Goal: Task Accomplishment & Management: Manage account settings

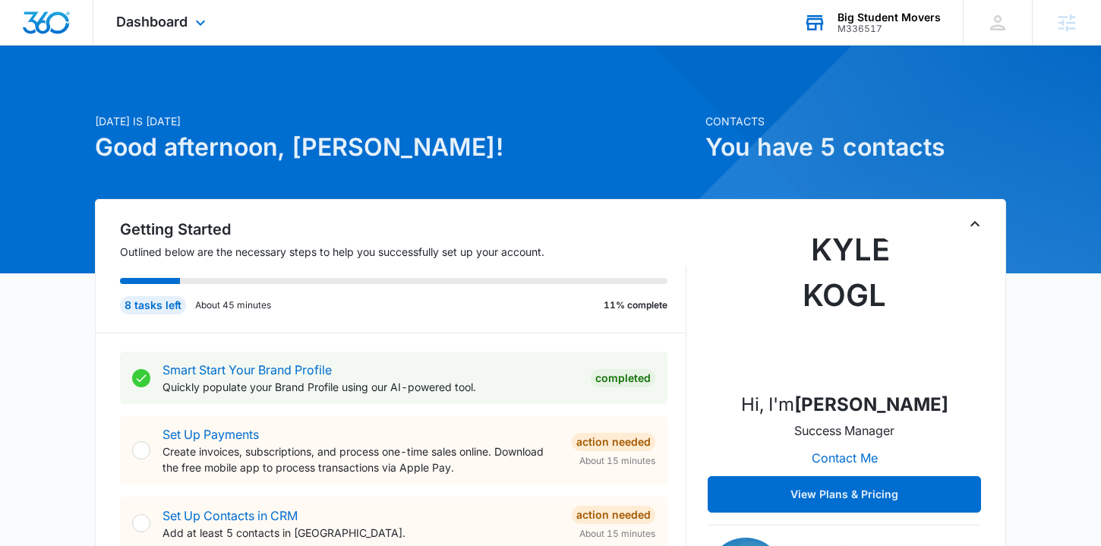
click at [872, 24] on div "M336517" at bounding box center [888, 29] width 103 height 11
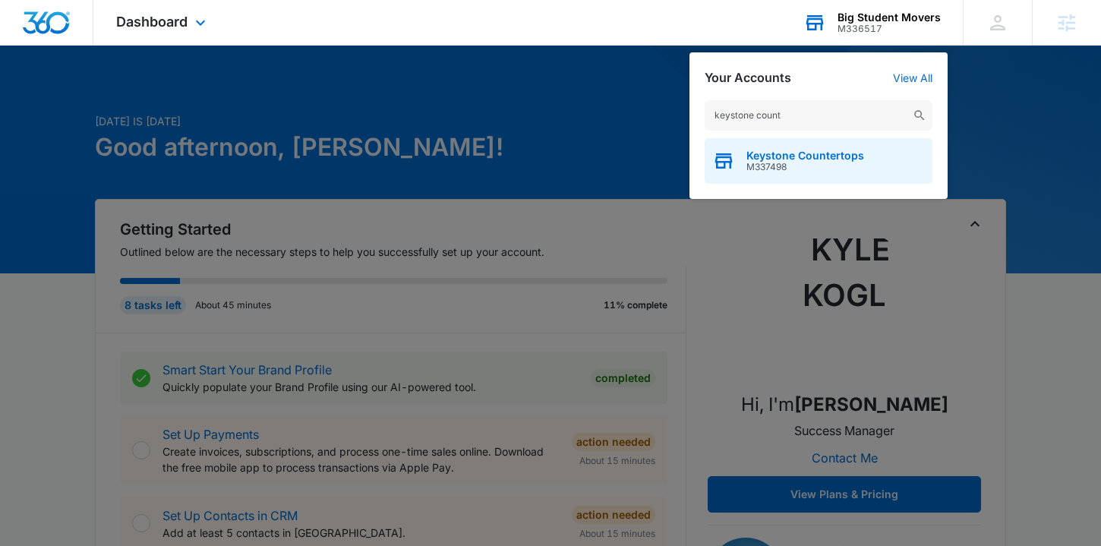
type input "keystone count"
click at [792, 150] on span "Keystone Countertops" at bounding box center [805, 156] width 118 height 12
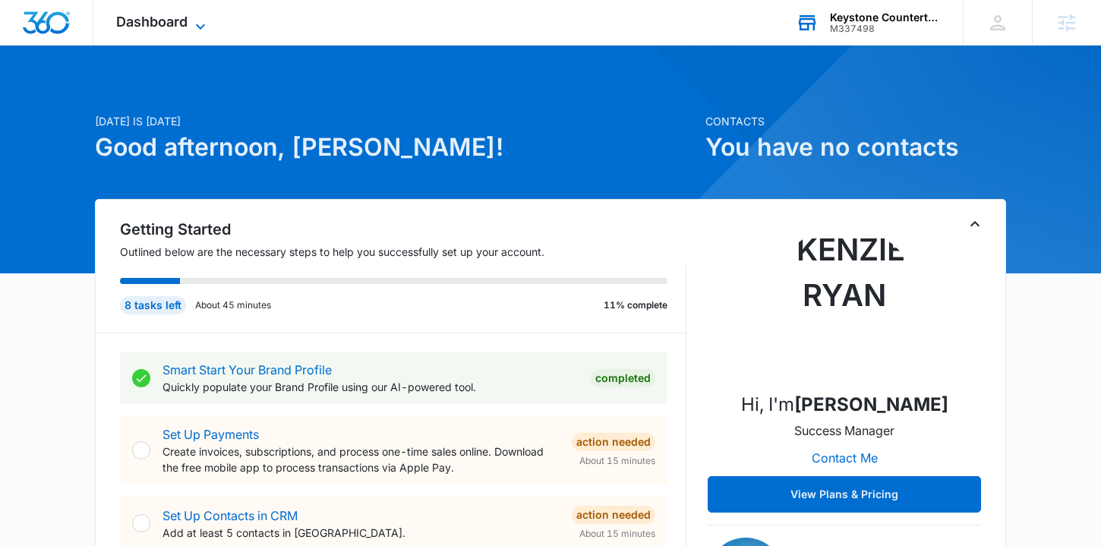
click at [176, 17] on span "Dashboard" at bounding box center [151, 22] width 71 height 16
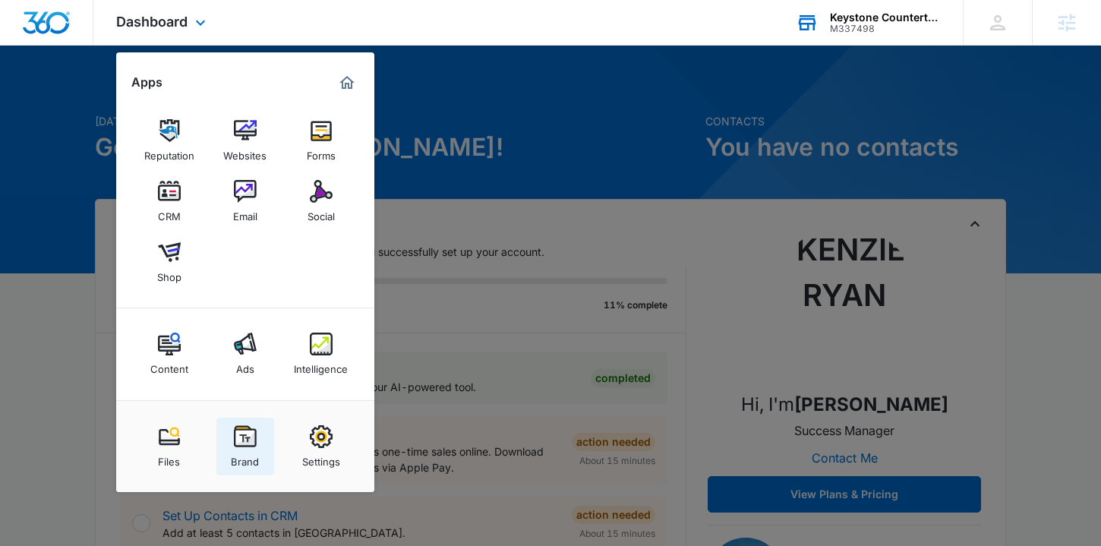
click at [232, 425] on link "Brand" at bounding box center [245, 447] width 58 height 58
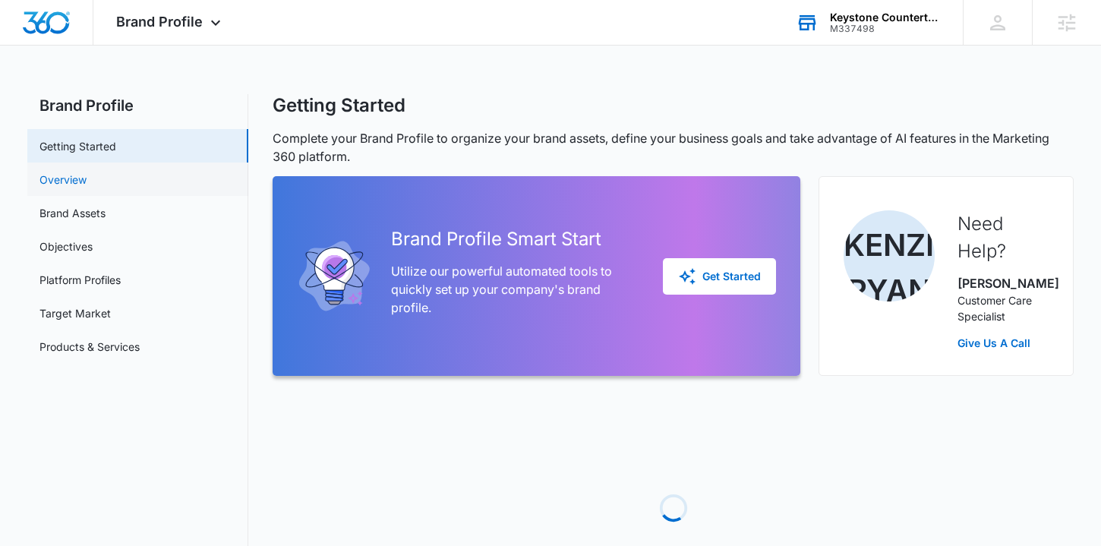
click at [87, 172] on link "Overview" at bounding box center [62, 180] width 47 height 16
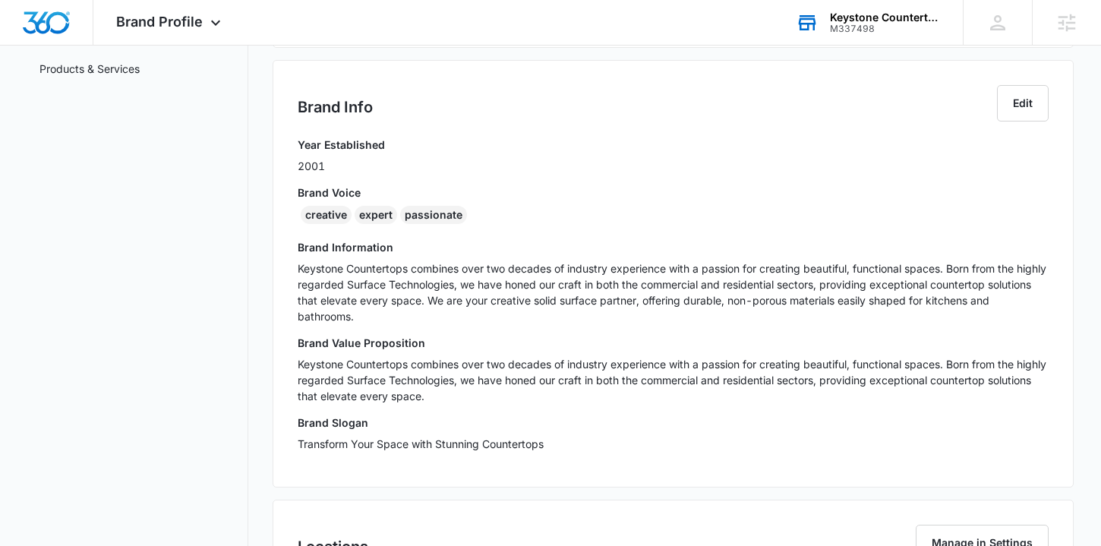
scroll to position [257, 0]
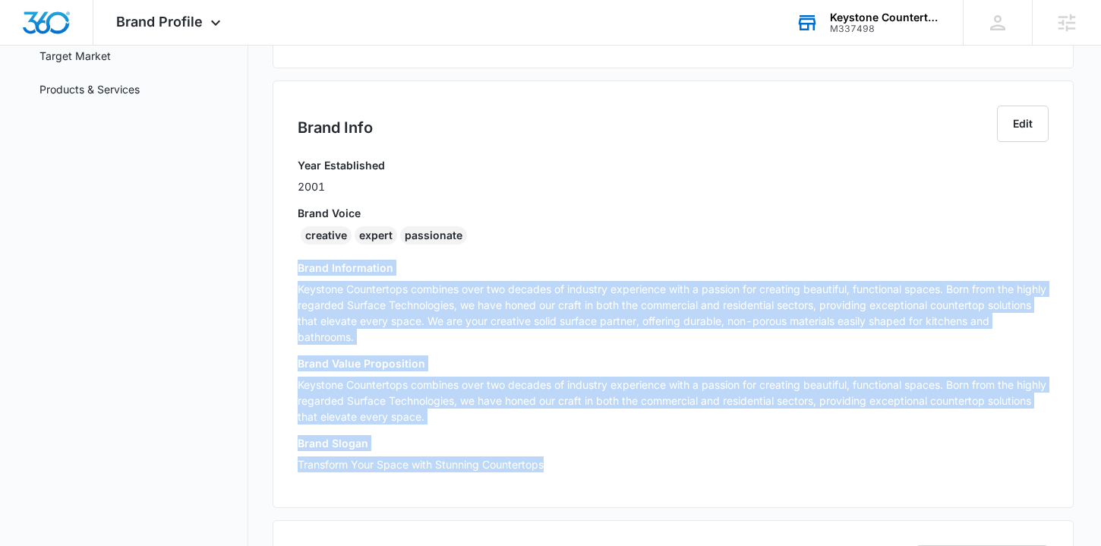
drag, startPoint x: 552, startPoint y: 462, endPoint x: 292, endPoint y: 275, distance: 319.9
click at [292, 275] on div "Brand Info Edit Year Established 2001 Brand Voice creative expert passionate Br…" at bounding box center [673, 293] width 801 height 427
copy div "Brand Information Keystone Countertops combines over two decades of industry ex…"
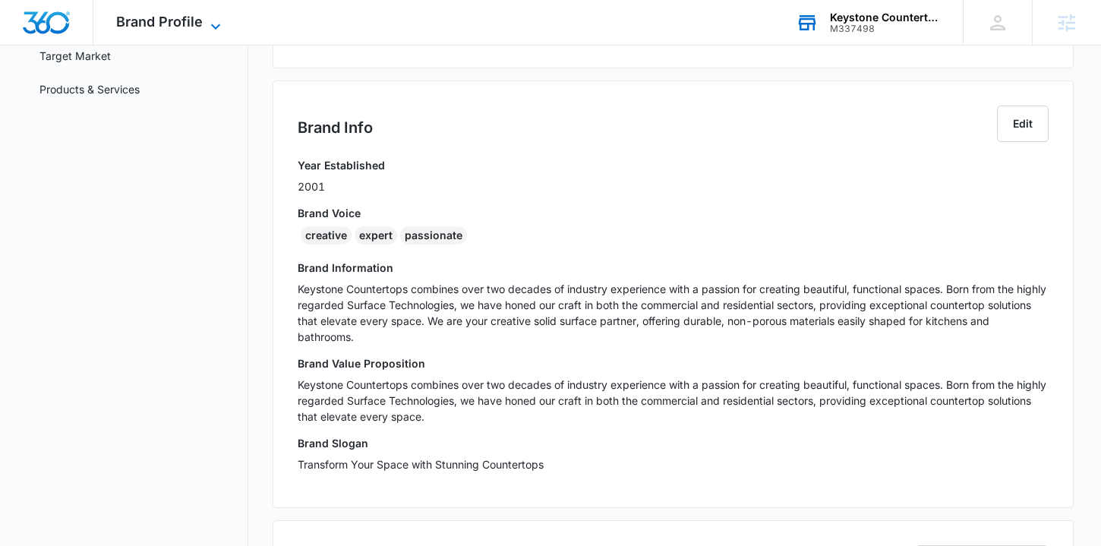
click at [207, 25] on icon at bounding box center [216, 26] width 18 height 18
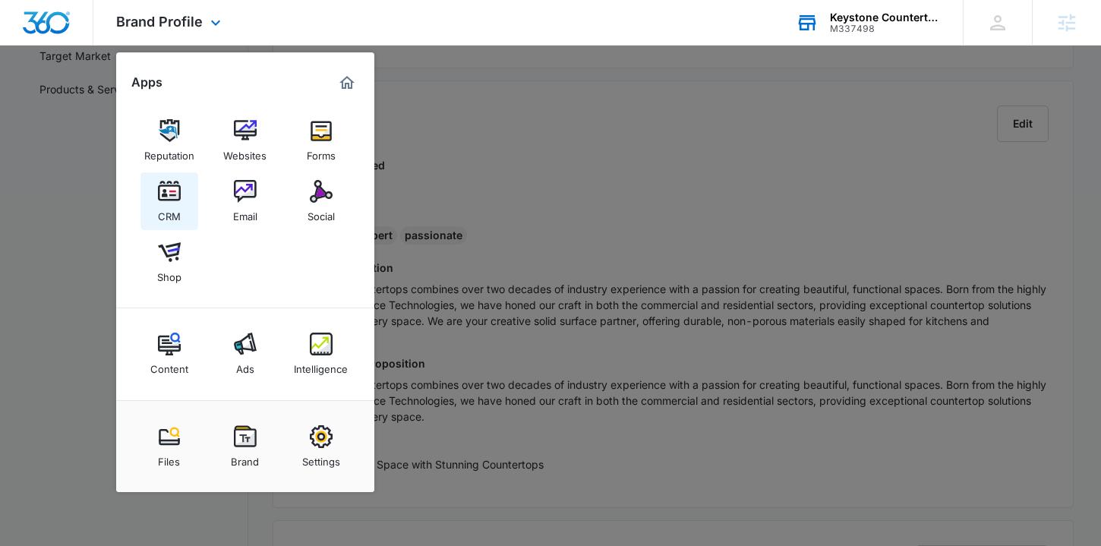
click at [176, 194] on img at bounding box center [169, 191] width 23 height 23
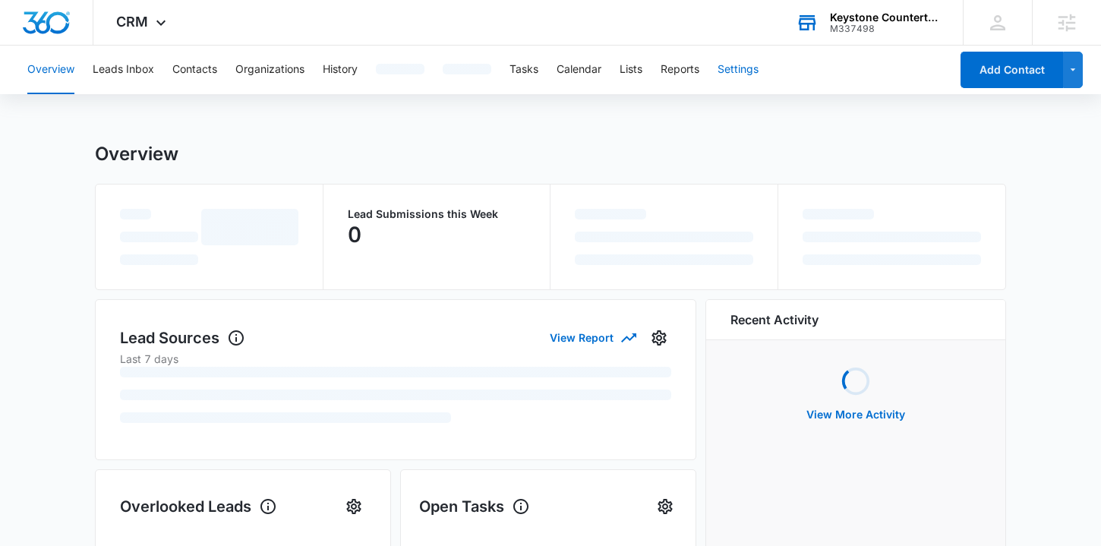
click at [758, 65] on button "Settings" at bounding box center [737, 70] width 41 height 49
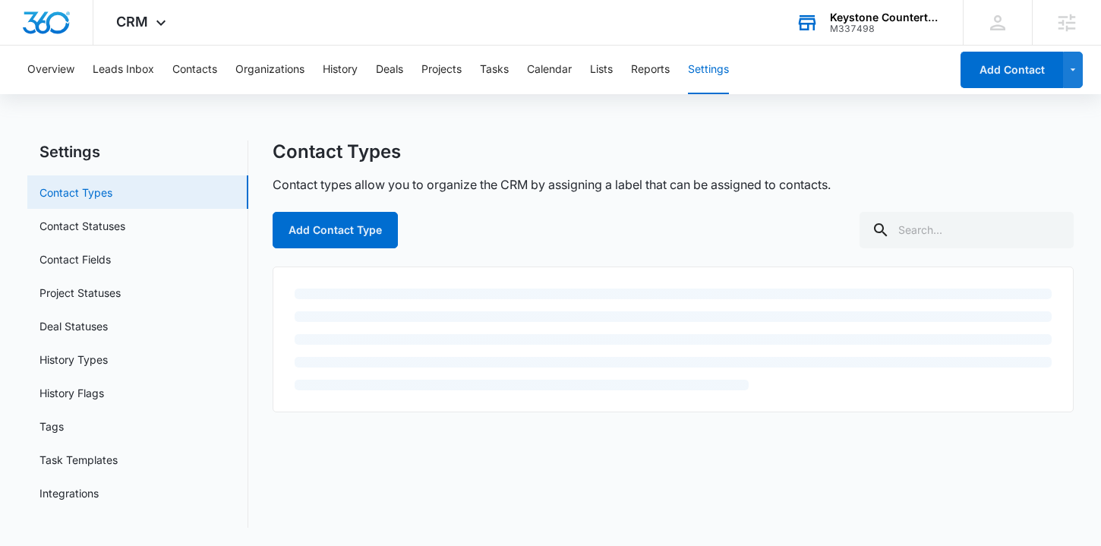
scroll to position [39, 0]
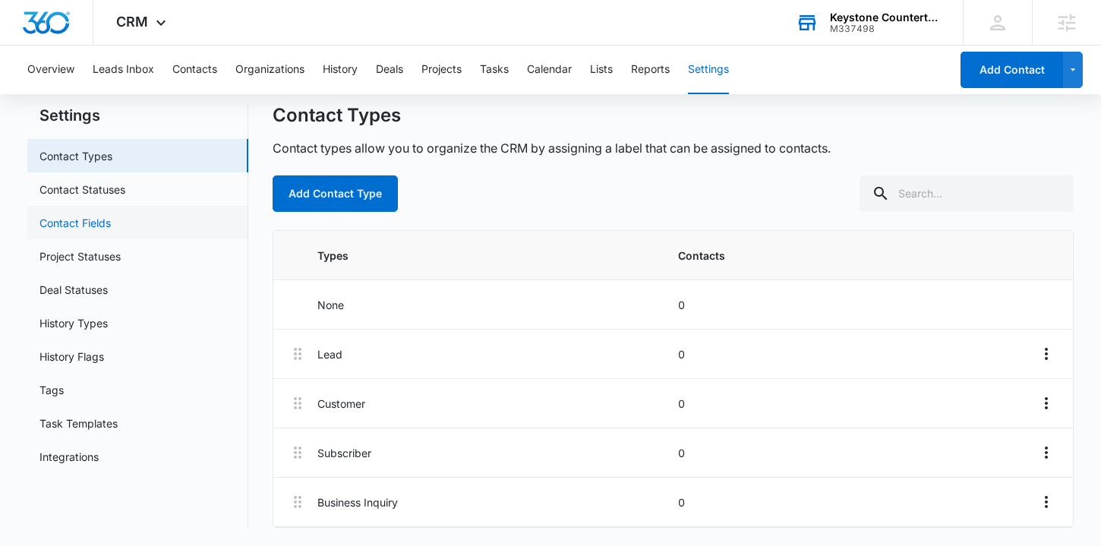
click at [94, 228] on link "Contact Fields" at bounding box center [74, 223] width 71 height 16
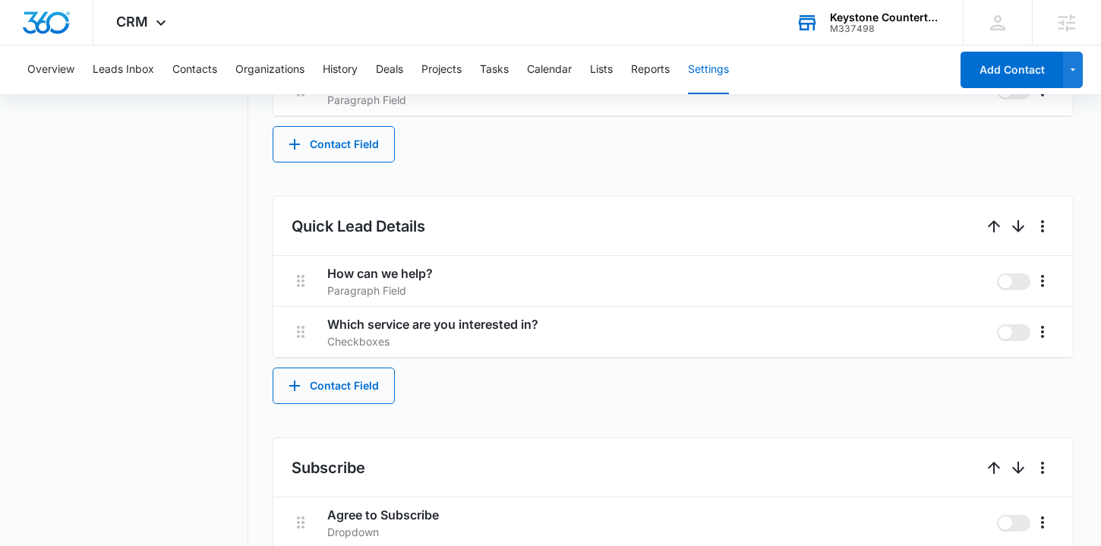
scroll to position [840, 0]
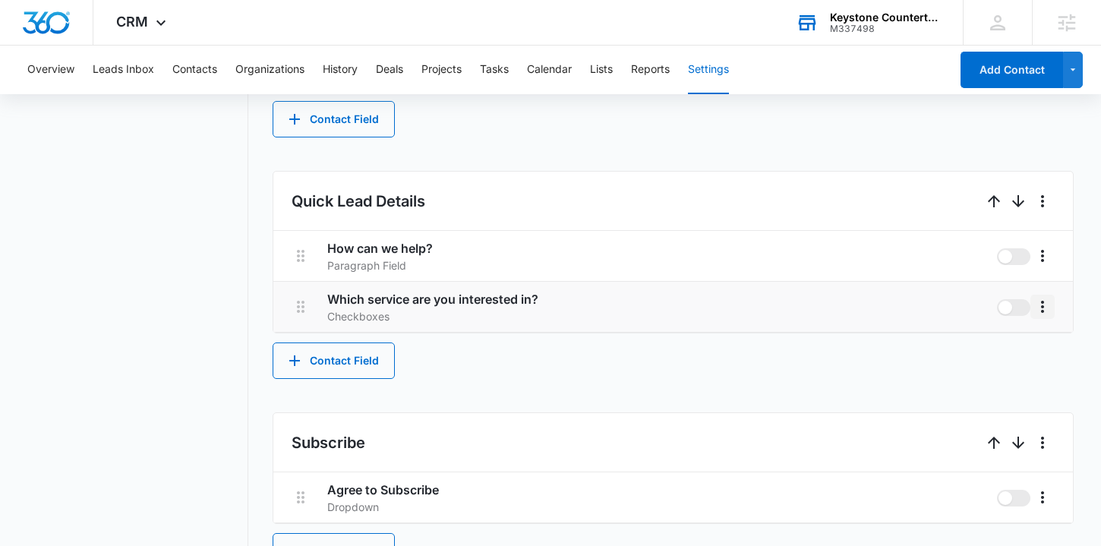
click at [1041, 306] on icon "More" at bounding box center [1042, 307] width 3 height 12
click at [1003, 368] on div "Delete" at bounding box center [1001, 372] width 32 height 11
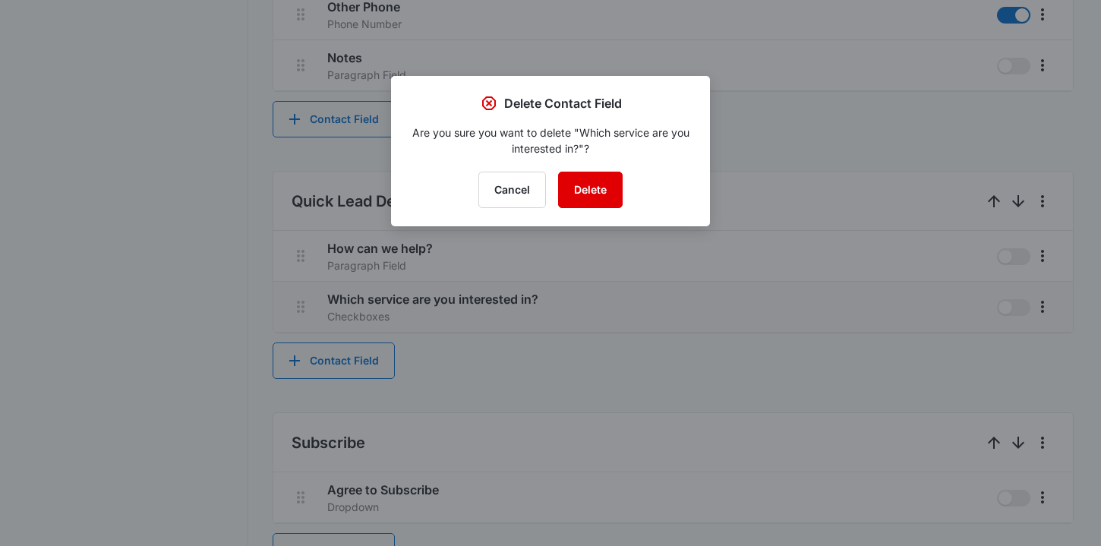
click at [605, 183] on button "Delete" at bounding box center [590, 190] width 65 height 36
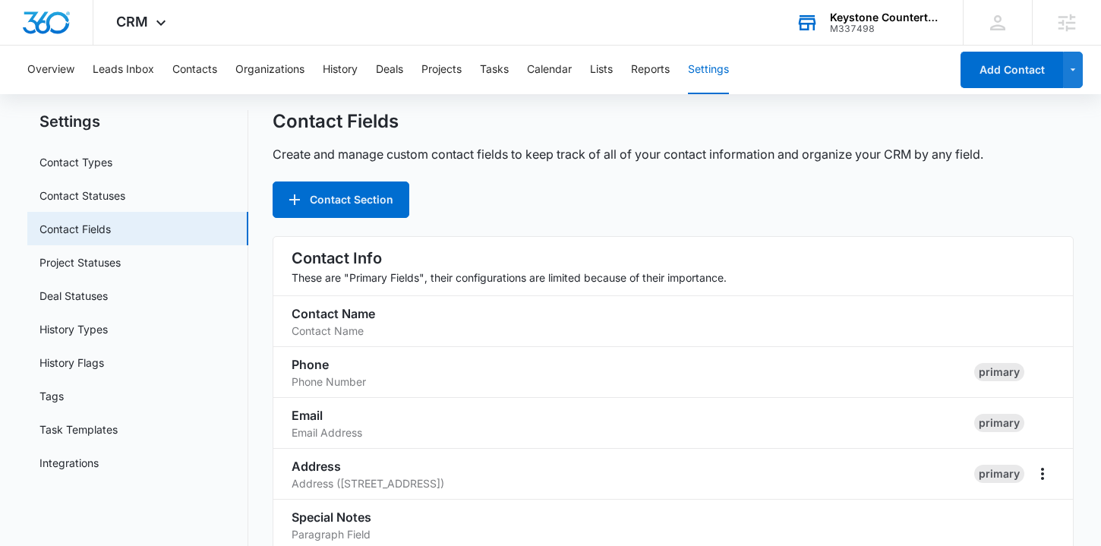
scroll to position [0, 0]
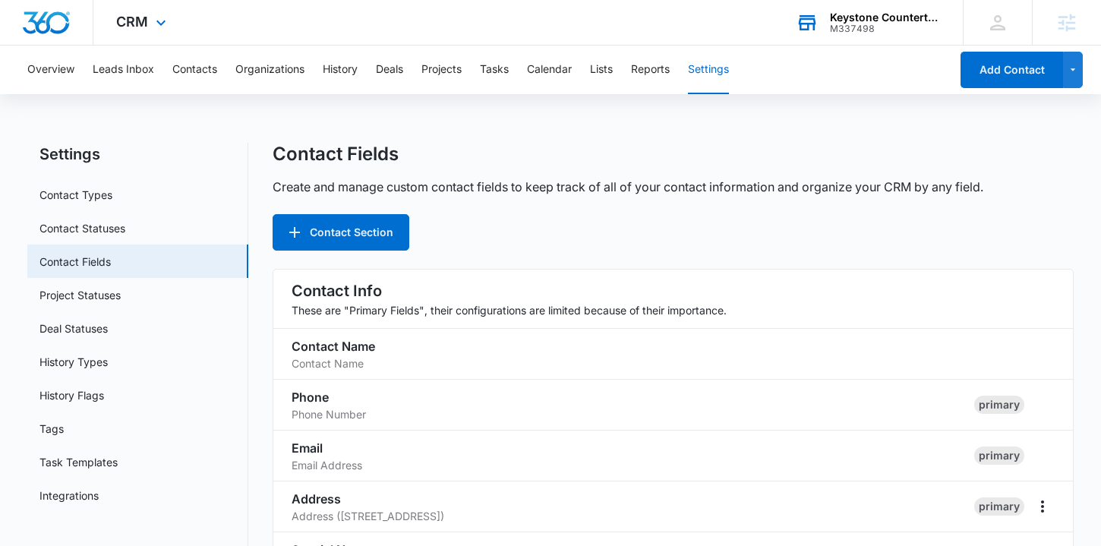
click at [153, 33] on div "CRM Apps Reputation Websites Forms CRM Email Social Shop Content Ads Intelligen…" at bounding box center [142, 22] width 99 height 45
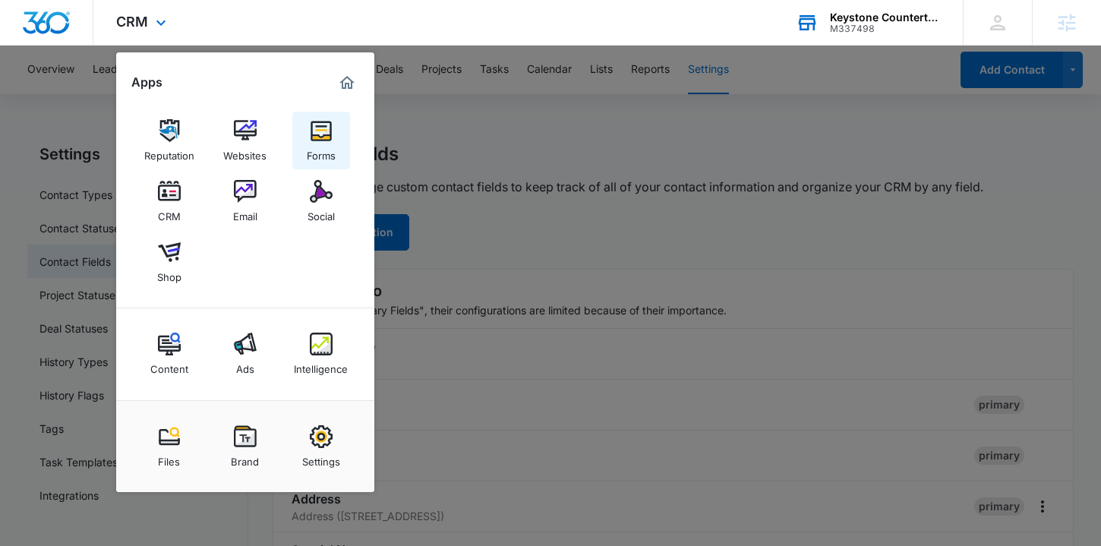
click at [329, 142] on div "Forms" at bounding box center [321, 152] width 29 height 20
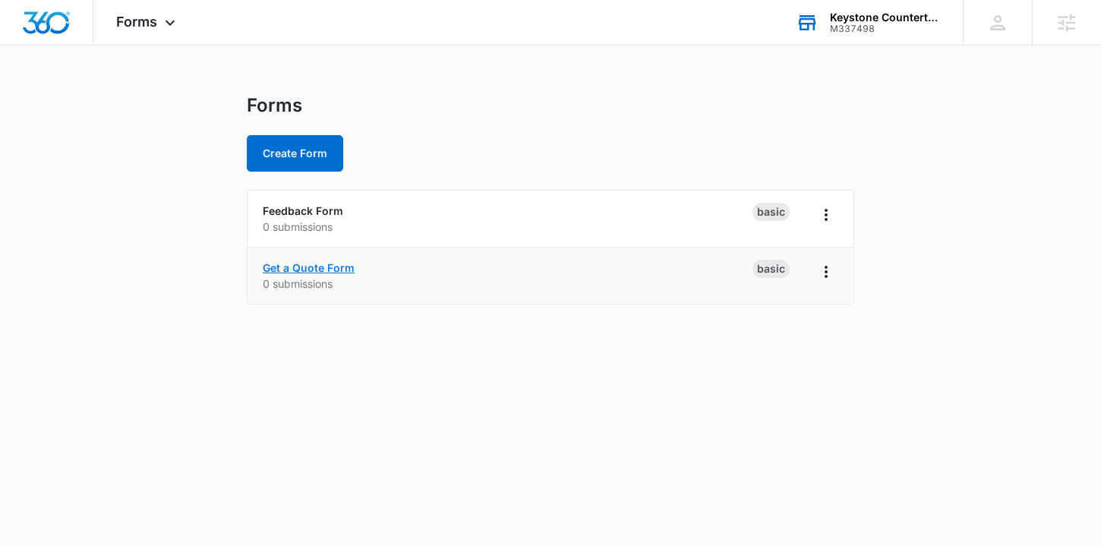
click at [323, 270] on link "Get a Quote Form" at bounding box center [309, 267] width 92 height 13
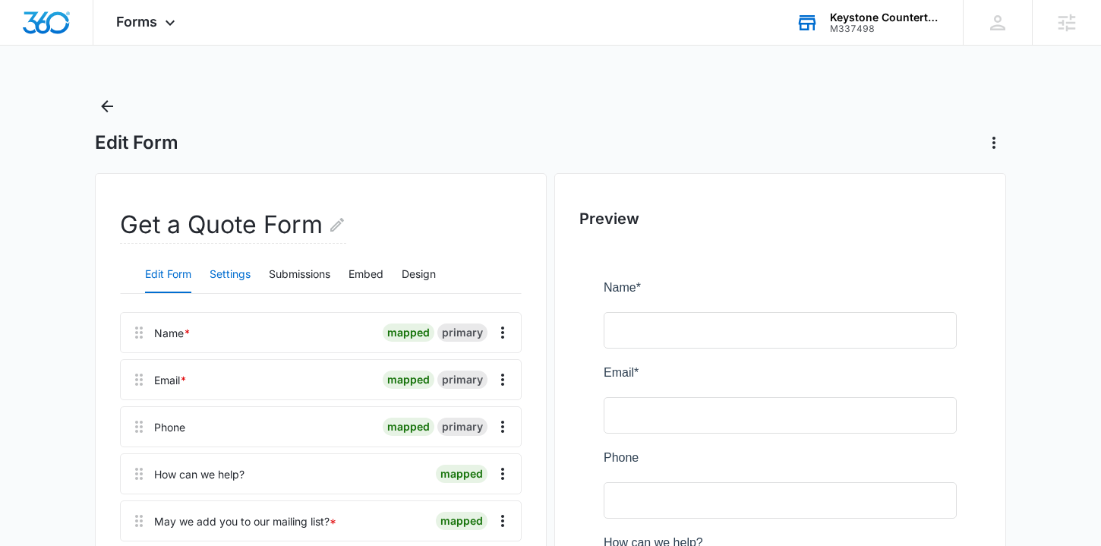
click at [220, 282] on button "Settings" at bounding box center [230, 275] width 41 height 36
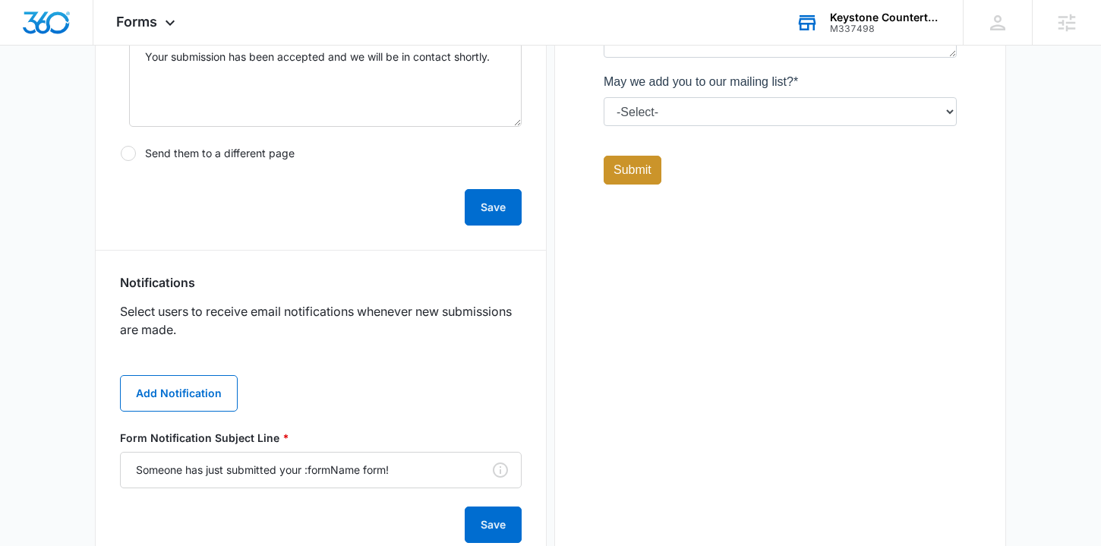
scroll to position [724, 0]
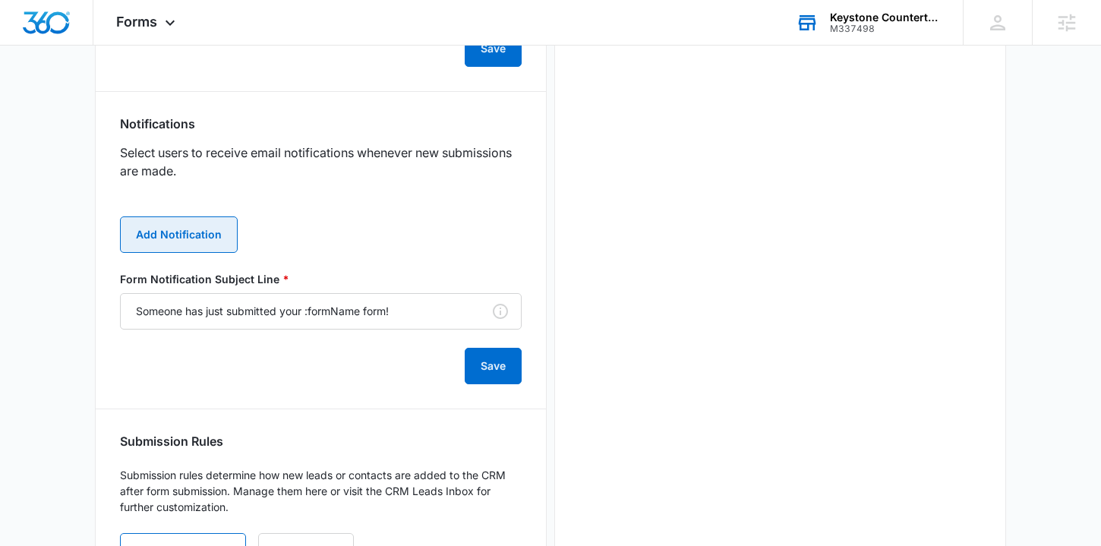
click at [178, 240] on button "Add Notification" at bounding box center [179, 234] width 118 height 36
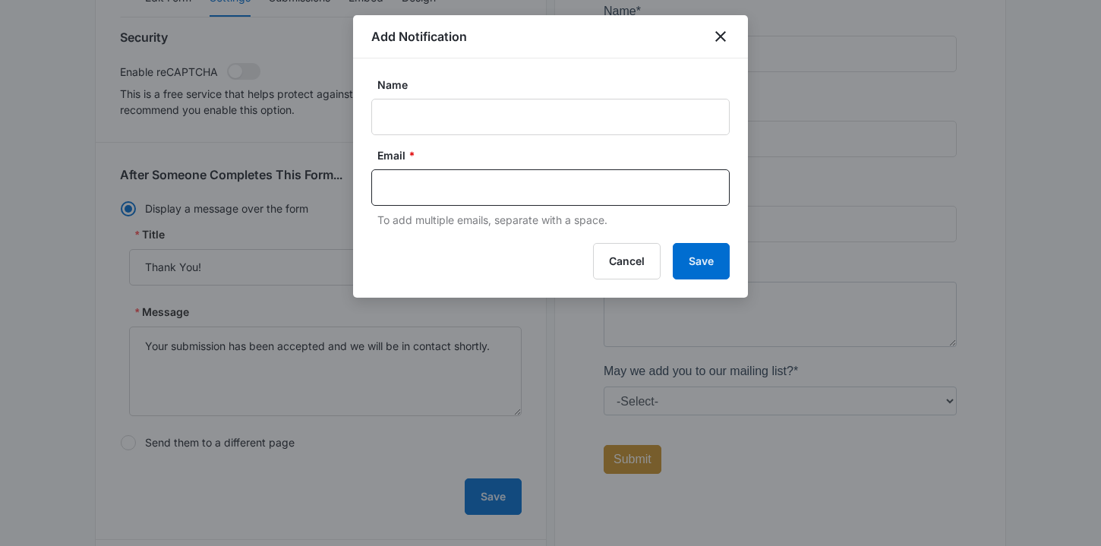
scroll to position [0, 0]
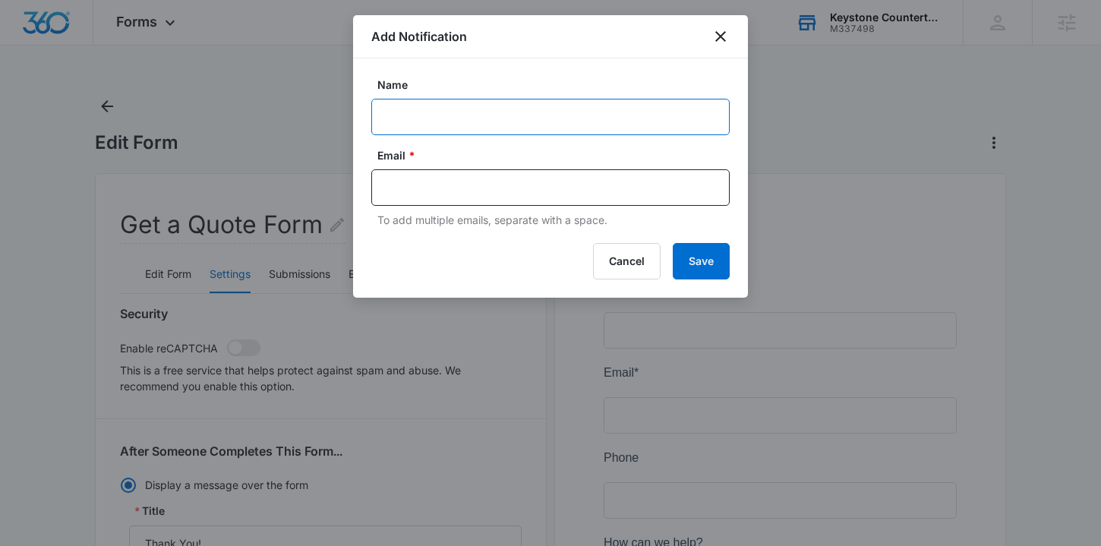
click at [402, 131] on input "Name" at bounding box center [550, 117] width 358 height 36
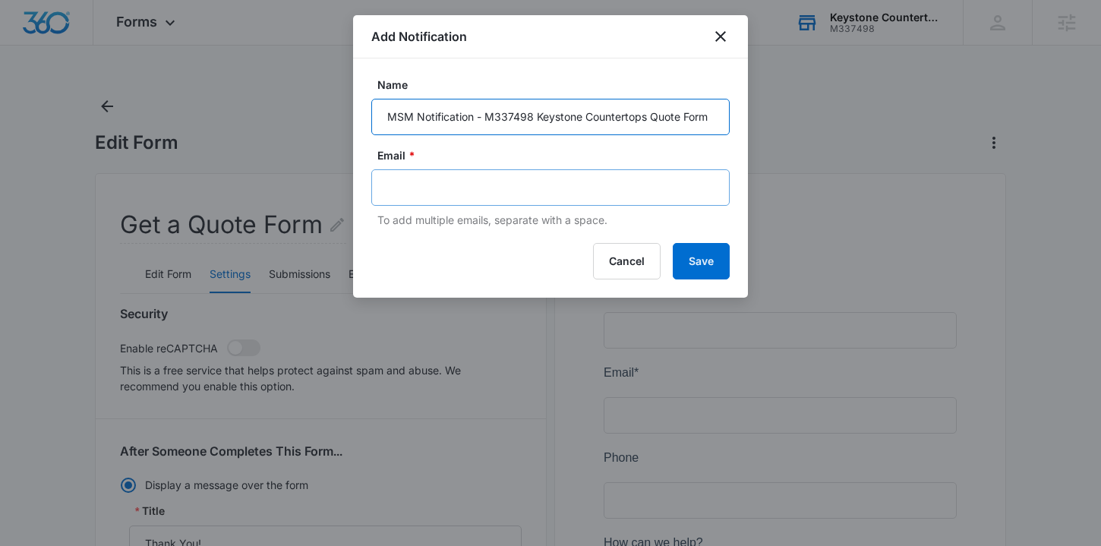
type input "MSM Notification - M337498 Keystone Countertops Quote Form"
click at [432, 187] on input "text" at bounding box center [552, 187] width 330 height 23
type input "[EMAIL_ADDRESS][PERSON_NAME][DOMAIN_NAME]"
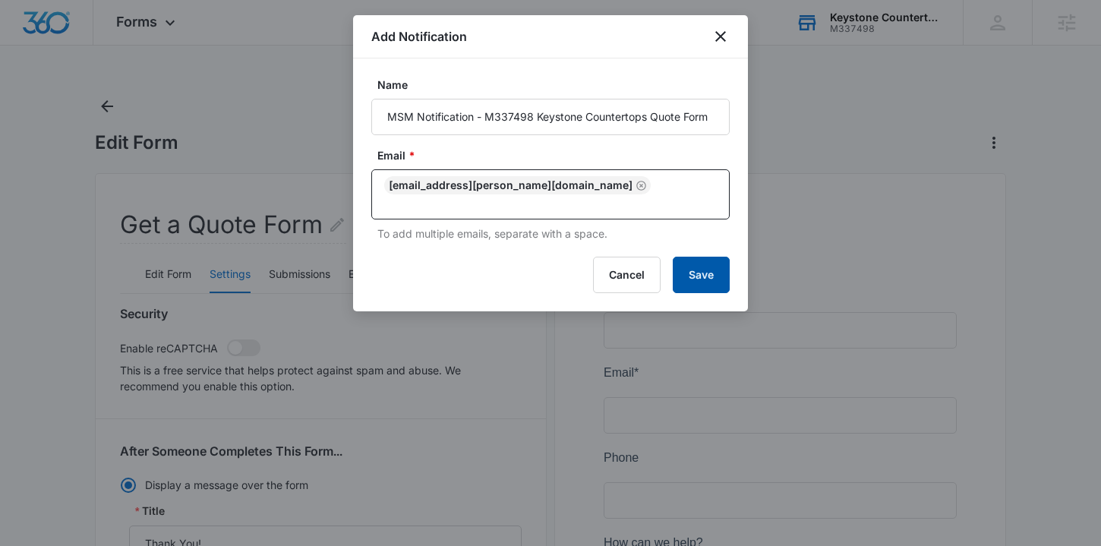
click at [711, 257] on button "Save" at bounding box center [701, 275] width 57 height 36
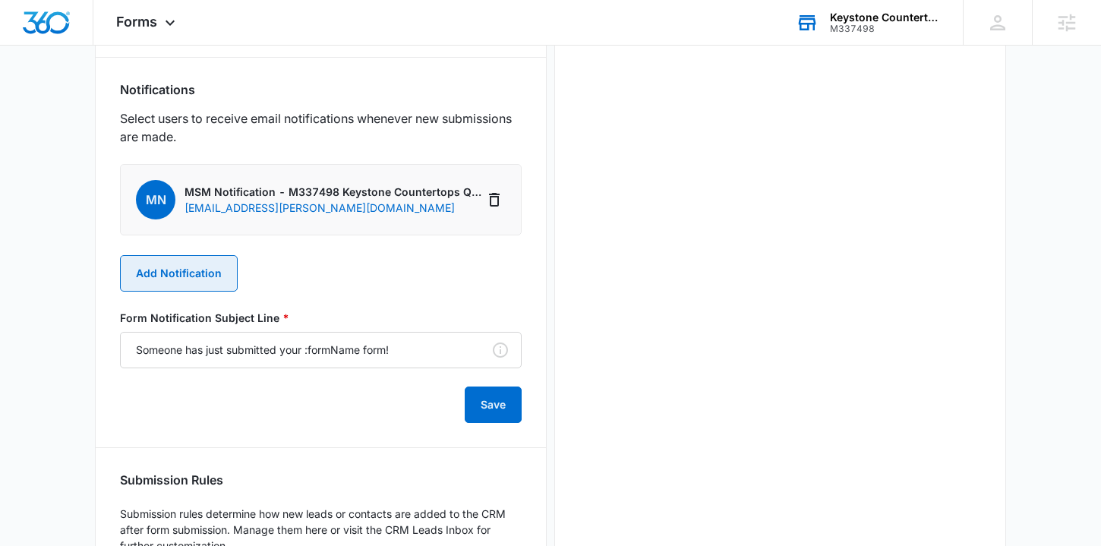
click at [160, 257] on button "Add Notification" at bounding box center [179, 273] width 118 height 36
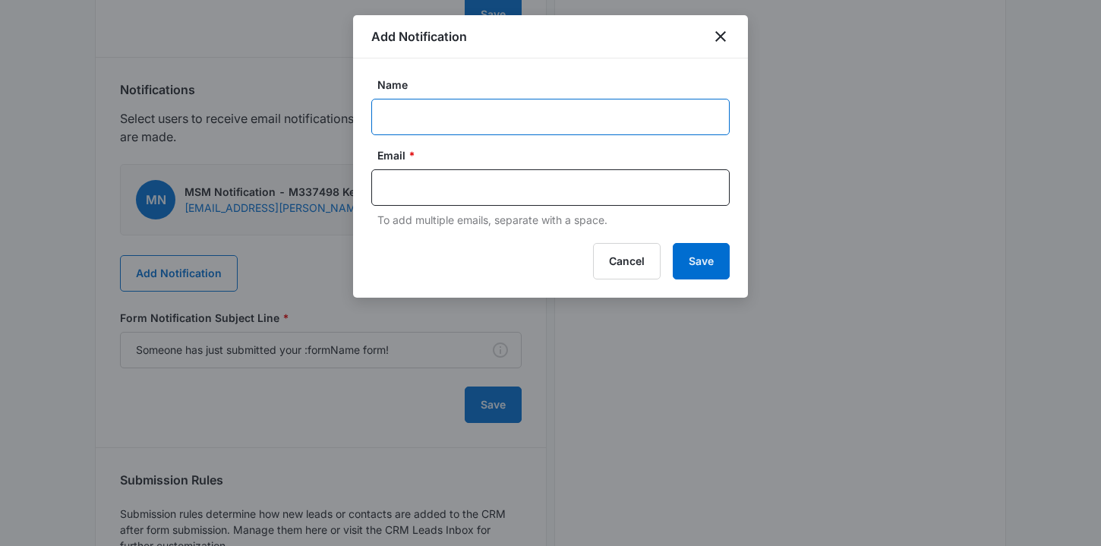
click at [419, 106] on input "Name" at bounding box center [550, 117] width 358 height 36
type input "[PERSON_NAME] -"
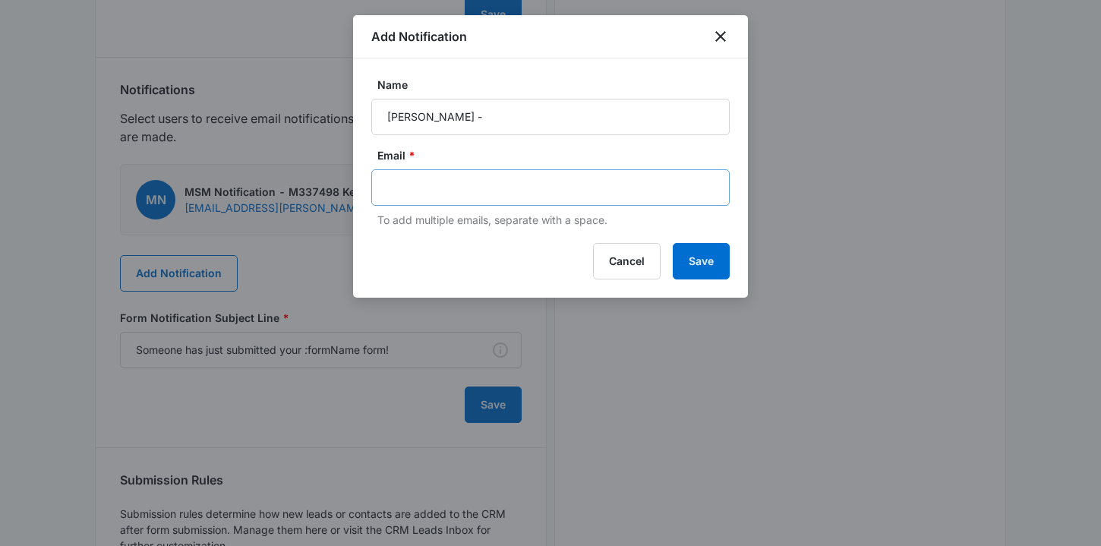
click at [399, 175] on div at bounding box center [550, 187] width 358 height 36
click at [398, 179] on input "text" at bounding box center [552, 187] width 330 height 23
paste input "[EMAIL_ADDRESS][DOMAIN_NAME]"
type input "[EMAIL_ADDRESS][DOMAIN_NAME]"
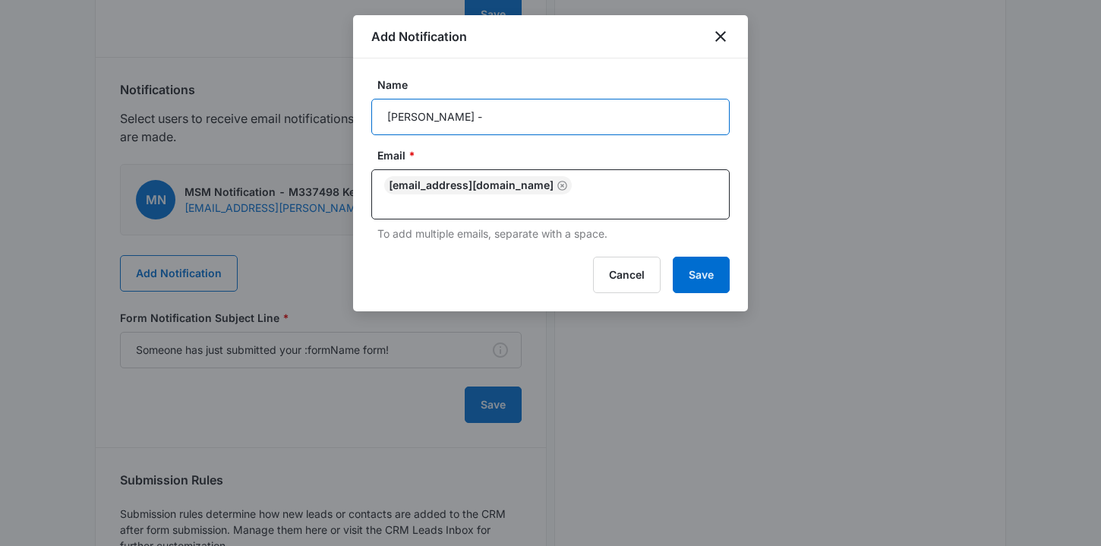
click at [461, 114] on input "[PERSON_NAME] -" at bounding box center [550, 117] width 358 height 36
type input "[PERSON_NAME] - new quote form Keystone Countertops"
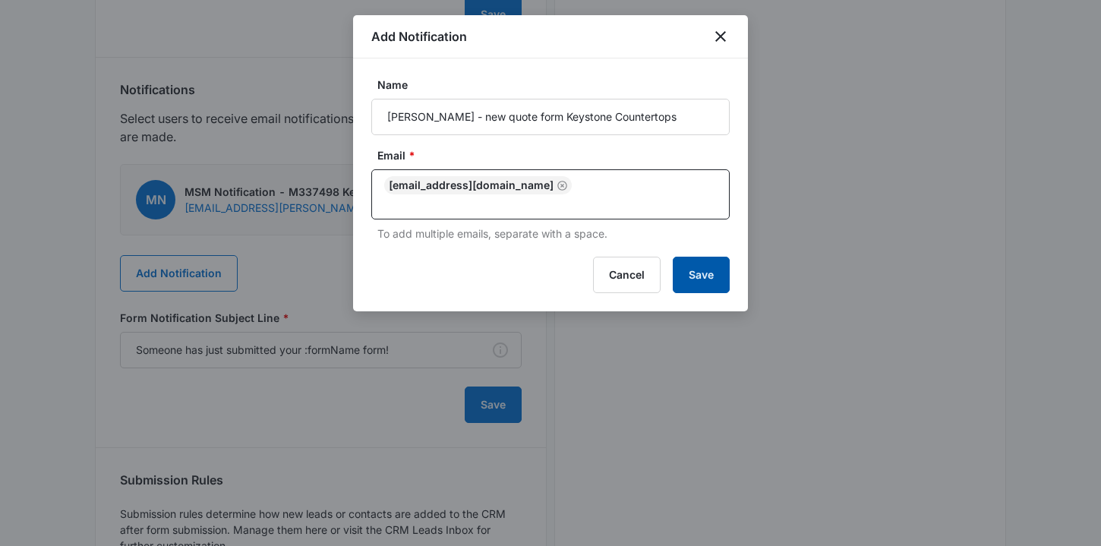
click at [708, 274] on button "Save" at bounding box center [701, 275] width 57 height 36
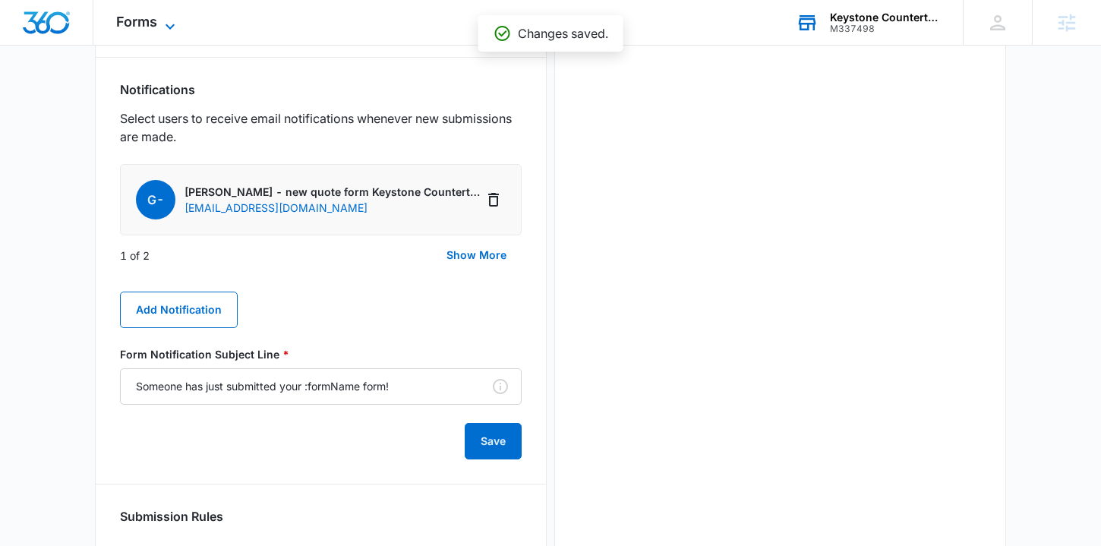
click at [155, 20] on span "Forms" at bounding box center [136, 22] width 41 height 16
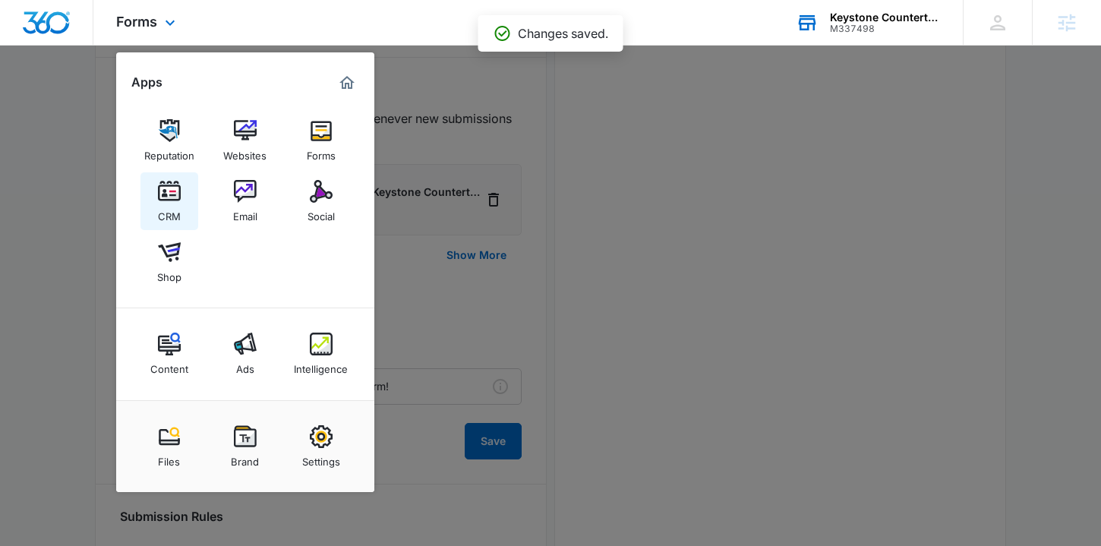
click at [173, 180] on img at bounding box center [169, 191] width 23 height 23
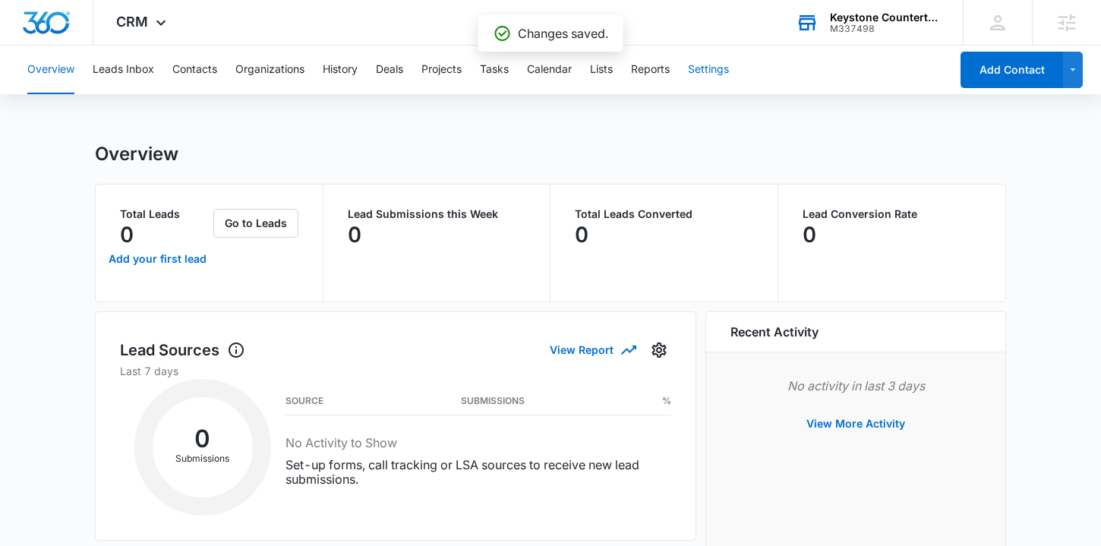
click at [723, 82] on button "Settings" at bounding box center [708, 70] width 41 height 49
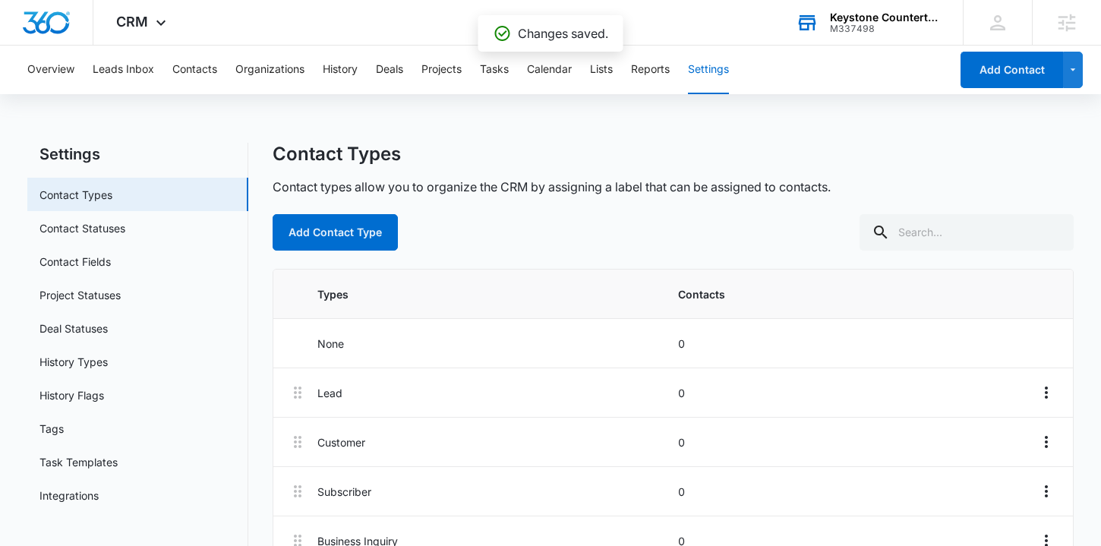
scroll to position [39, 0]
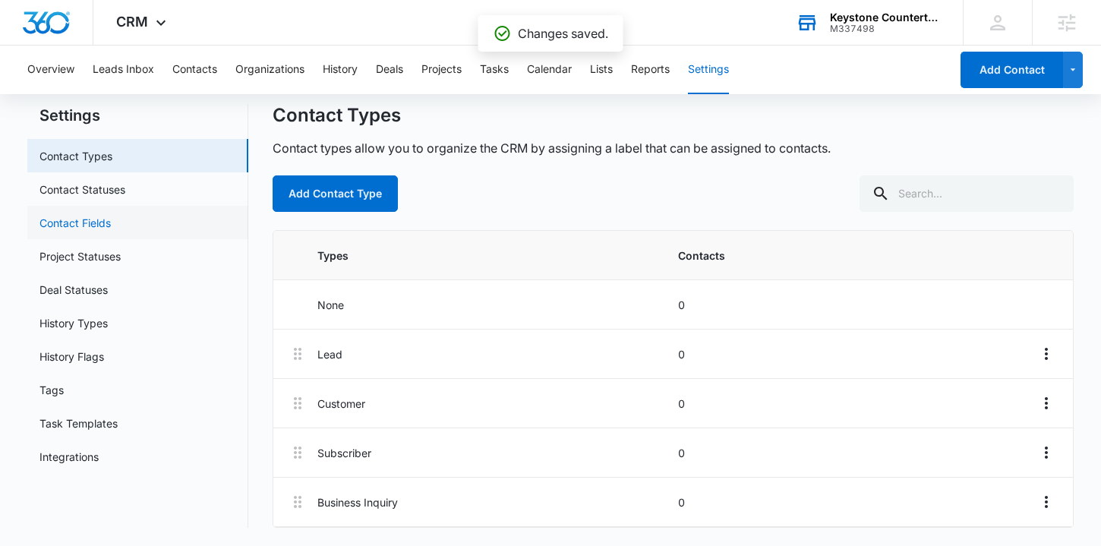
click at [111, 227] on link "Contact Fields" at bounding box center [74, 223] width 71 height 16
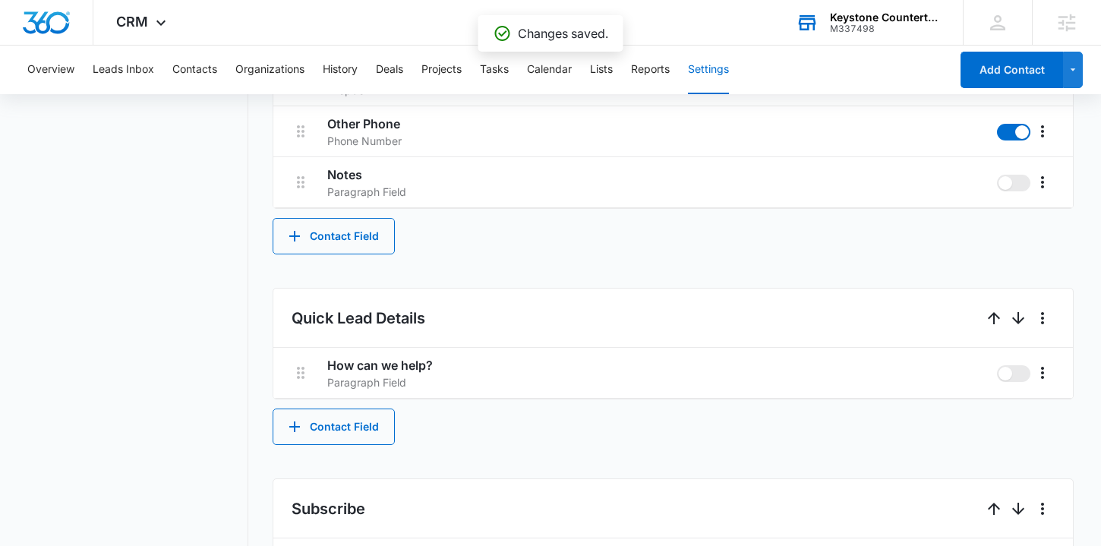
scroll to position [749, 0]
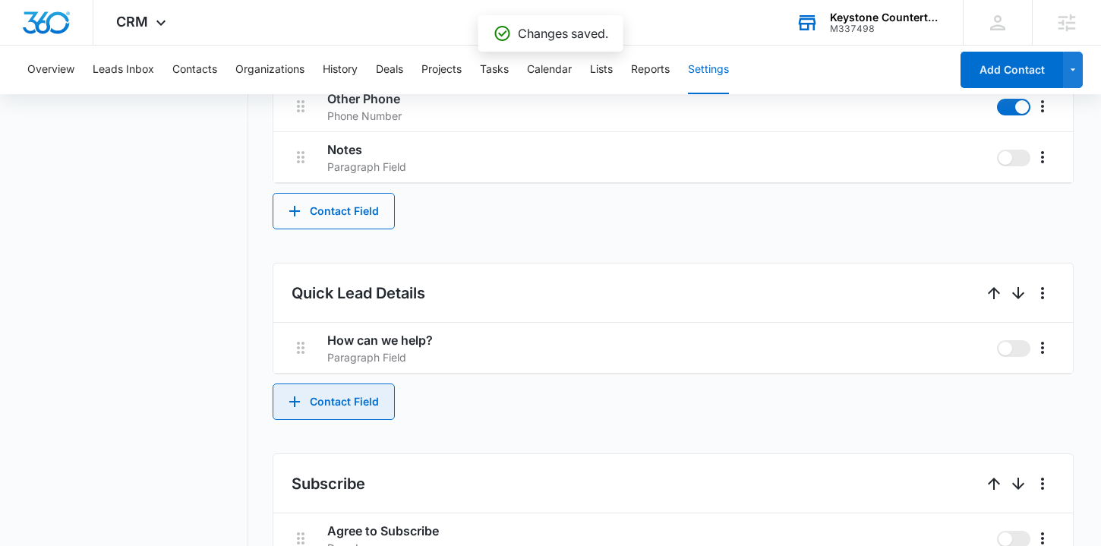
click at [368, 411] on button "Contact Field" at bounding box center [334, 401] width 122 height 36
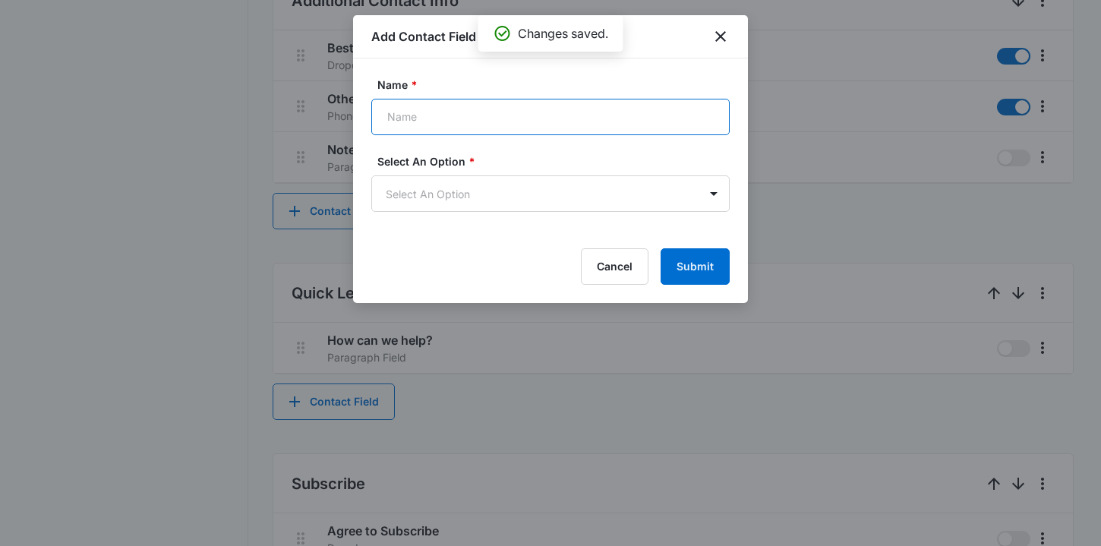
click at [438, 119] on input "Name *" at bounding box center [550, 117] width 358 height 36
type input "Residential or Commercial?"
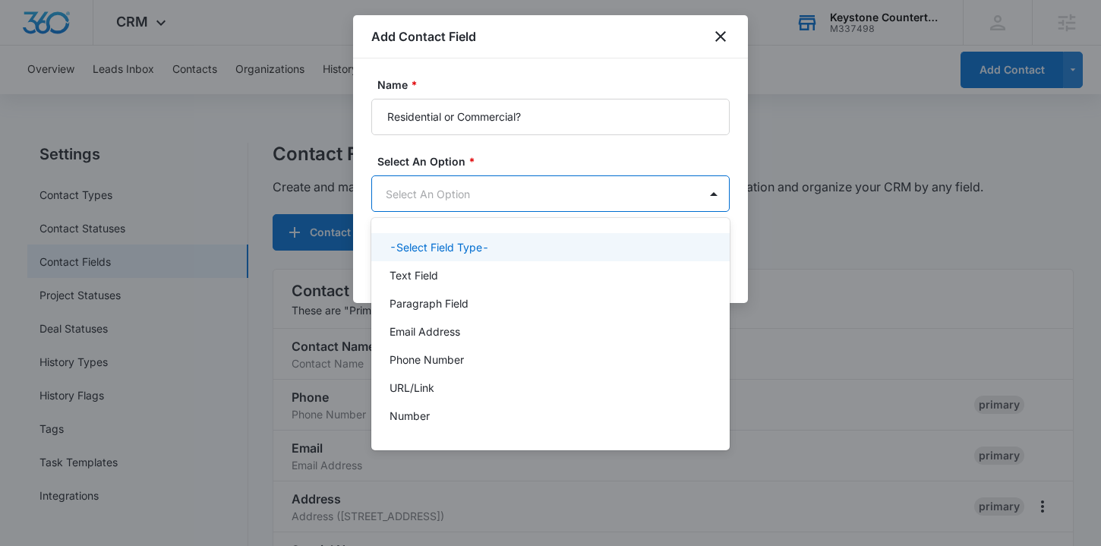
scroll to position [0, 0]
click at [434, 190] on body "CRM Apps Reputation Websites Forms CRM Email Social Shop Content Ads Intelligen…" at bounding box center [550, 273] width 1101 height 546
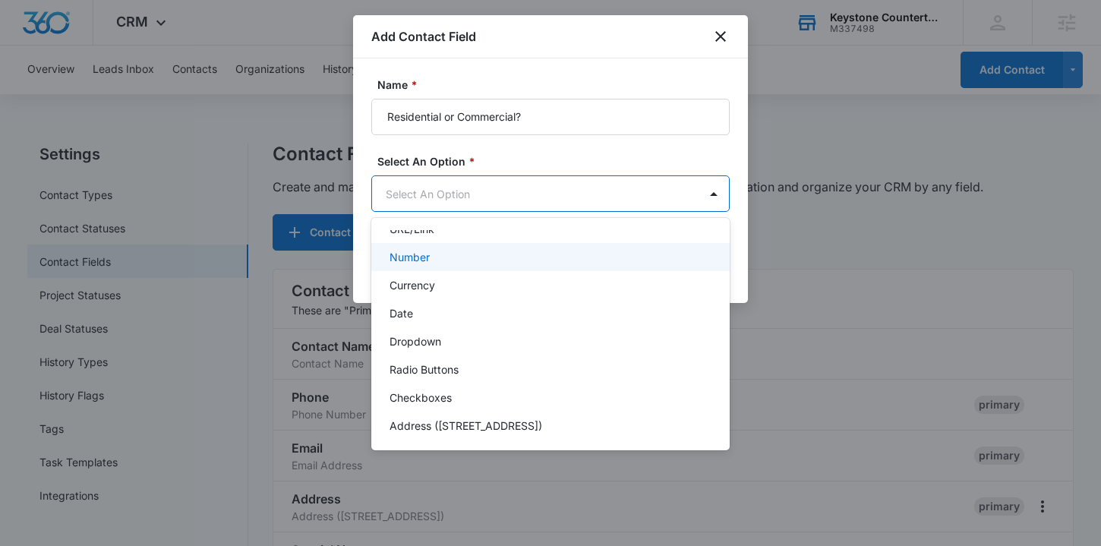
scroll to position [191, 0]
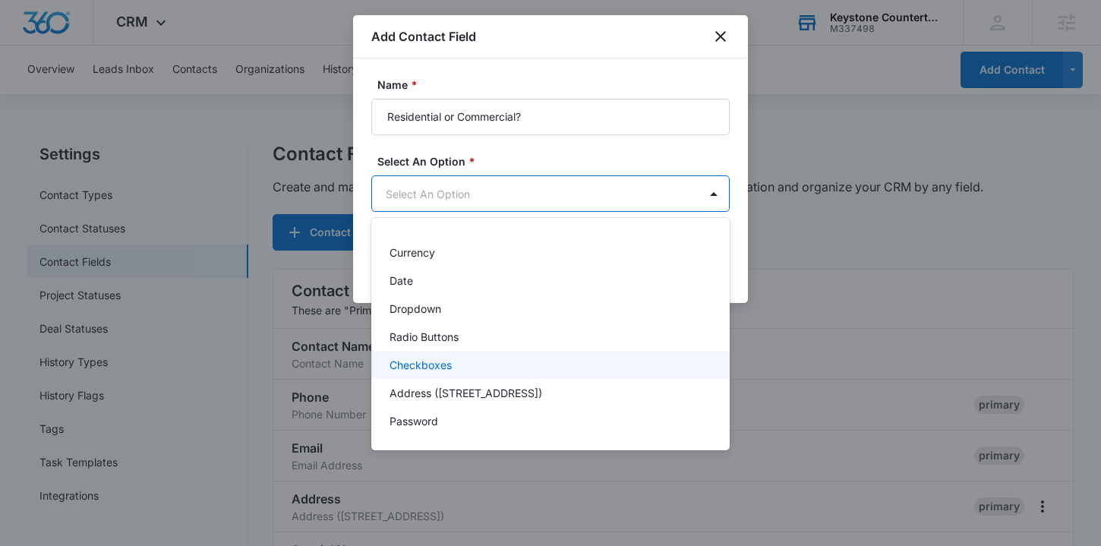
click at [443, 361] on p "Checkboxes" at bounding box center [420, 365] width 62 height 16
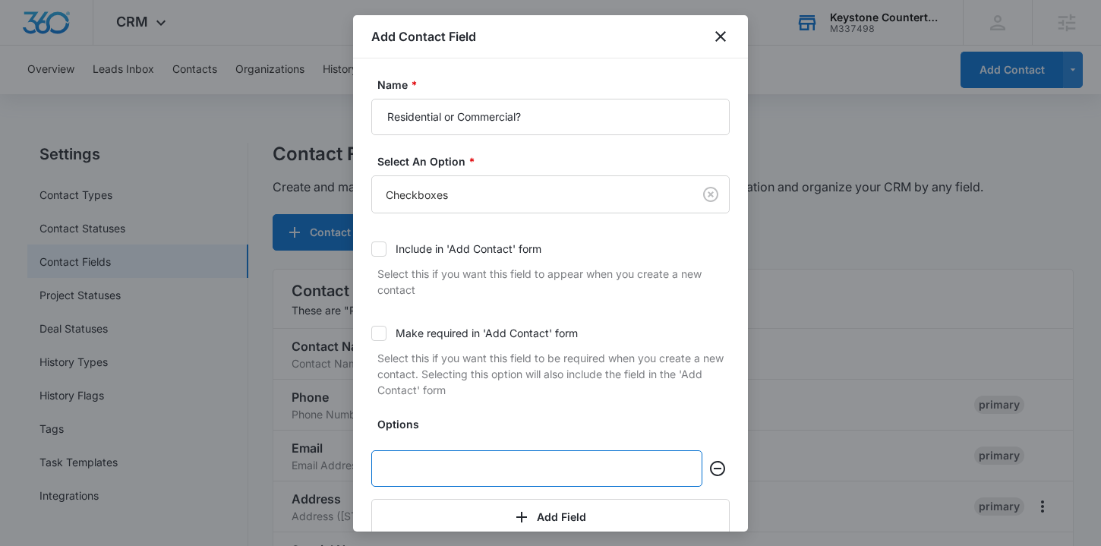
click at [420, 463] on input "text" at bounding box center [536, 468] width 331 height 36
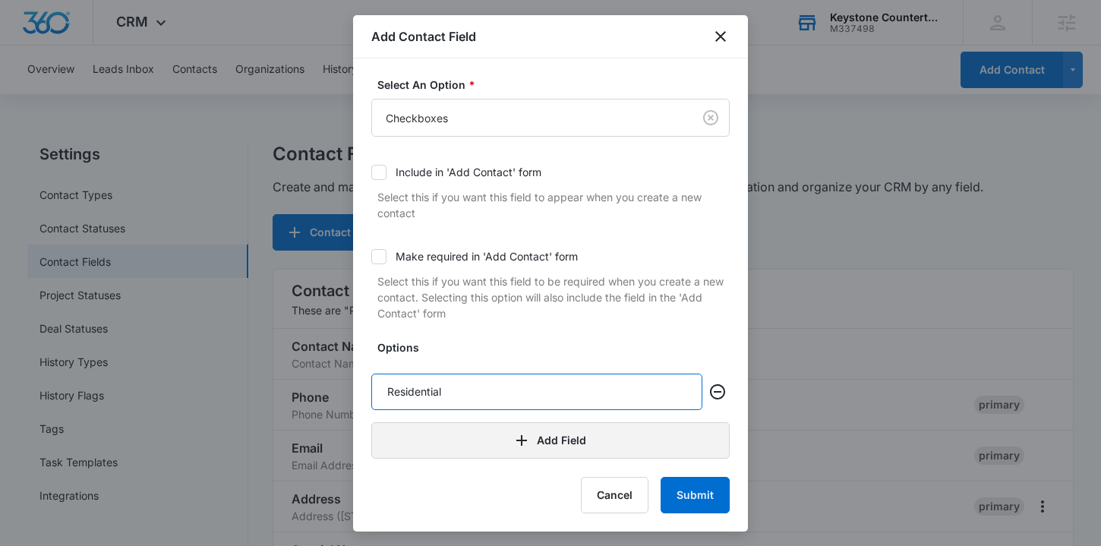
type input "Residential"
click at [551, 441] on button "Add Field" at bounding box center [550, 440] width 358 height 36
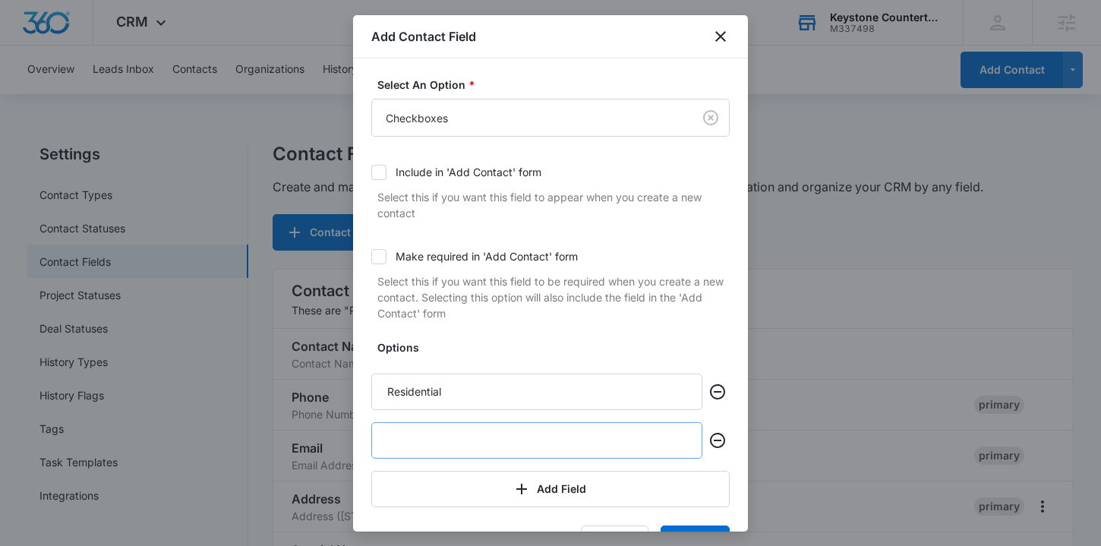
click at [472, 449] on input "text" at bounding box center [536, 440] width 331 height 36
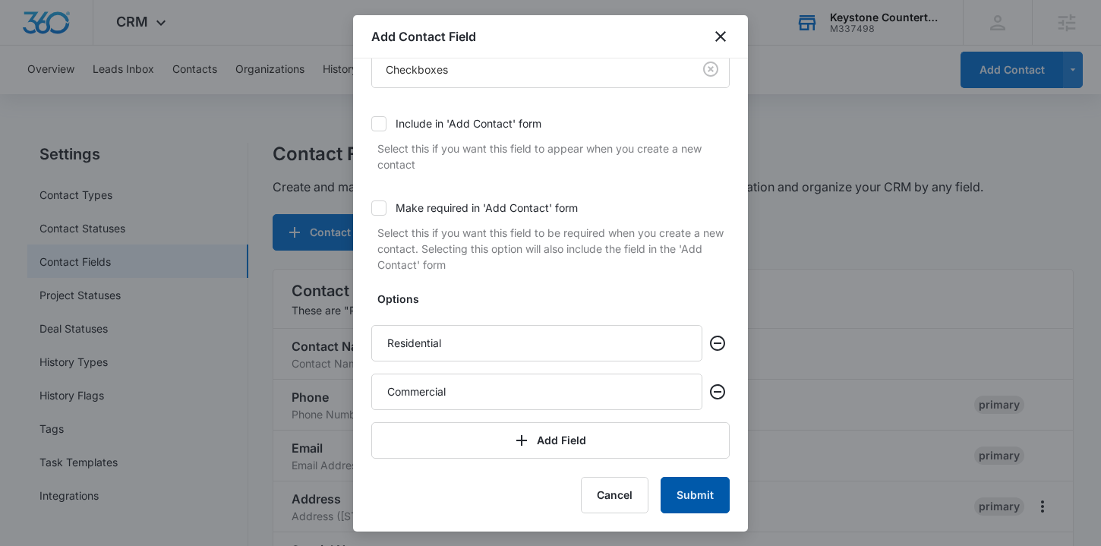
type input "Commercial"
click at [713, 492] on button "Submit" at bounding box center [695, 495] width 69 height 36
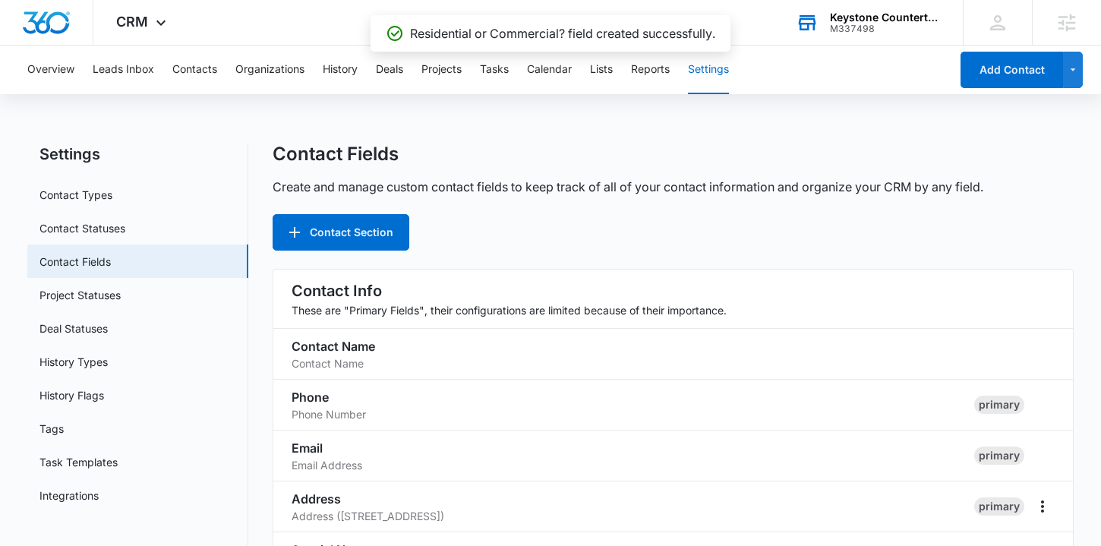
scroll to position [928, 0]
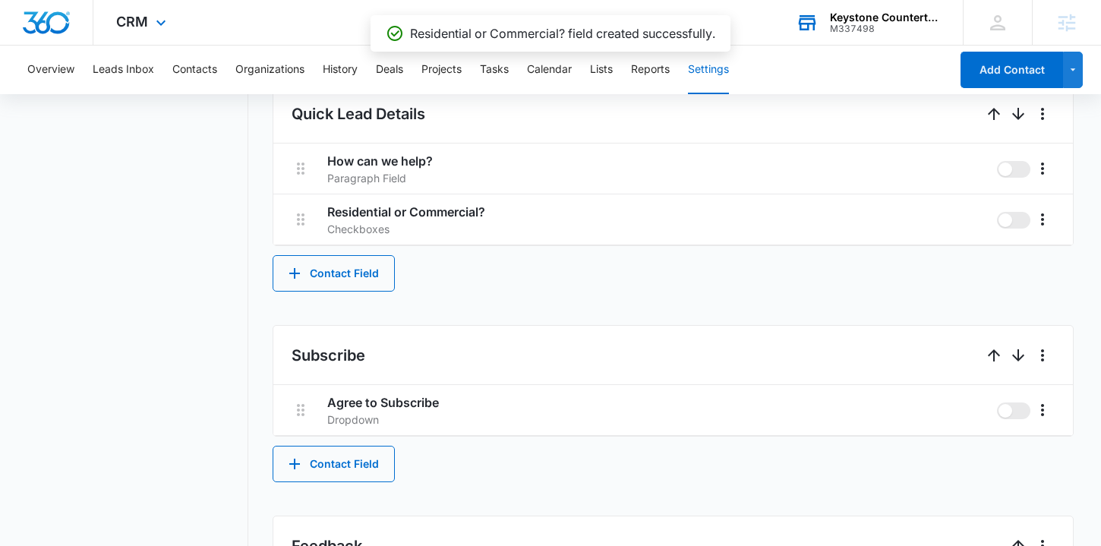
click at [165, 14] on icon at bounding box center [161, 23] width 18 height 18
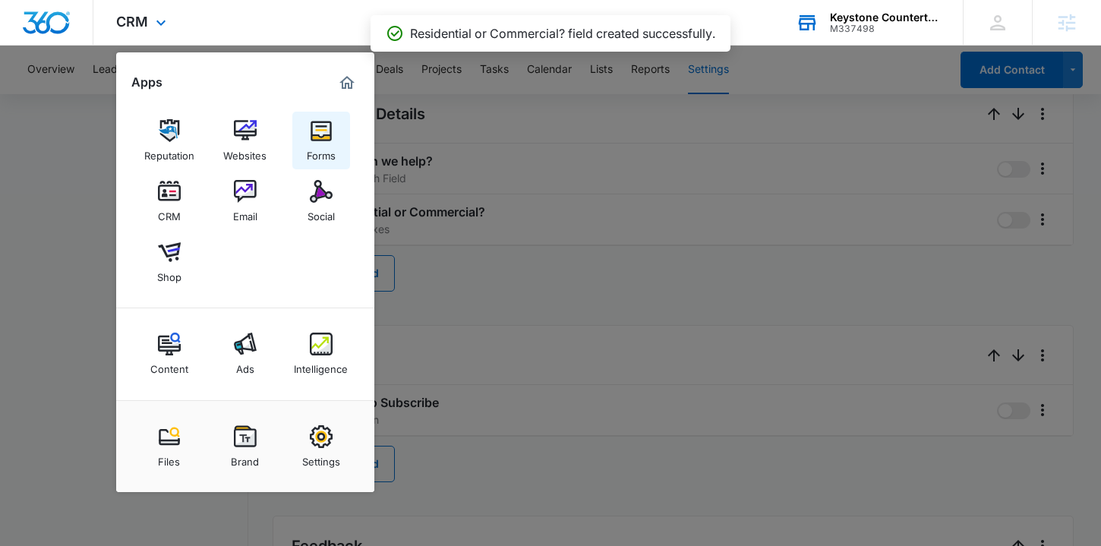
click at [333, 131] on link "Forms" at bounding box center [321, 141] width 58 height 58
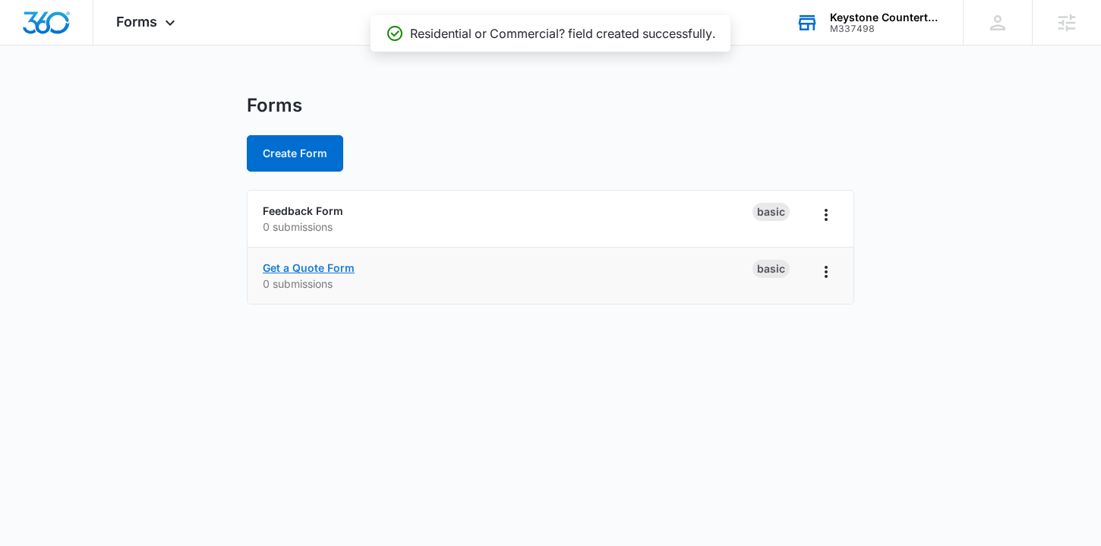
click at [306, 266] on link "Get a Quote Form" at bounding box center [309, 267] width 92 height 13
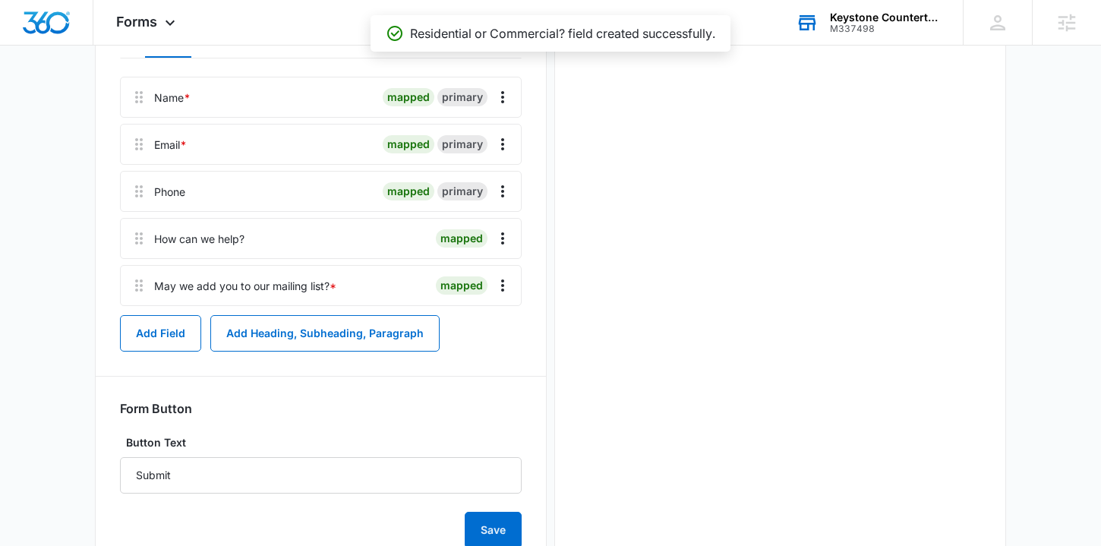
scroll to position [307, 0]
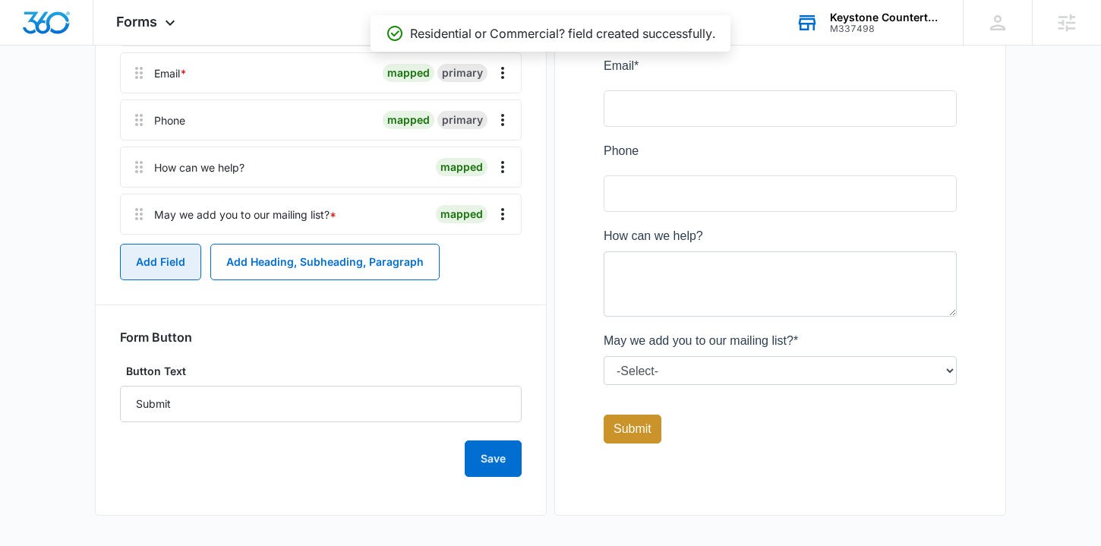
click at [165, 269] on button "Add Field" at bounding box center [160, 262] width 81 height 36
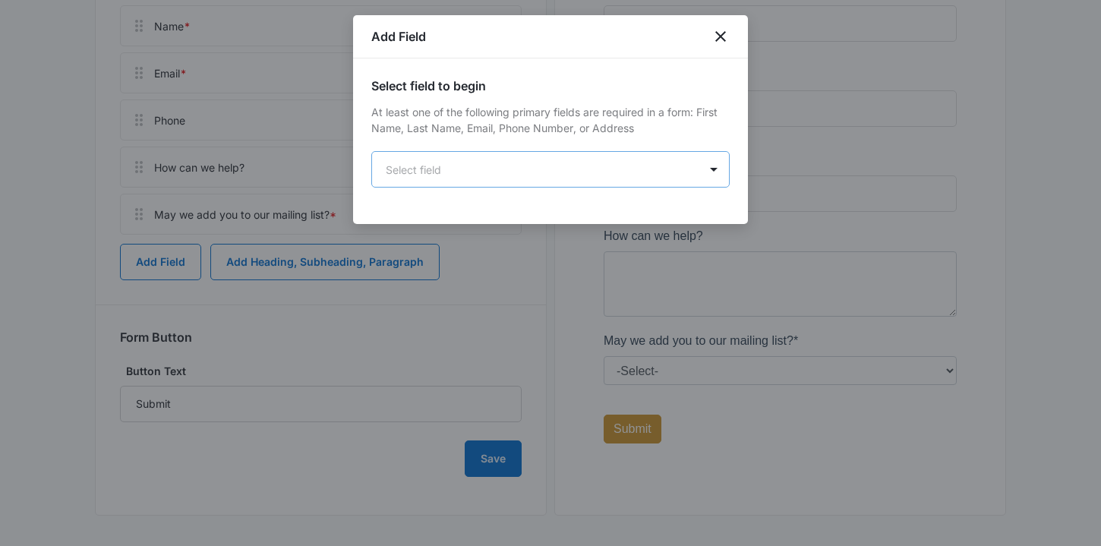
scroll to position [0, 0]
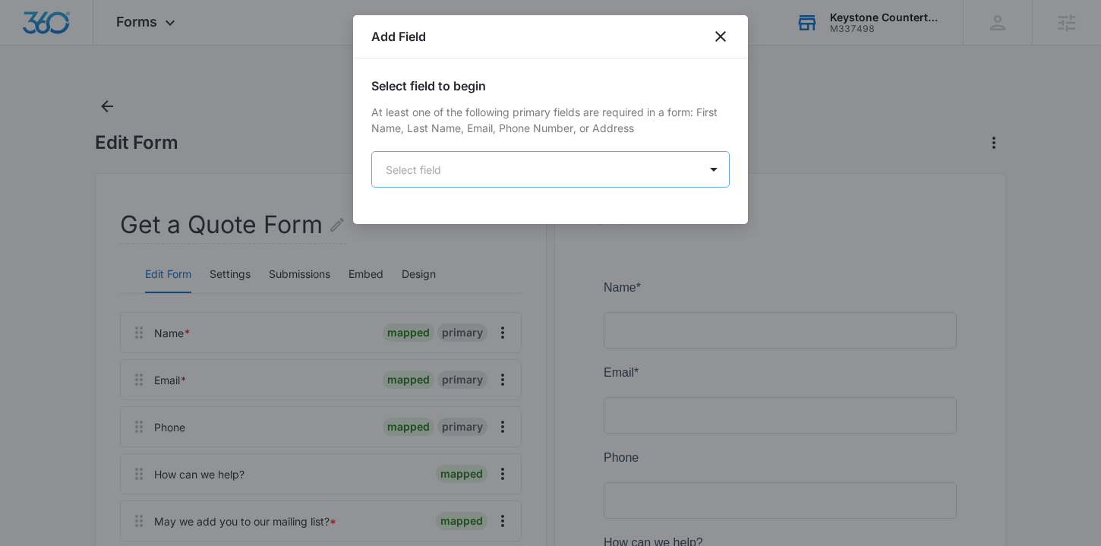
click at [485, 152] on body "Forms Apps Reputation Websites Forms CRM Email Social Shop Content Ads Intellig…" at bounding box center [550, 426] width 1101 height 853
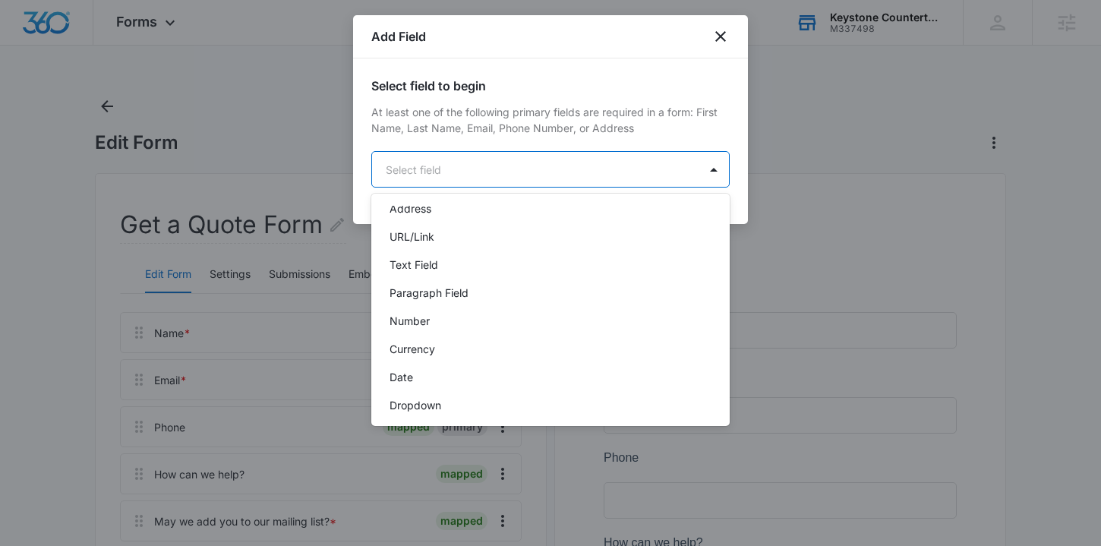
scroll to position [283, 0]
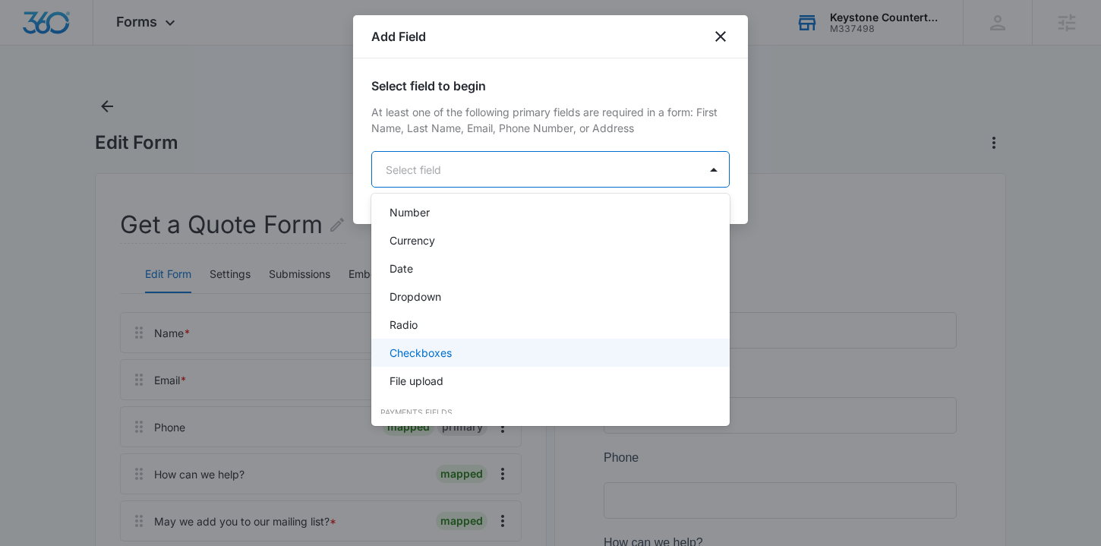
click at [430, 343] on div "Checkboxes" at bounding box center [550, 353] width 358 height 28
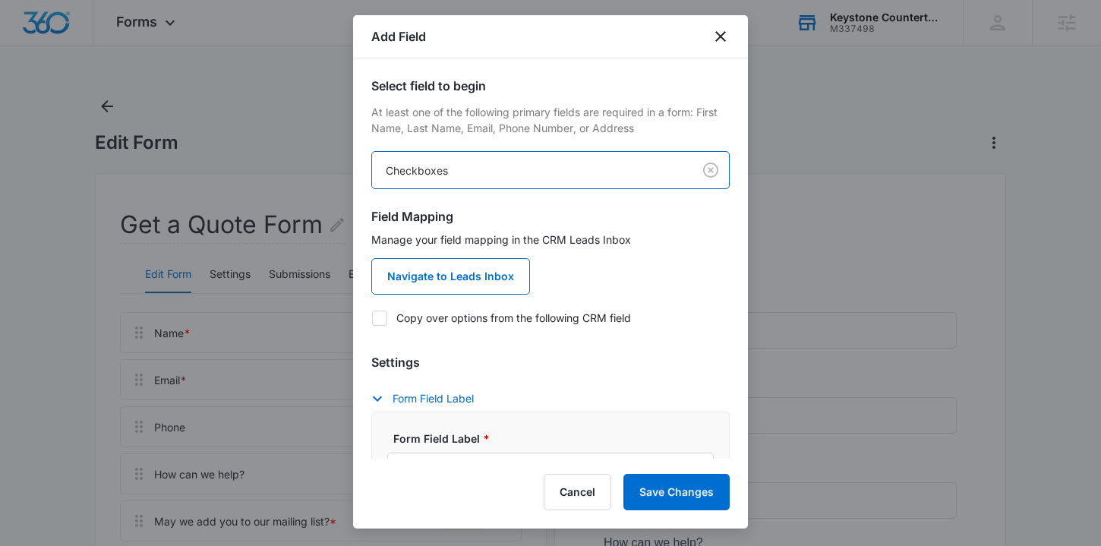
click at [434, 311] on label "Copy over options from the following CRM field" at bounding box center [550, 318] width 358 height 16
click at [372, 317] on input "Copy over options from the following CRM field" at bounding box center [371, 317] width 1 height 1
checkbox input "true"
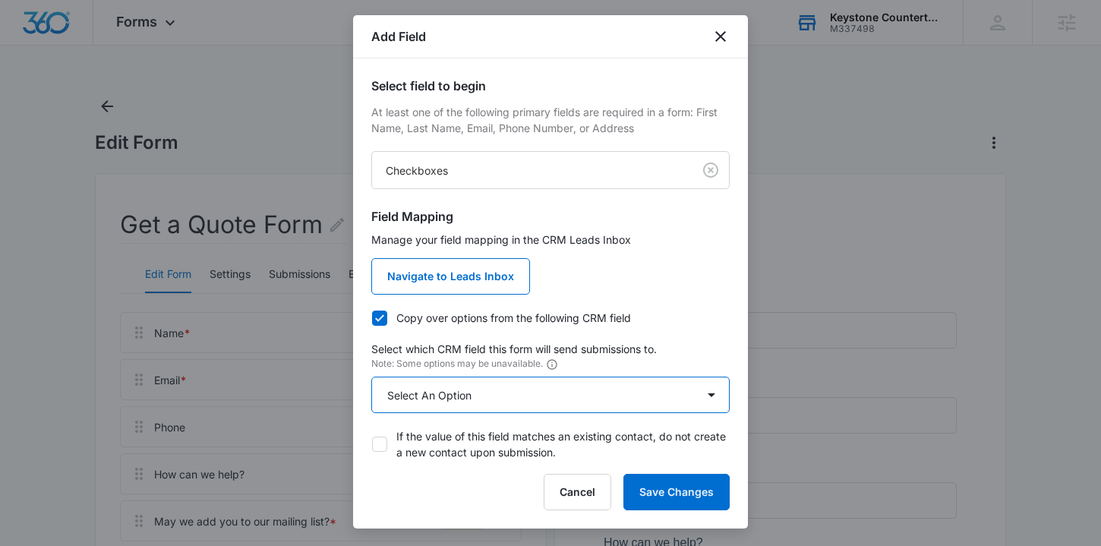
click at [437, 392] on select "Select An Option Select An Option Residential or Commercial? Review Request" at bounding box center [550, 395] width 358 height 36
select select "363"
click at [371, 377] on select "Select An Option Select An Option Residential or Commercial? Review Request" at bounding box center [550, 395] width 358 height 36
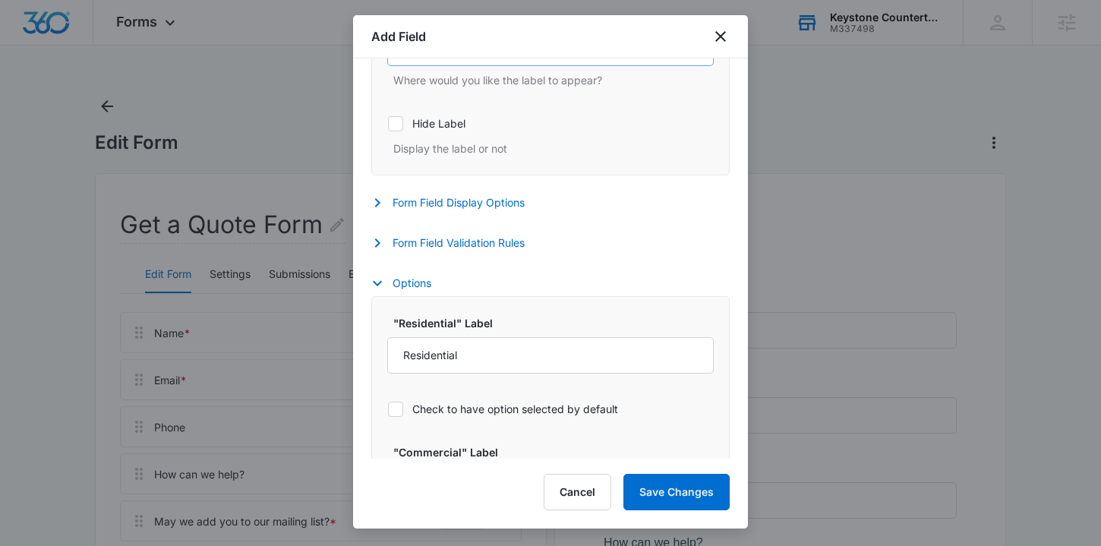
scroll to position [732, 0]
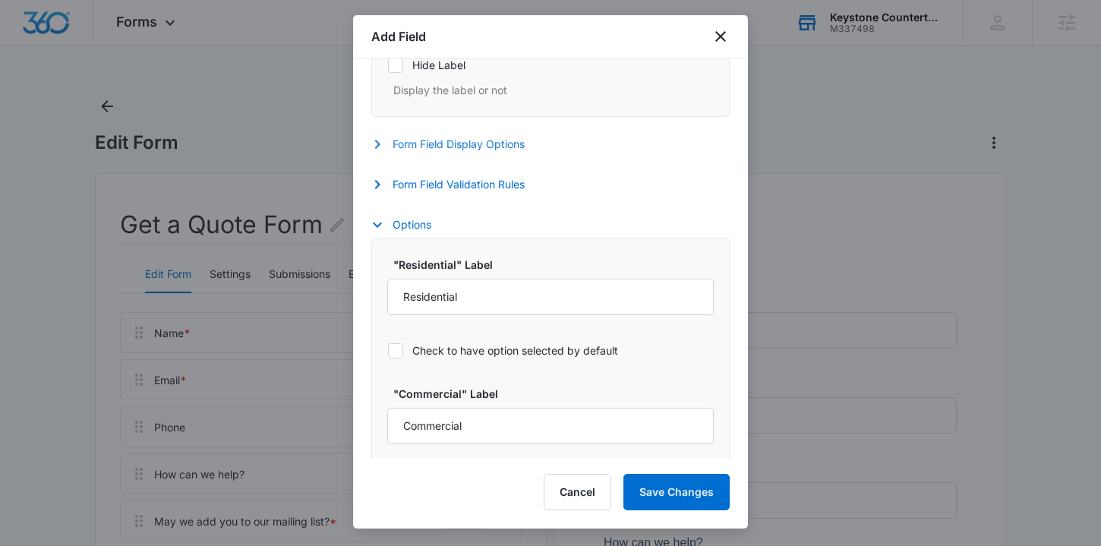
click at [473, 147] on button "Form Field Display Options" at bounding box center [455, 144] width 169 height 18
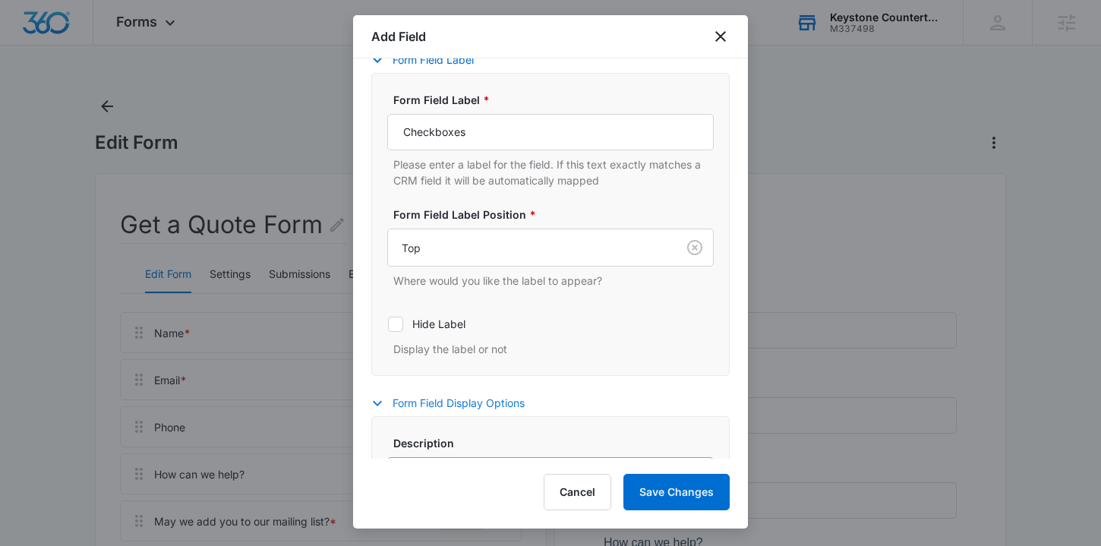
scroll to position [437, 0]
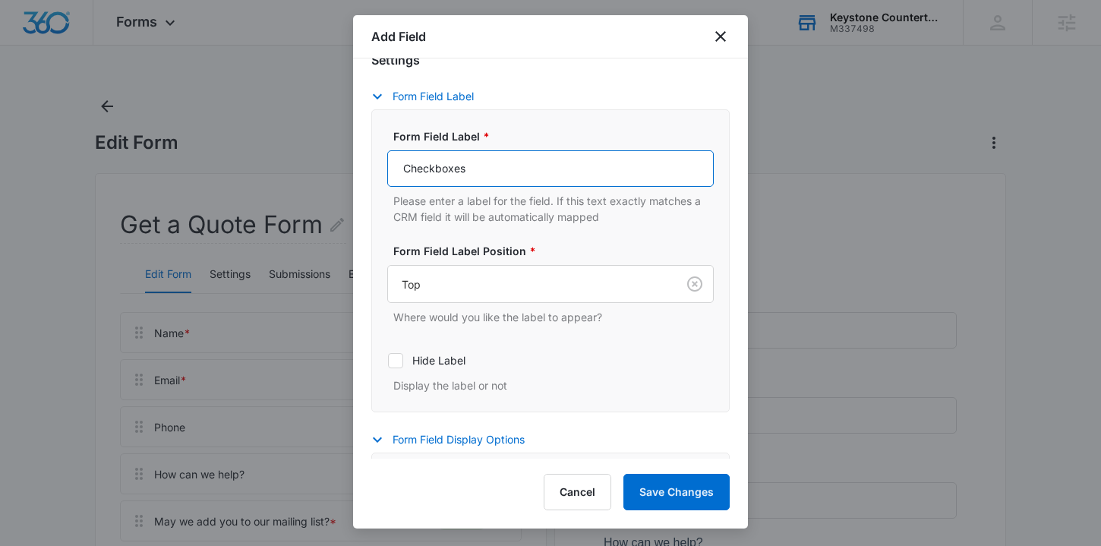
drag, startPoint x: 492, startPoint y: 168, endPoint x: 342, endPoint y: 178, distance: 150.7
click at [342, 178] on body "Forms Apps Reputation Websites Forms CRM Email Social Shop Content Ads Intellig…" at bounding box center [550, 426] width 1101 height 853
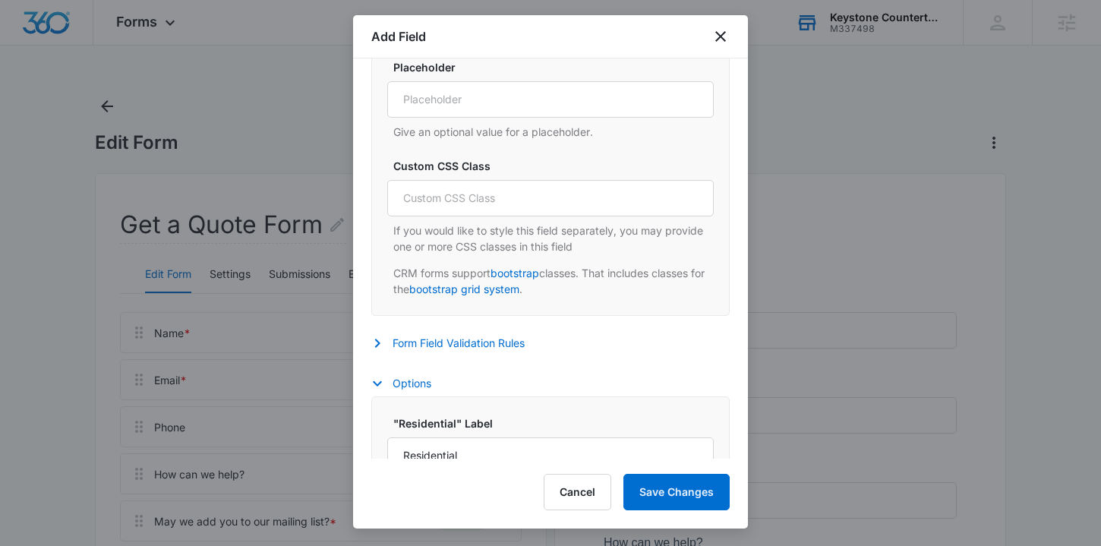
scroll to position [966, 0]
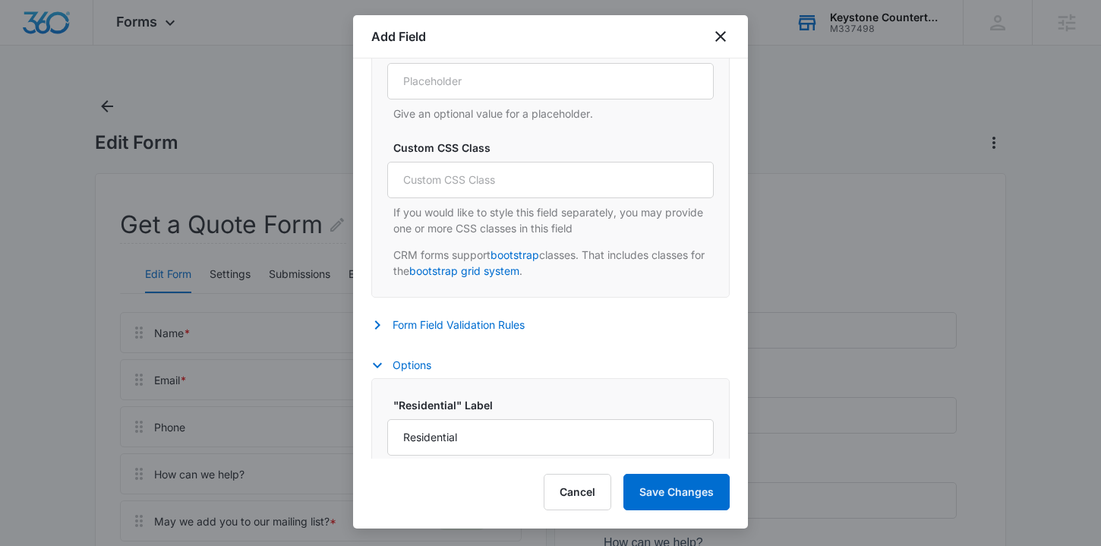
type input "Residential or Commercial?"
click at [459, 318] on button "Form Field Validation Rules" at bounding box center [455, 325] width 169 height 18
click at [434, 364] on div "Required Whether this field is required or not" at bounding box center [550, 382] width 326 height 50
click at [423, 377] on label "Required" at bounding box center [550, 374] width 326 height 16
click at [388, 374] on input "Required" at bounding box center [387, 374] width 1 height 1
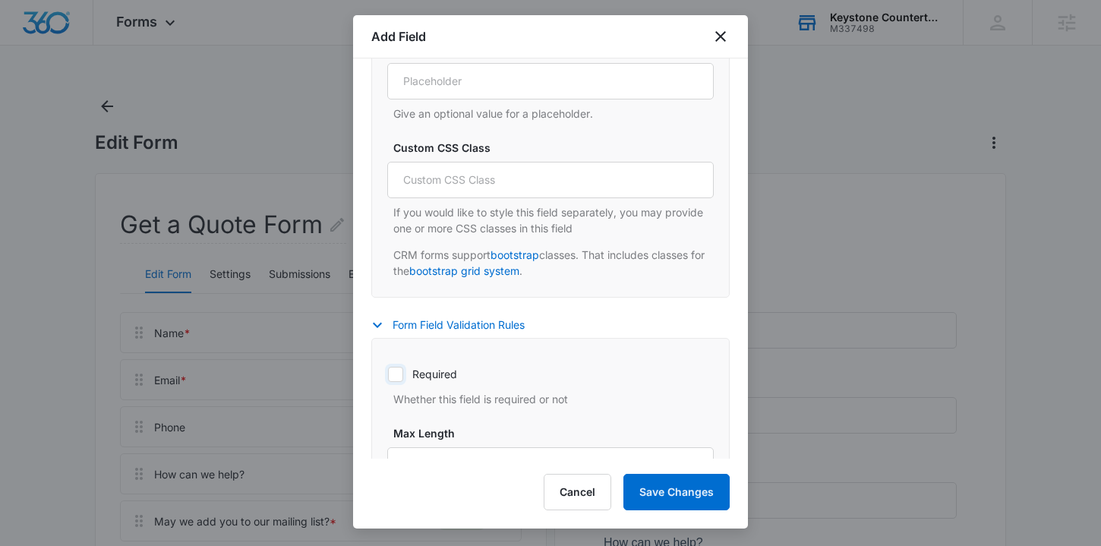
checkbox input "true"
click at [691, 484] on button "Save Changes" at bounding box center [676, 492] width 106 height 36
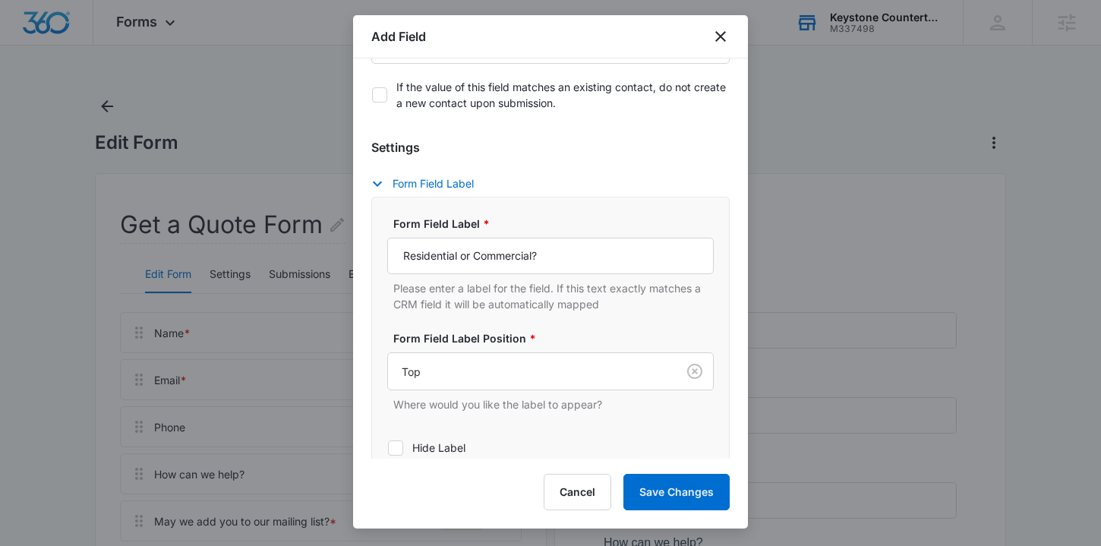
scroll to position [257, 0]
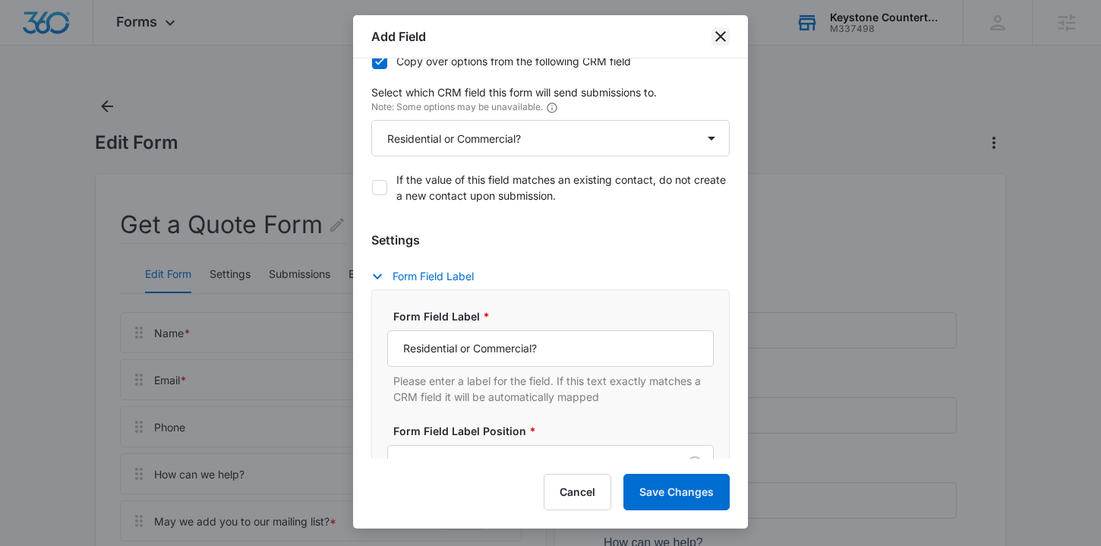
click at [720, 40] on icon "close" at bounding box center [720, 36] width 18 height 18
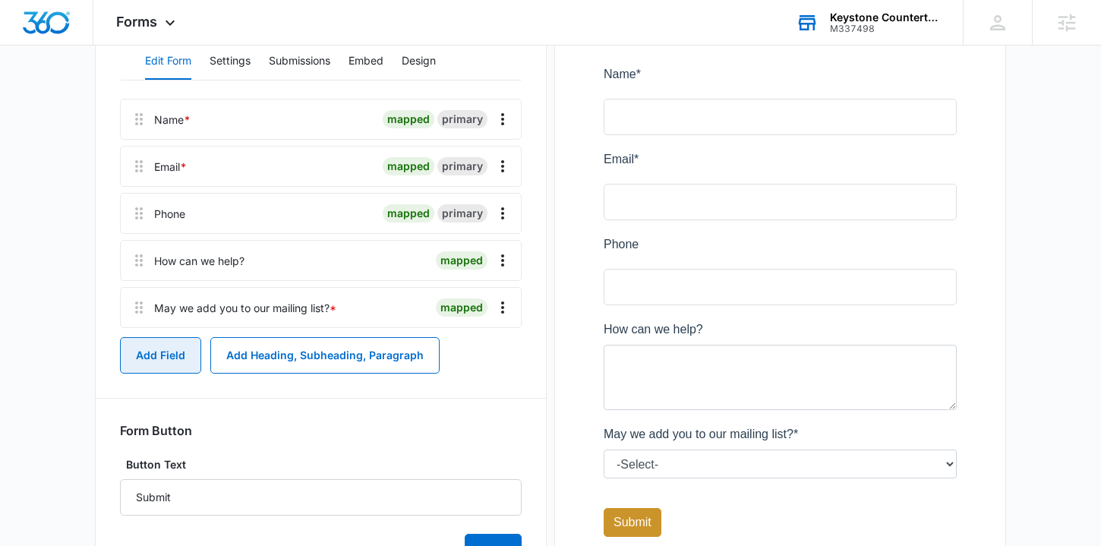
scroll to position [216, 0]
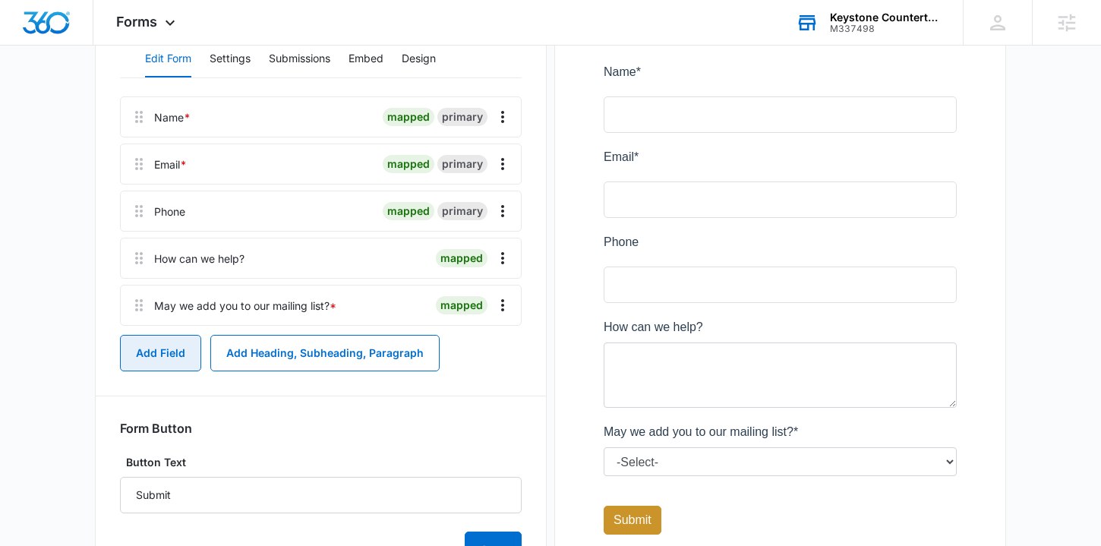
click at [158, 355] on button "Add Field" at bounding box center [160, 353] width 81 height 36
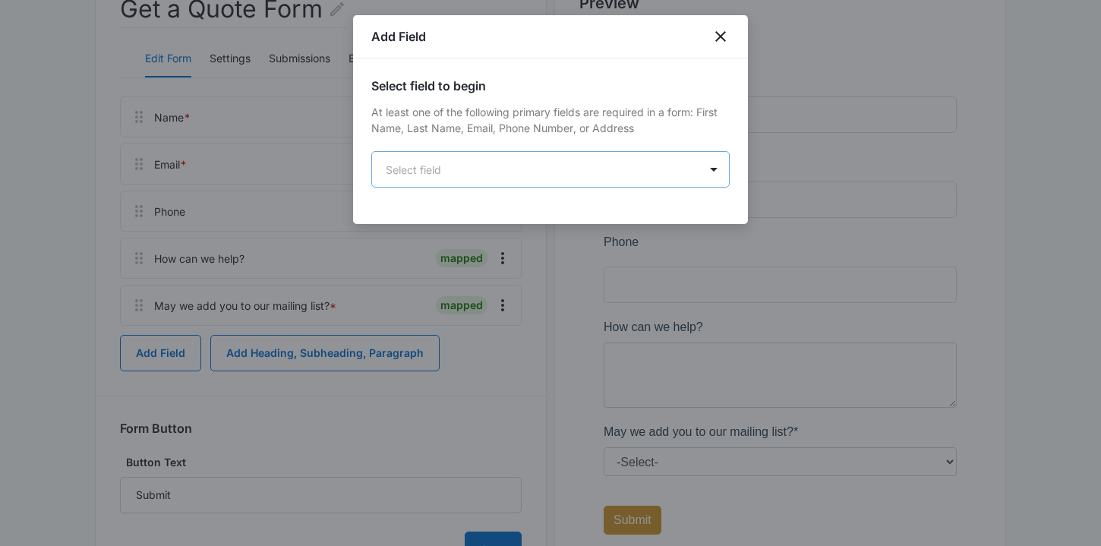
scroll to position [0, 0]
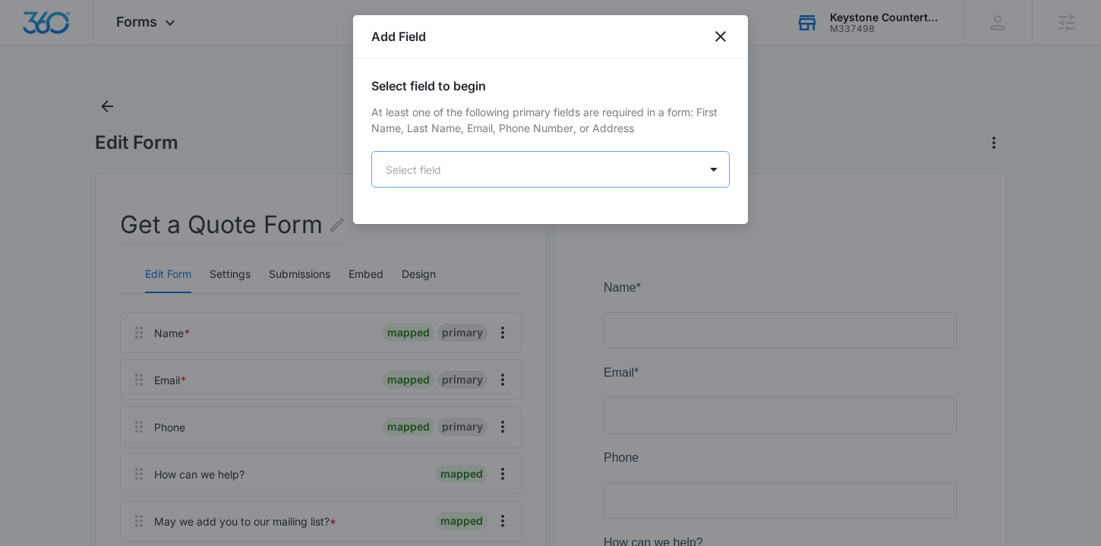
click at [415, 171] on body "Forms Apps Reputation Websites Forms CRM Email Social Shop Content Ads Intellig…" at bounding box center [550, 426] width 1101 height 853
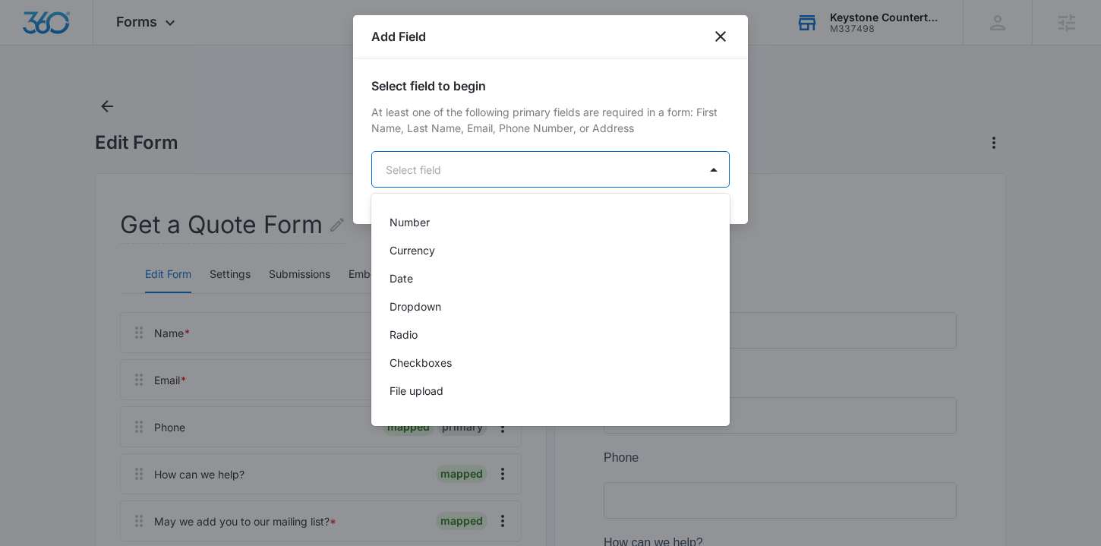
scroll to position [384, 0]
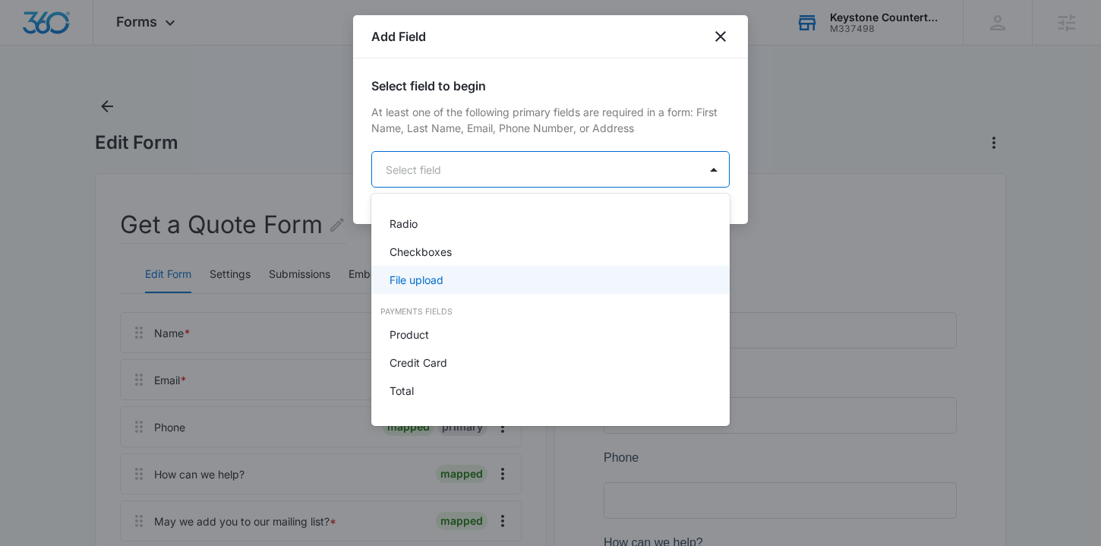
click at [427, 287] on p "File upload" at bounding box center [416, 280] width 54 height 16
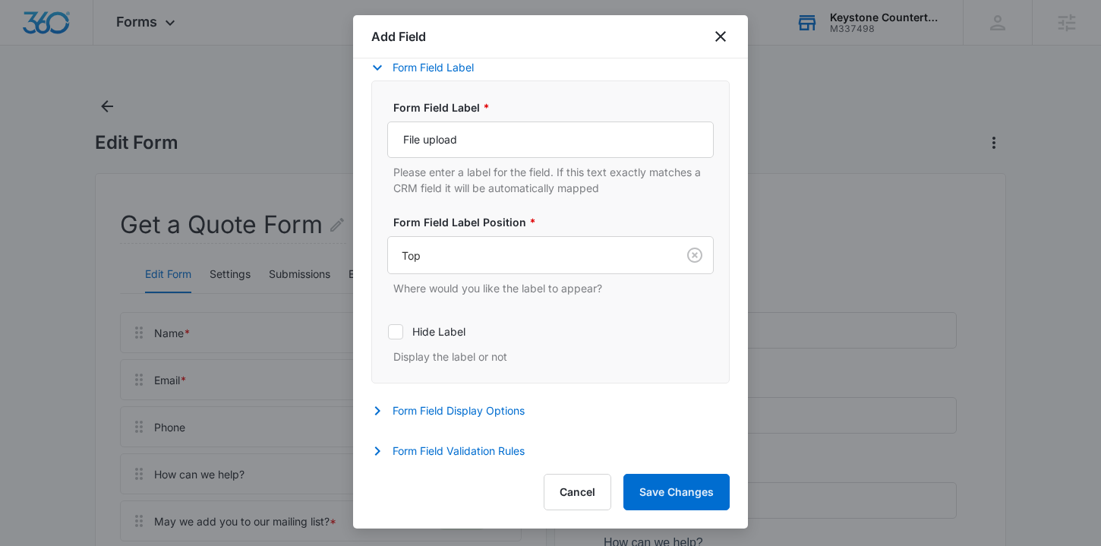
scroll to position [554, 0]
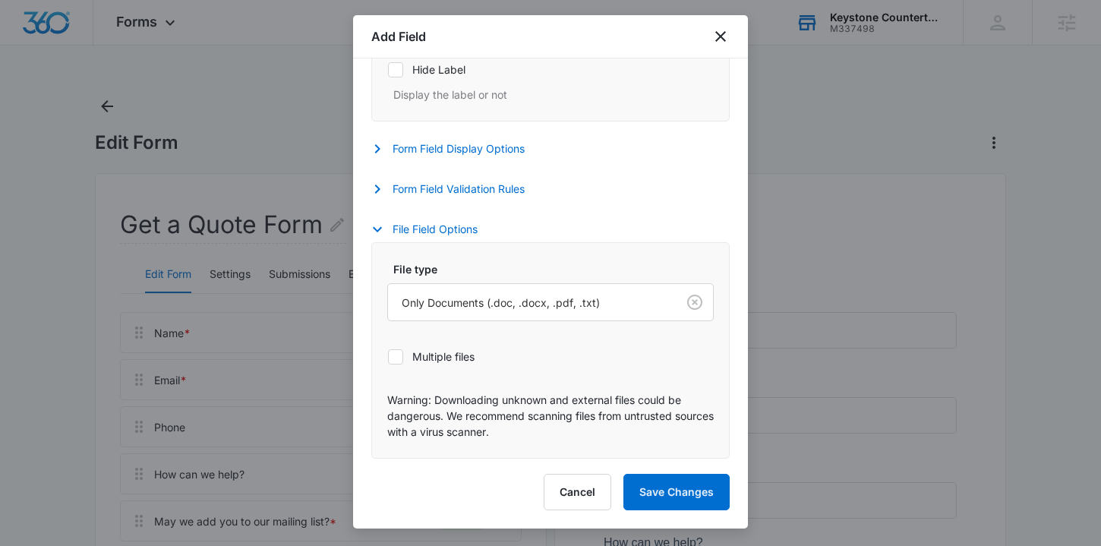
click at [427, 355] on label "Multiple files" at bounding box center [550, 356] width 326 height 16
click at [388, 356] on input "Multiple files" at bounding box center [387, 356] width 1 height 1
checkbox input "true"
click at [466, 309] on div at bounding box center [529, 302] width 255 height 19
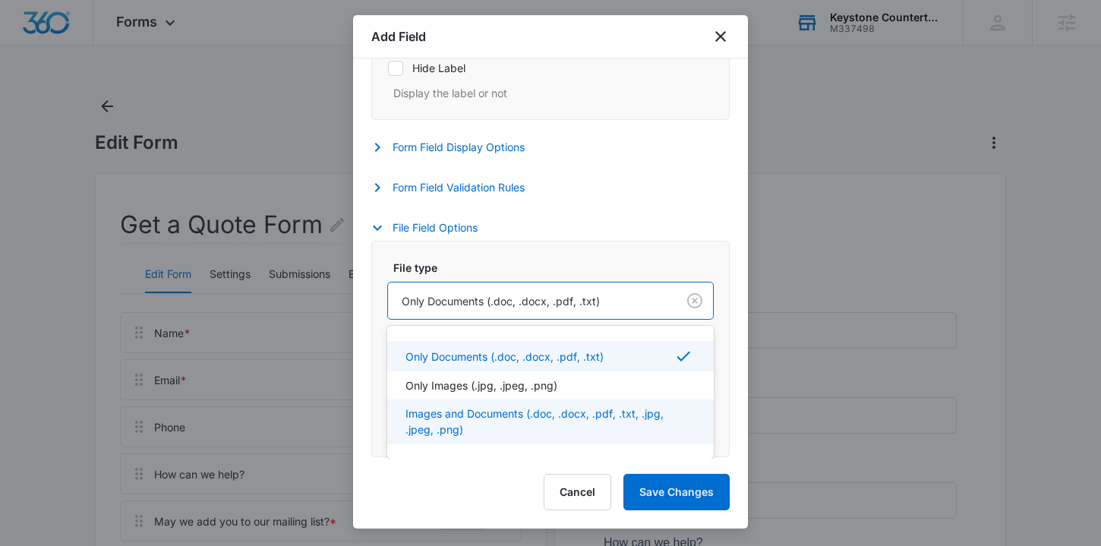
click at [444, 416] on p "Images and Documents (.doc, .docx, .pdf, .txt, .jpg, .jpeg, .png)" at bounding box center [548, 421] width 287 height 32
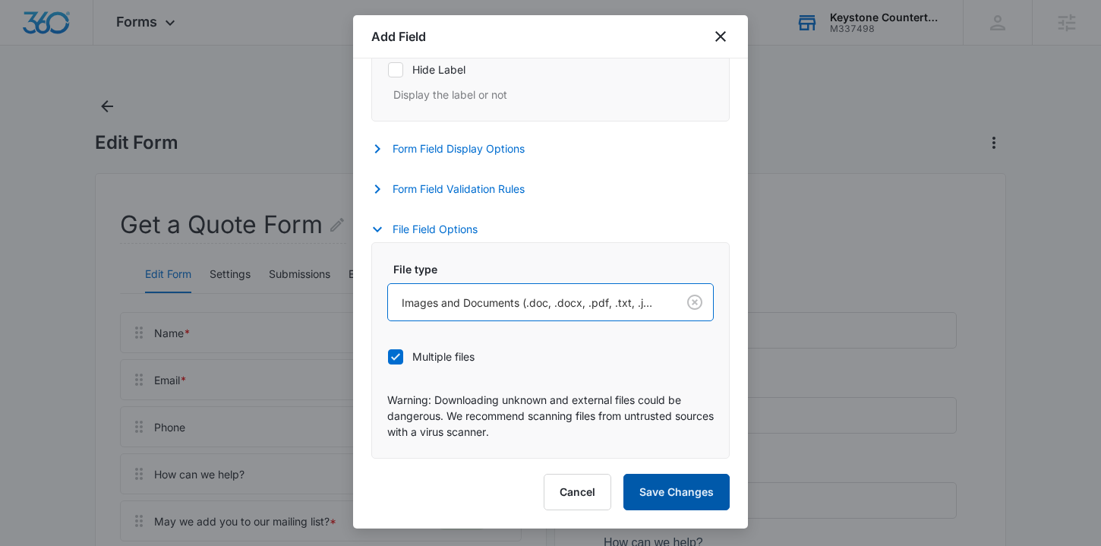
click at [670, 488] on button "Save Changes" at bounding box center [676, 492] width 106 height 36
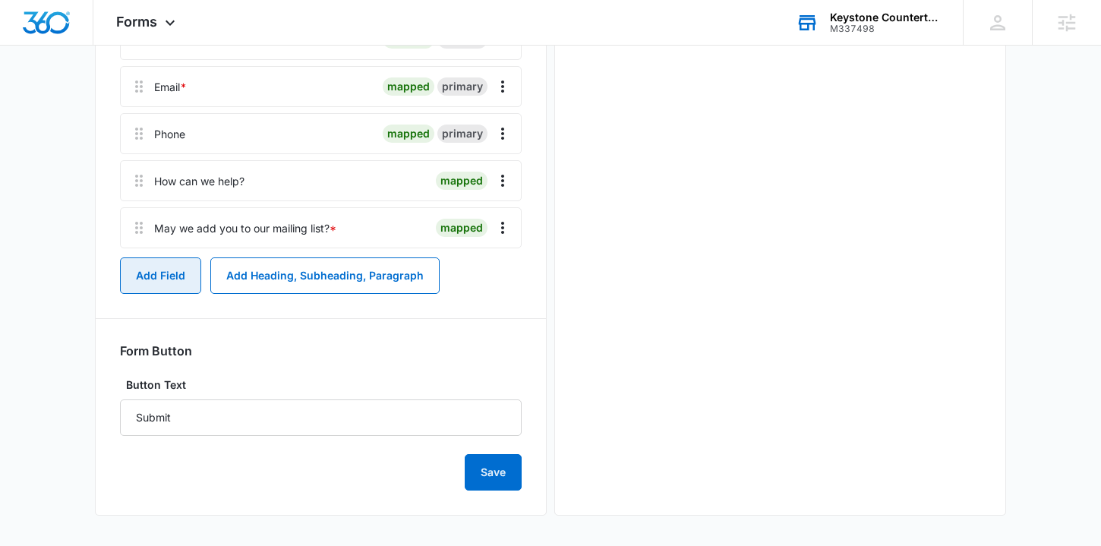
scroll to position [0, 0]
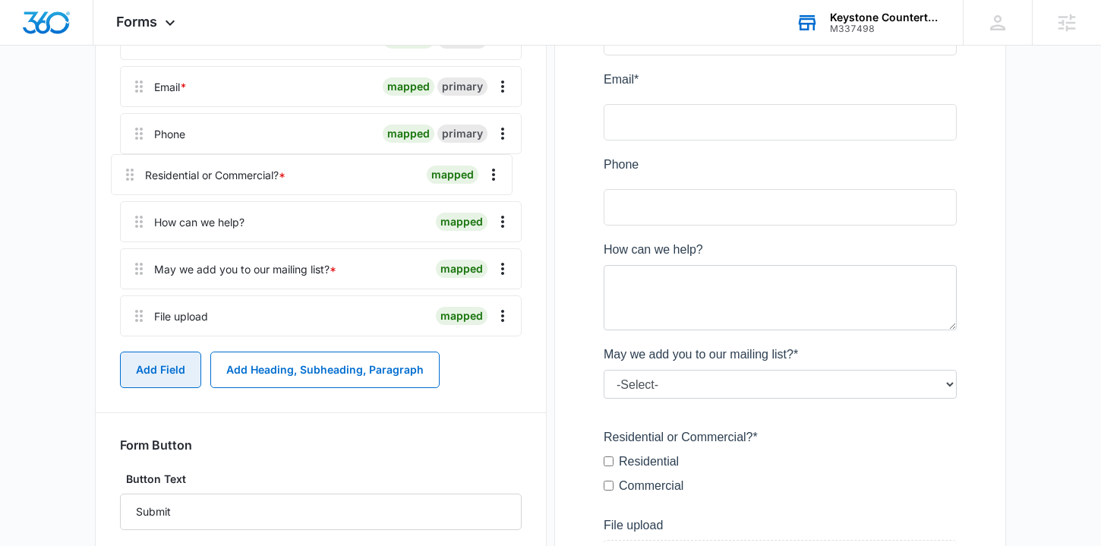
drag, startPoint x: 140, startPoint y: 283, endPoint x: 131, endPoint y: 169, distance: 114.2
click at [131, 169] on div "Name * mapped primary Email * mapped primary Phone mapped primary How can we he…" at bounding box center [321, 180] width 402 height 323
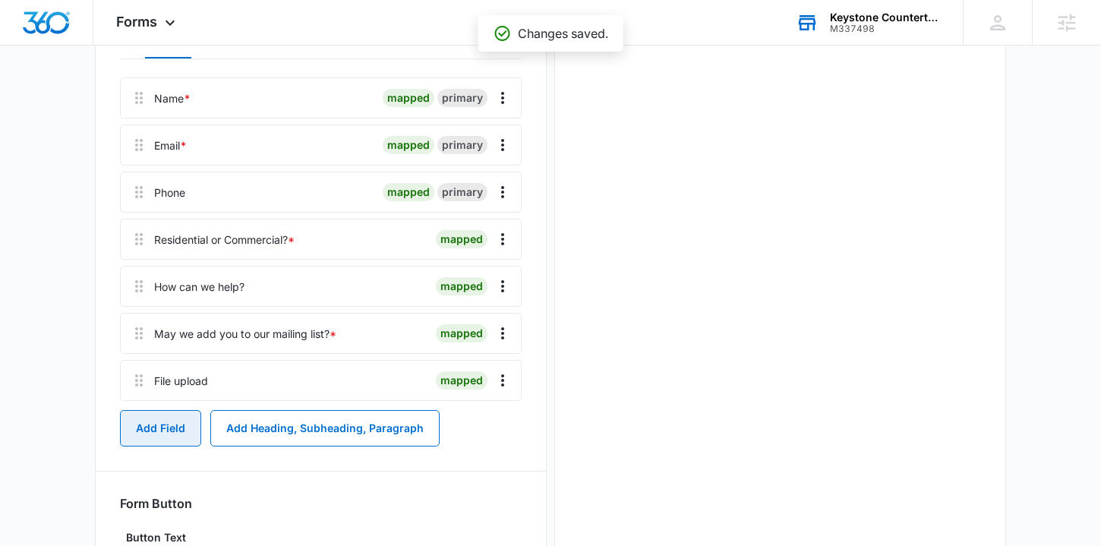
scroll to position [197, 0]
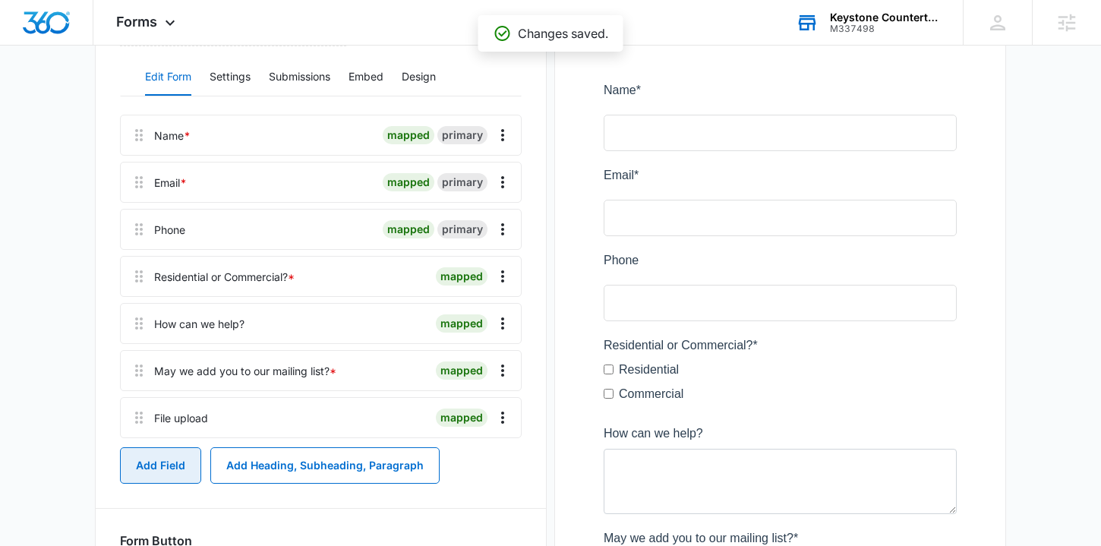
click at [154, 469] on button "Add Field" at bounding box center [160, 465] width 81 height 36
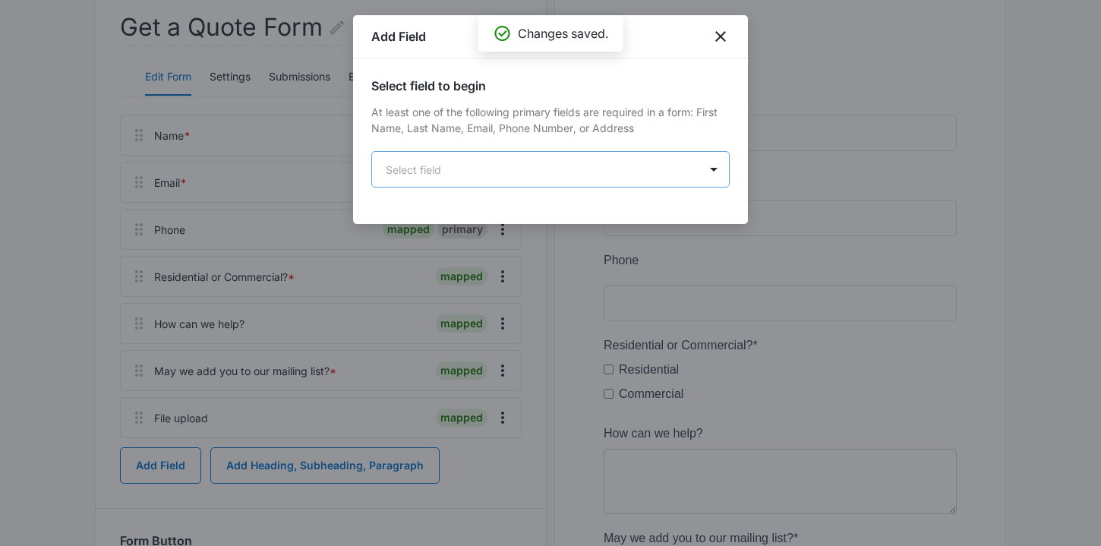
scroll to position [0, 0]
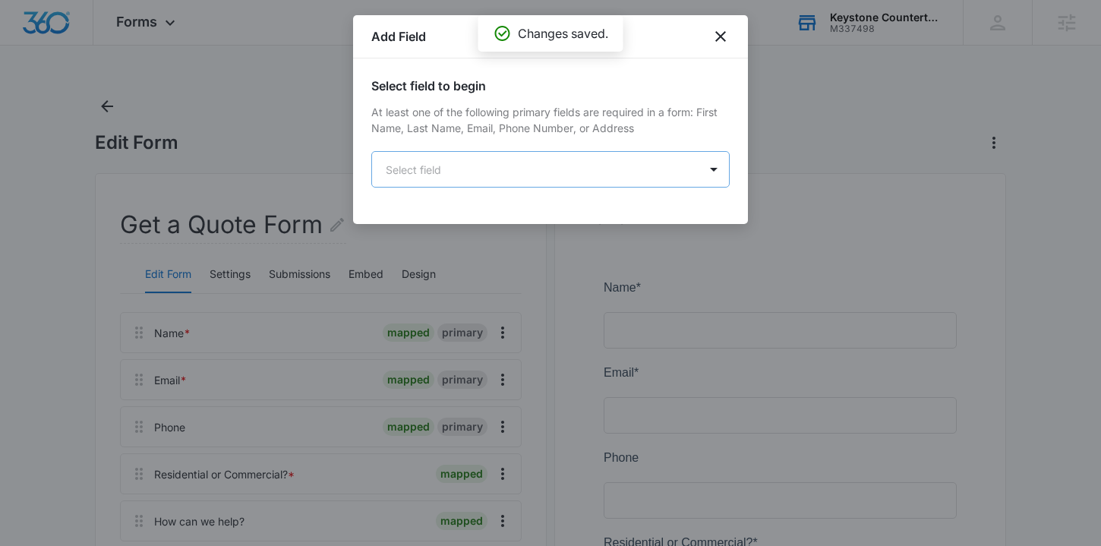
click at [465, 177] on body "Forms Apps Reputation Websites Forms CRM Email Social Shop Content Ads Intellig…" at bounding box center [550, 554] width 1101 height 1109
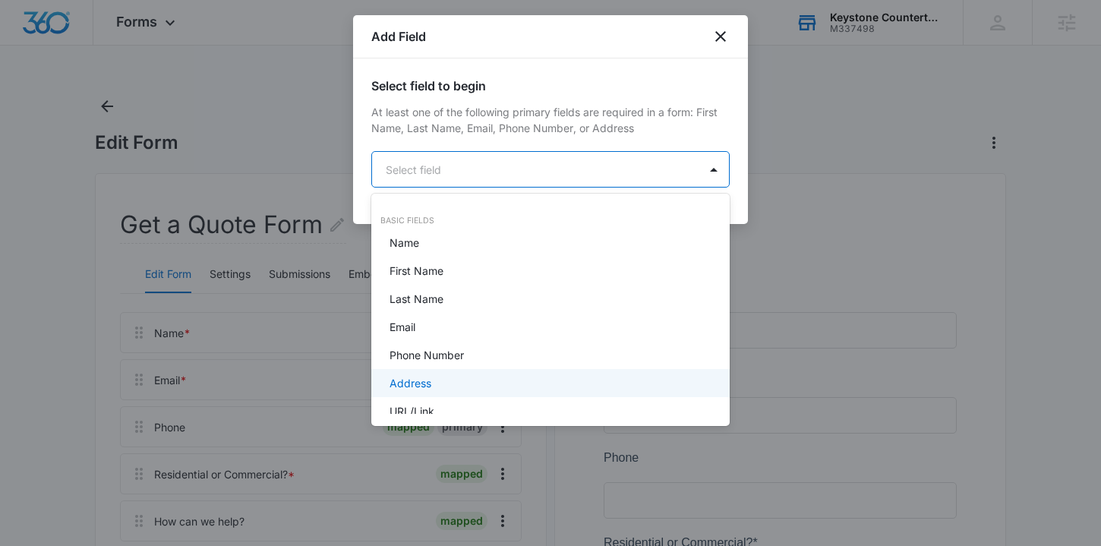
click at [423, 378] on p "Address" at bounding box center [410, 383] width 42 height 16
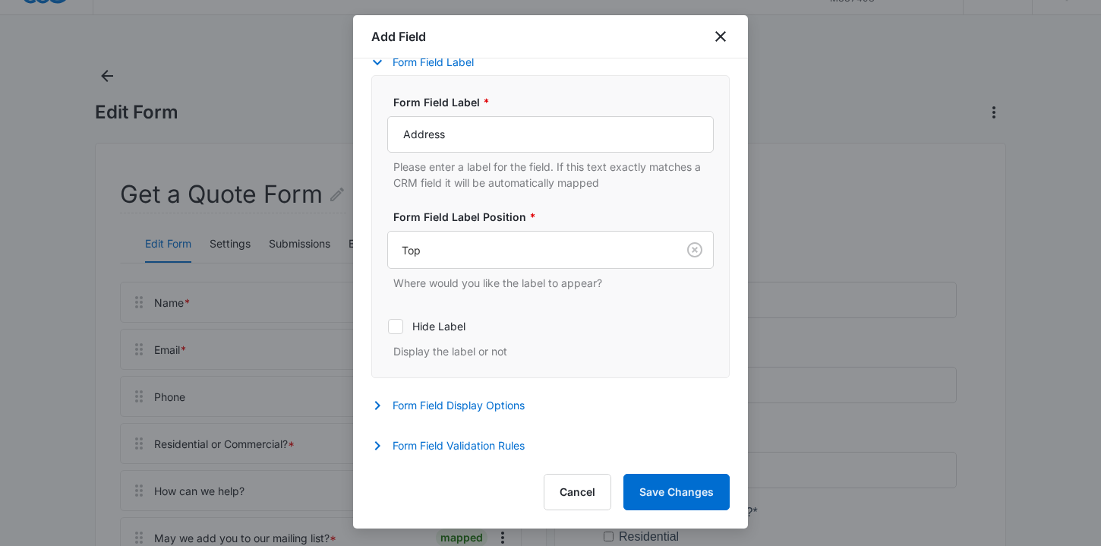
scroll to position [34, 0]
click at [490, 445] on button "Form Field Validation Rules" at bounding box center [455, 446] width 169 height 18
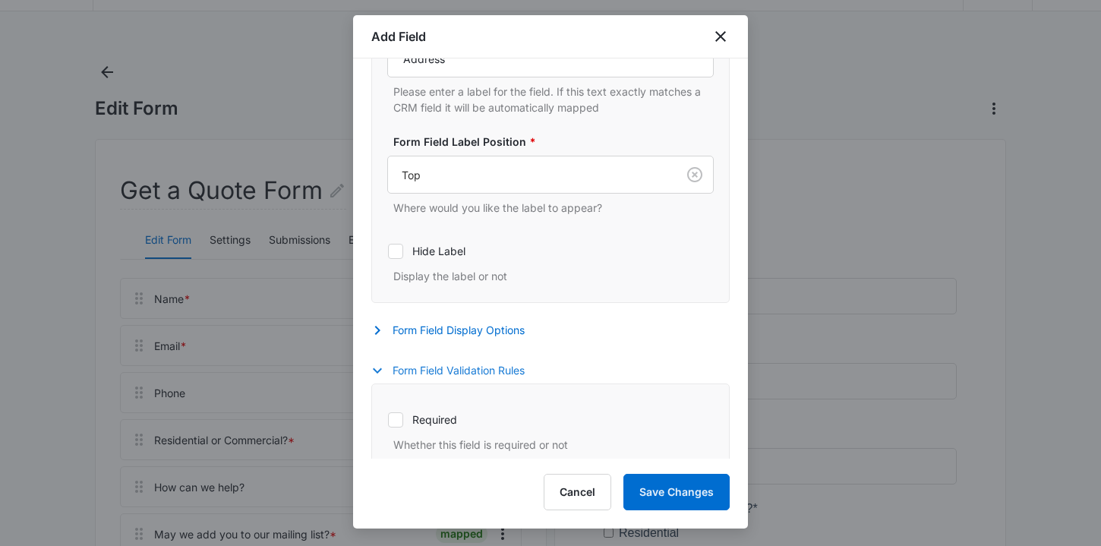
scroll to position [398, 0]
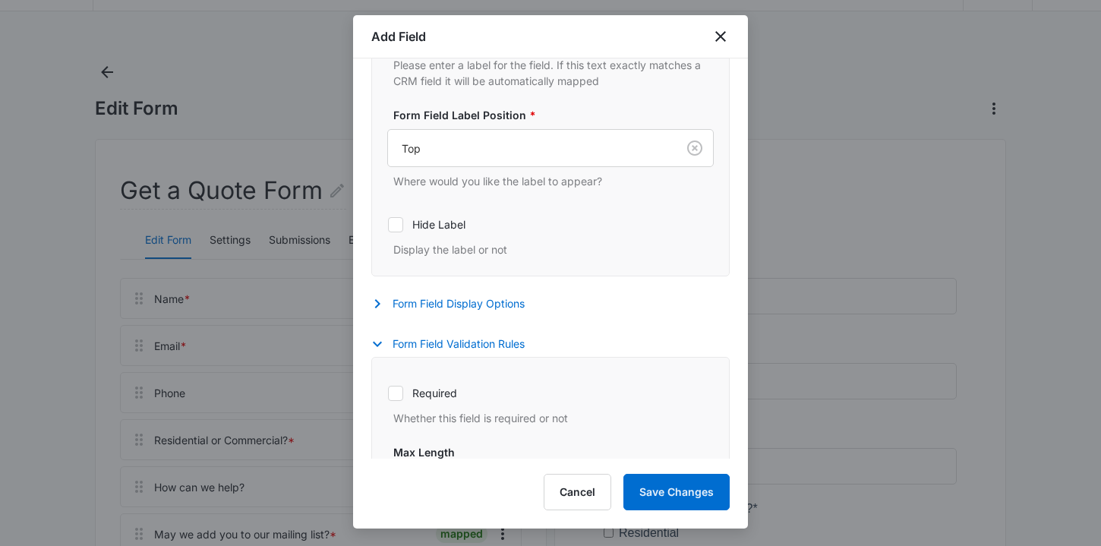
click at [433, 396] on label "Required" at bounding box center [550, 393] width 326 height 16
click at [388, 393] on input "Required" at bounding box center [387, 393] width 1 height 1
checkbox input "true"
click at [663, 485] on button "Save Changes" at bounding box center [676, 492] width 106 height 36
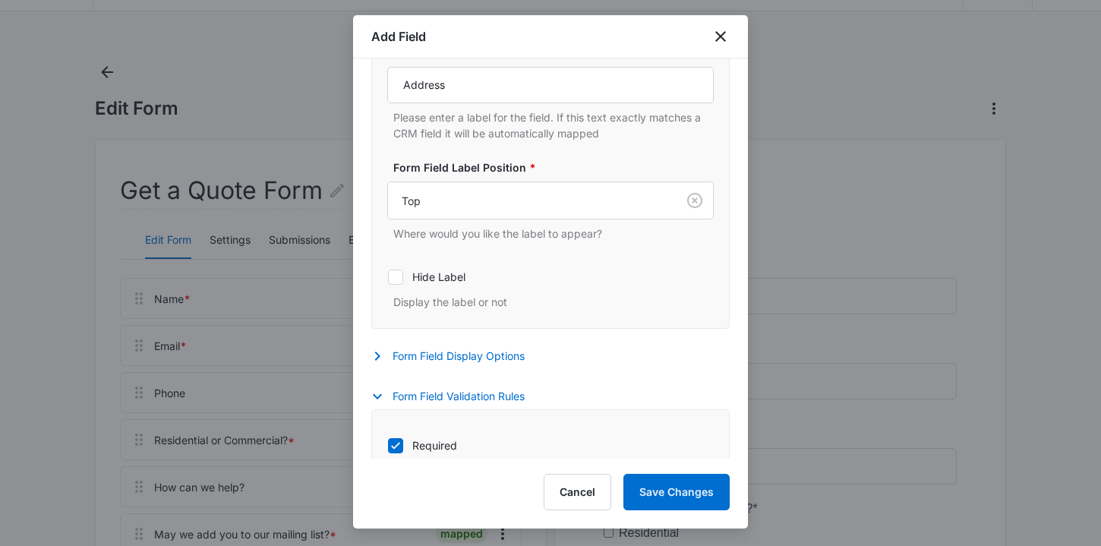
scroll to position [175, 0]
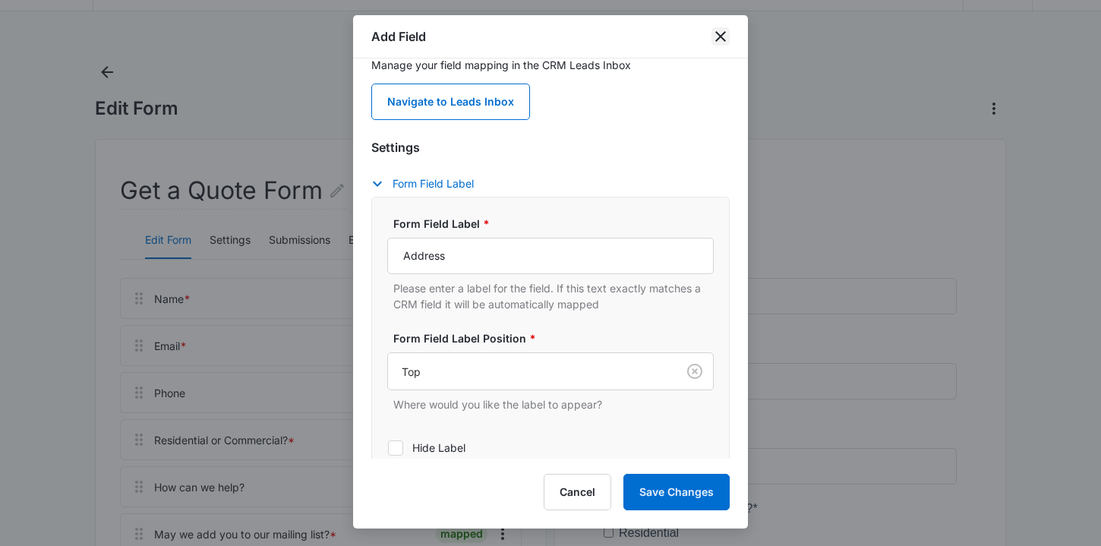
click at [723, 35] on icon "close" at bounding box center [720, 36] width 18 height 18
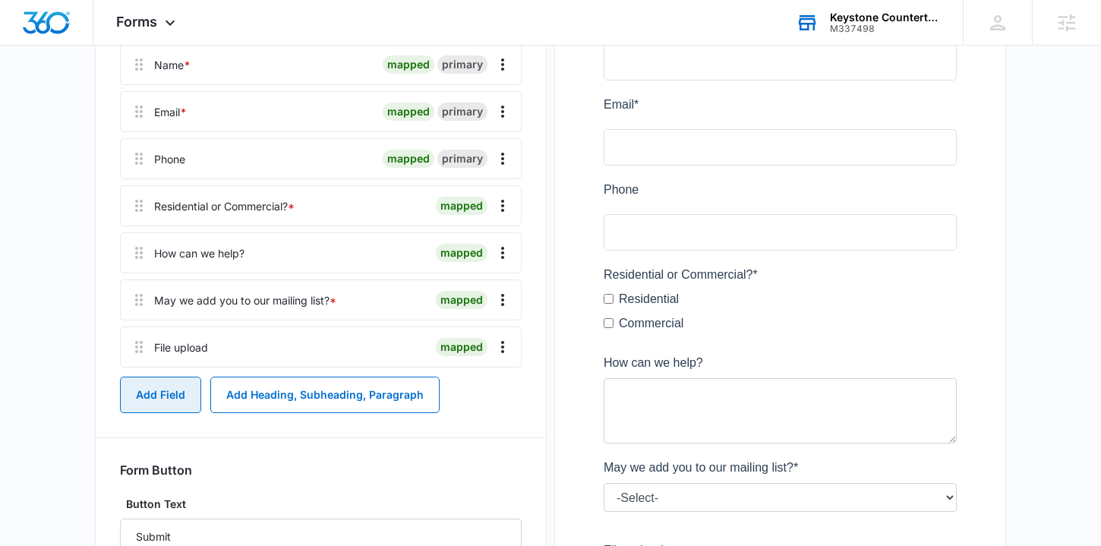
scroll to position [459, 0]
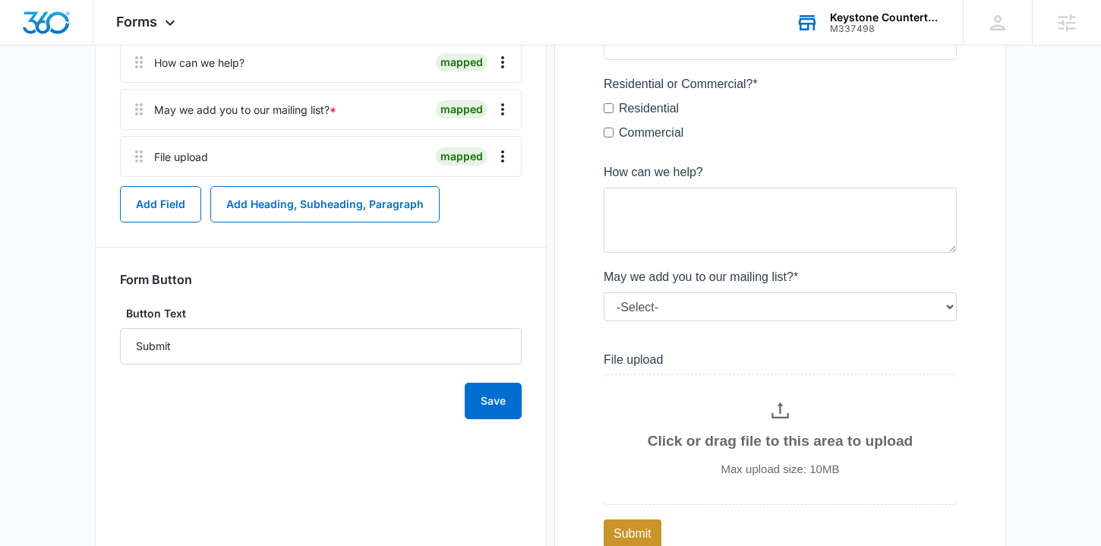
click at [169, 222] on div "Name * mapped primary Email * mapped primary Phone mapped primary Residential o…" at bounding box center [321, 136] width 402 height 566
click at [169, 218] on button "Add Field" at bounding box center [160, 204] width 81 height 36
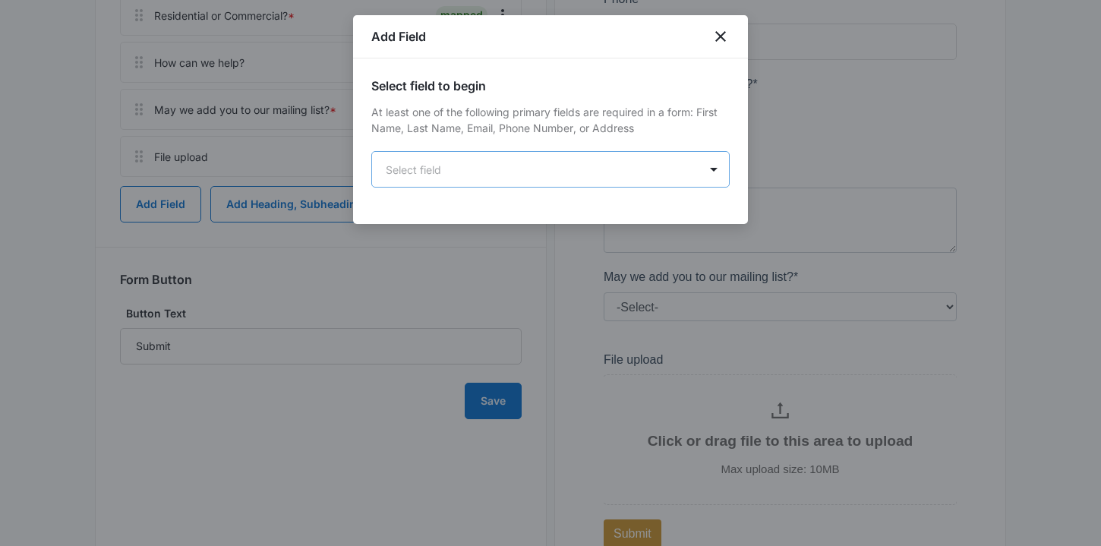
scroll to position [0, 0]
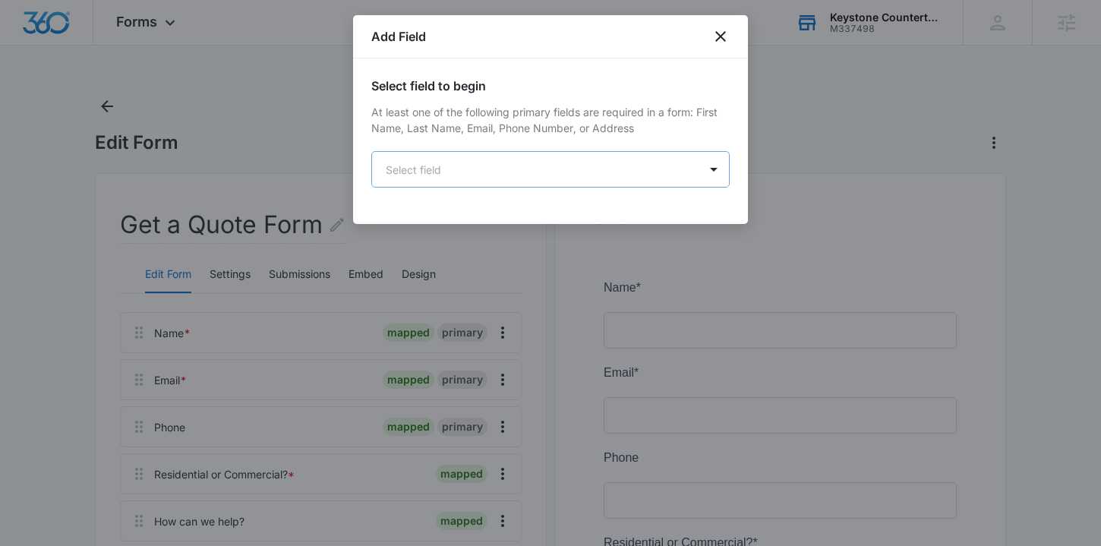
click at [543, 169] on body "Forms Apps Reputation Websites Forms CRM Email Social Shop Content Ads Intellig…" at bounding box center [550, 554] width 1101 height 1109
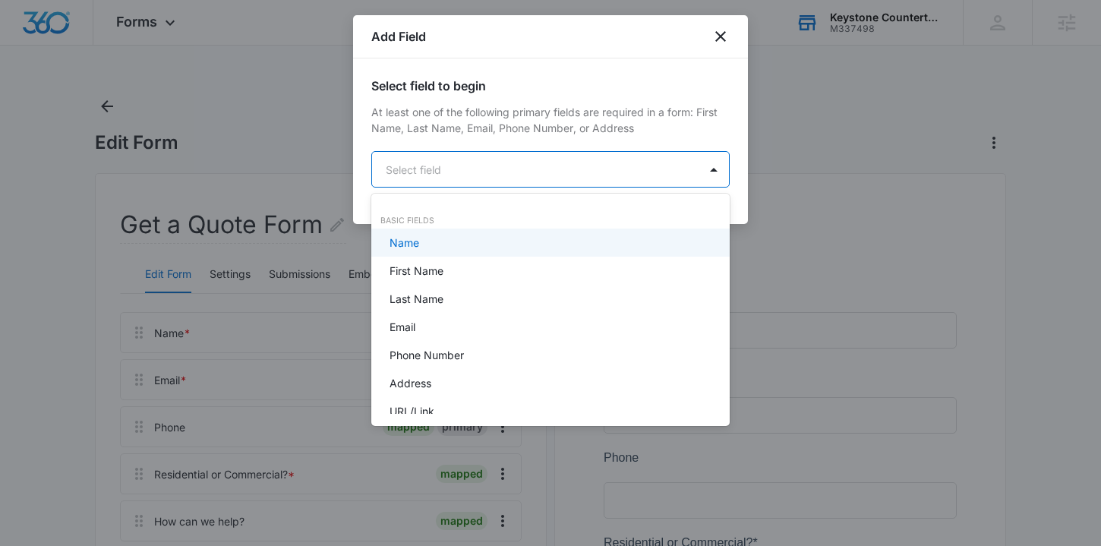
click at [719, 33] on div at bounding box center [550, 273] width 1101 height 546
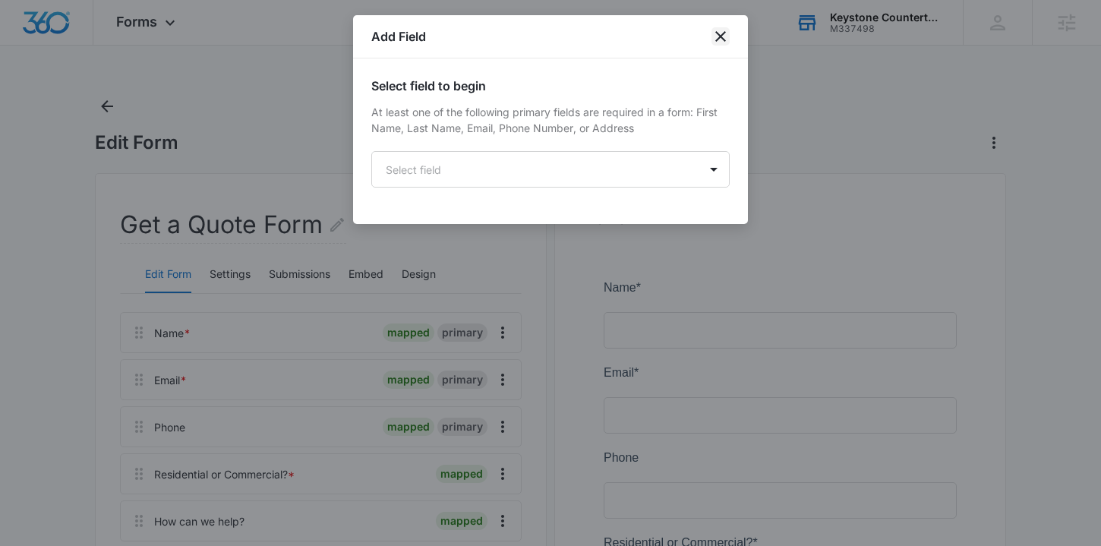
click at [719, 33] on icon "close" at bounding box center [720, 36] width 18 height 18
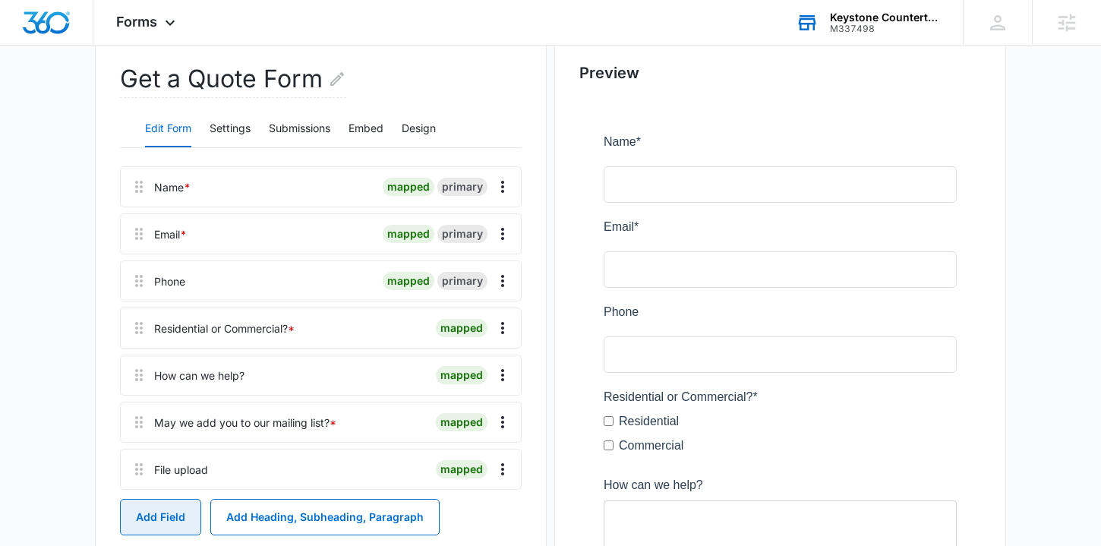
scroll to position [148, 0]
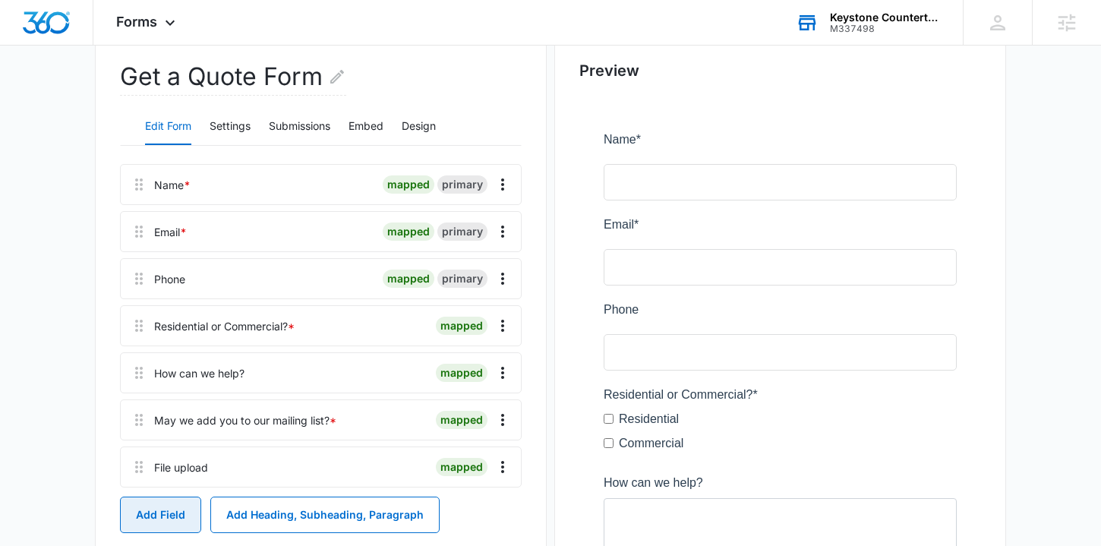
click at [159, 500] on button "Add Field" at bounding box center [160, 515] width 81 height 36
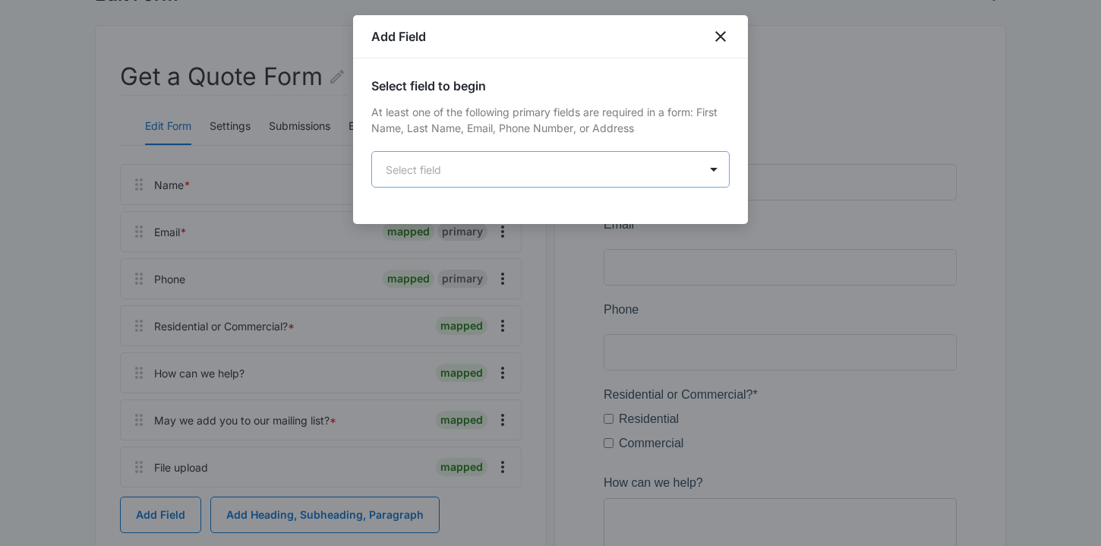
scroll to position [0, 0]
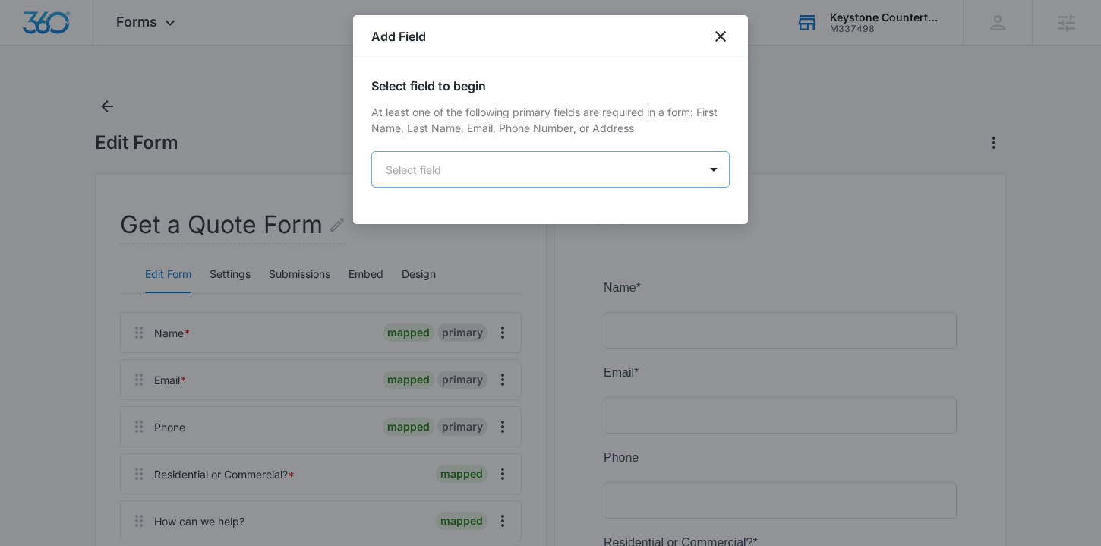
click at [438, 166] on body "Forms Apps Reputation Websites Forms CRM Email Social Shop Content Ads Intellig…" at bounding box center [550, 554] width 1101 height 1109
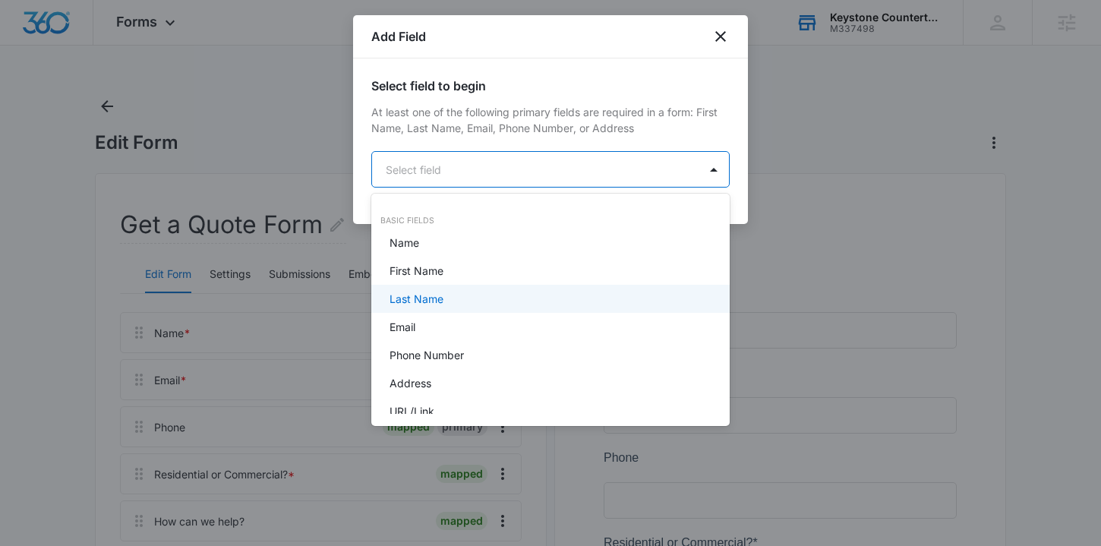
click at [434, 294] on p "Last Name" at bounding box center [416, 299] width 54 height 16
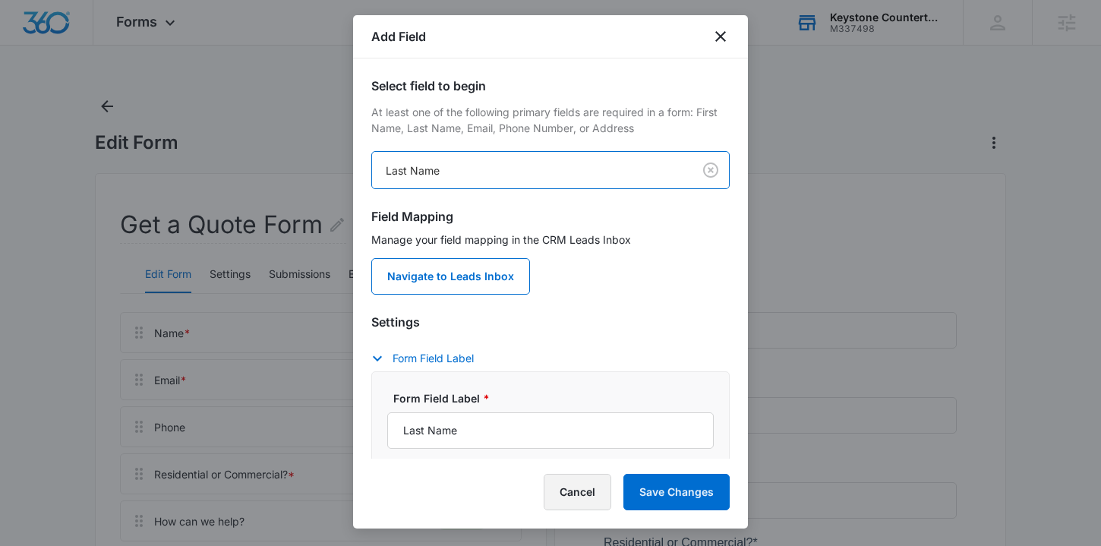
click at [584, 488] on button "Cancel" at bounding box center [578, 492] width 68 height 36
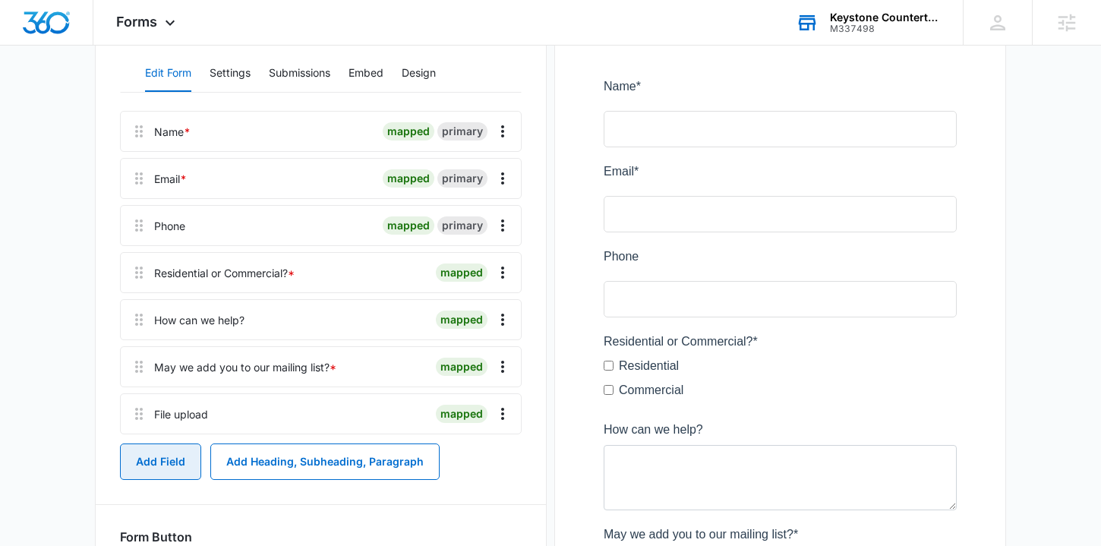
scroll to position [197, 0]
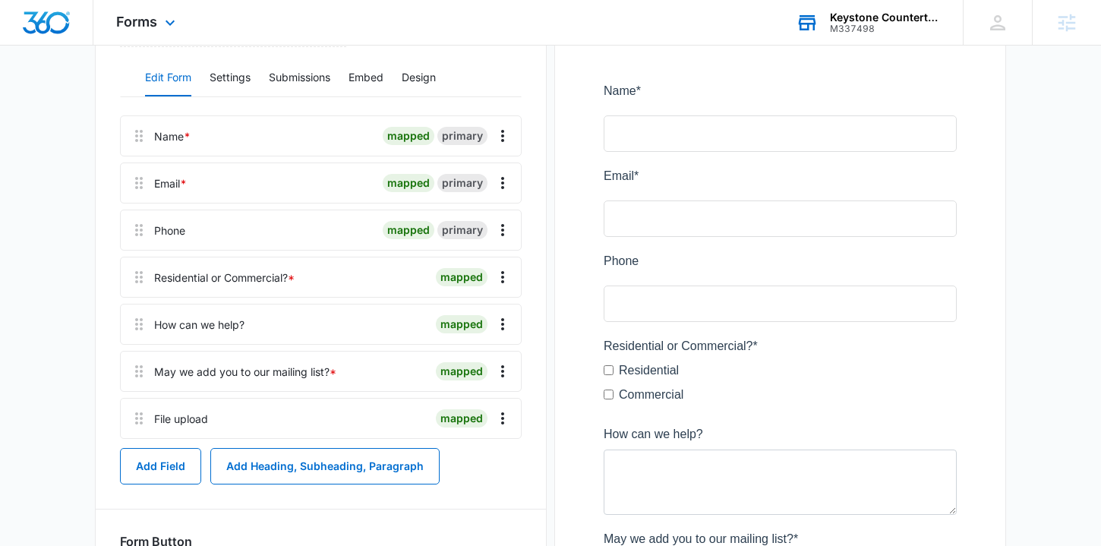
click at [138, 7] on div "Forms Apps Reputation Websites Forms CRM Email Social Shop Content Ads Intellig…" at bounding box center [147, 22] width 109 height 45
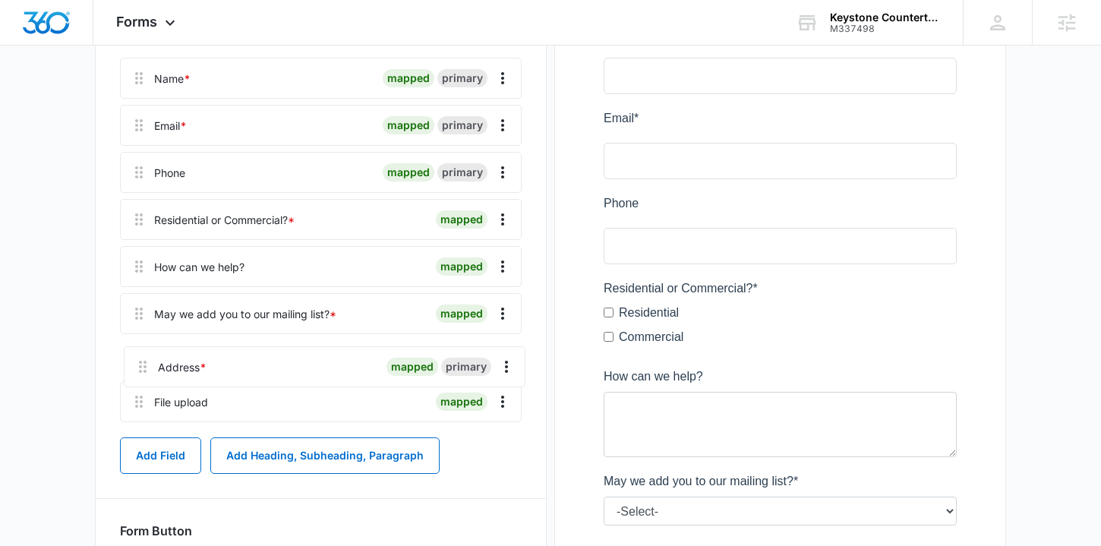
scroll to position [255, 0]
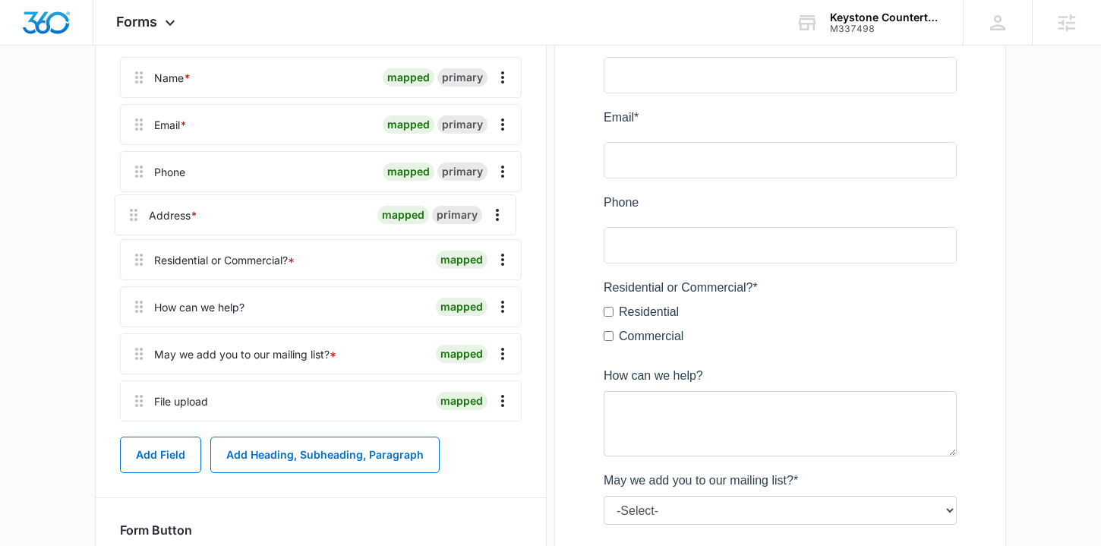
drag, startPoint x: 142, startPoint y: 415, endPoint x: 137, endPoint y: 213, distance: 201.2
click at [137, 213] on div "Name * mapped primary Email * mapped primary Phone mapped primary Residential o…" at bounding box center [321, 242] width 402 height 371
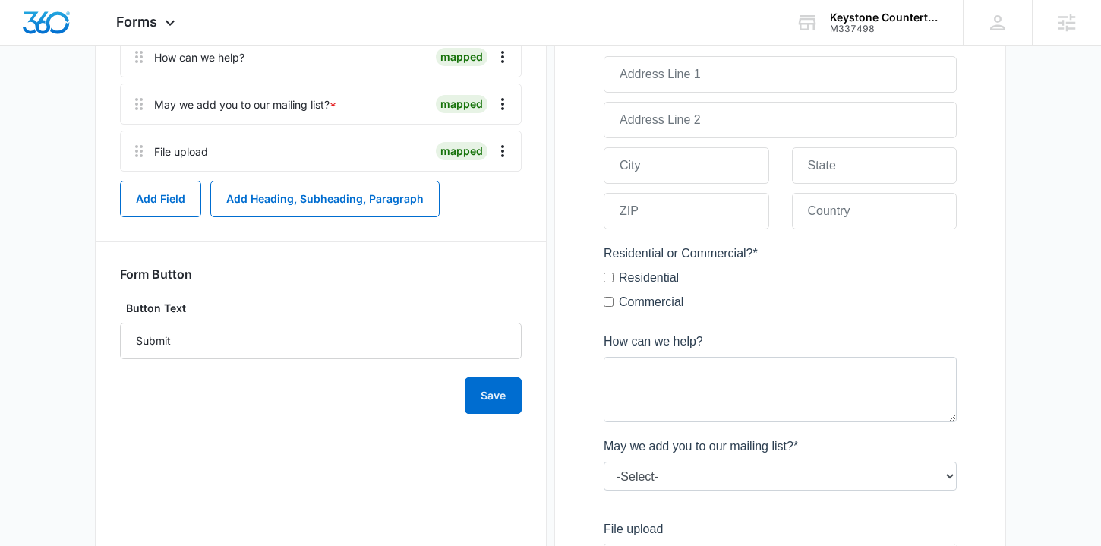
scroll to position [0, 0]
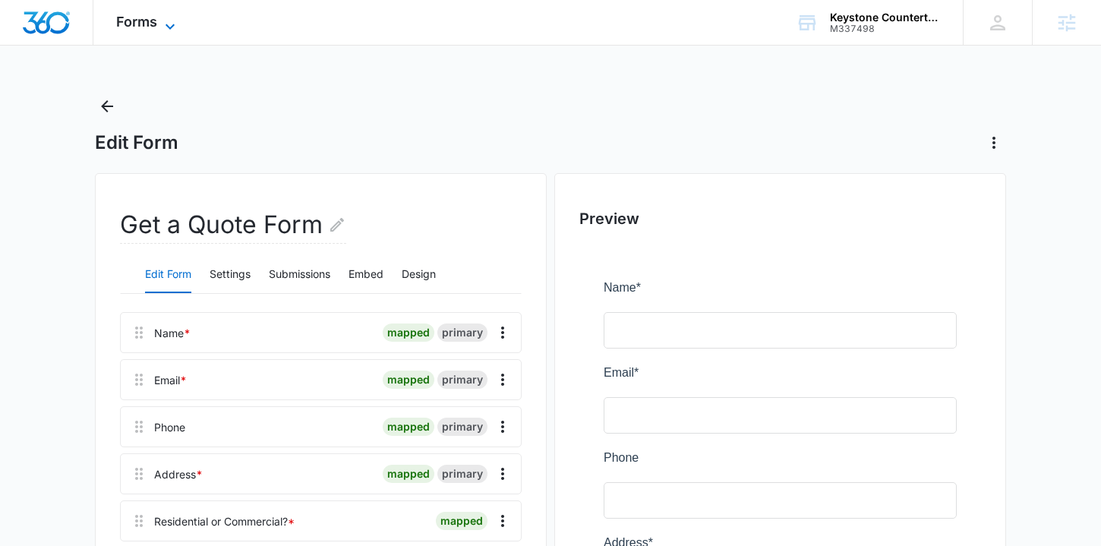
click at [140, 19] on span "Forms" at bounding box center [136, 22] width 41 height 16
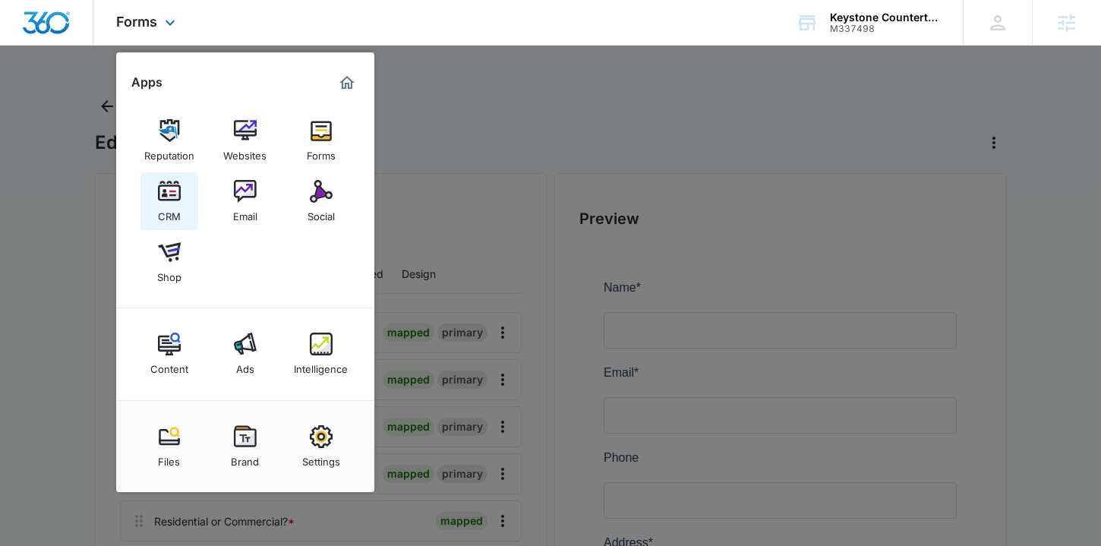
click at [166, 176] on link "CRM" at bounding box center [169, 201] width 58 height 58
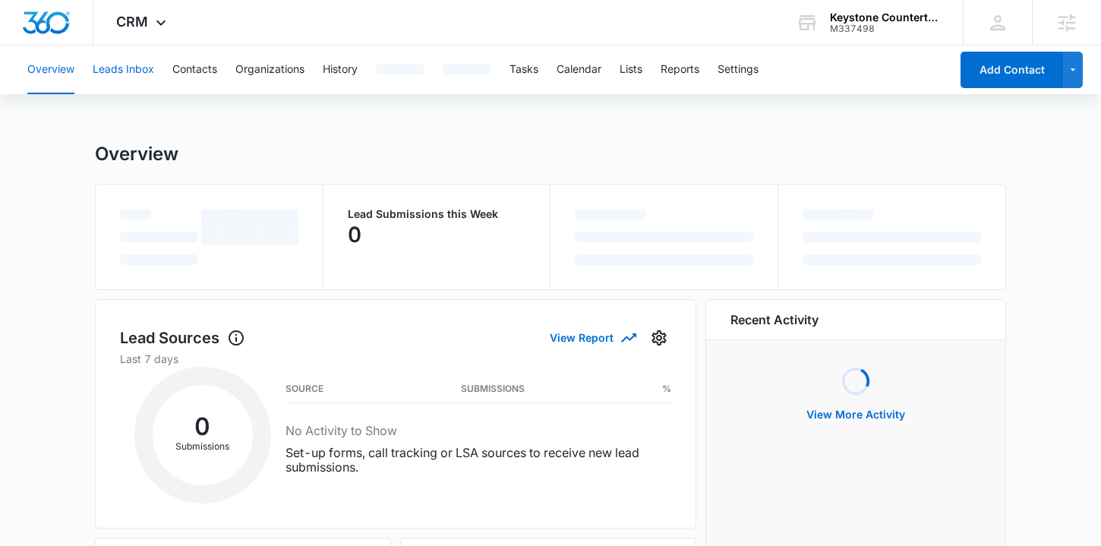
click at [134, 82] on button "Leads Inbox" at bounding box center [123, 70] width 61 height 49
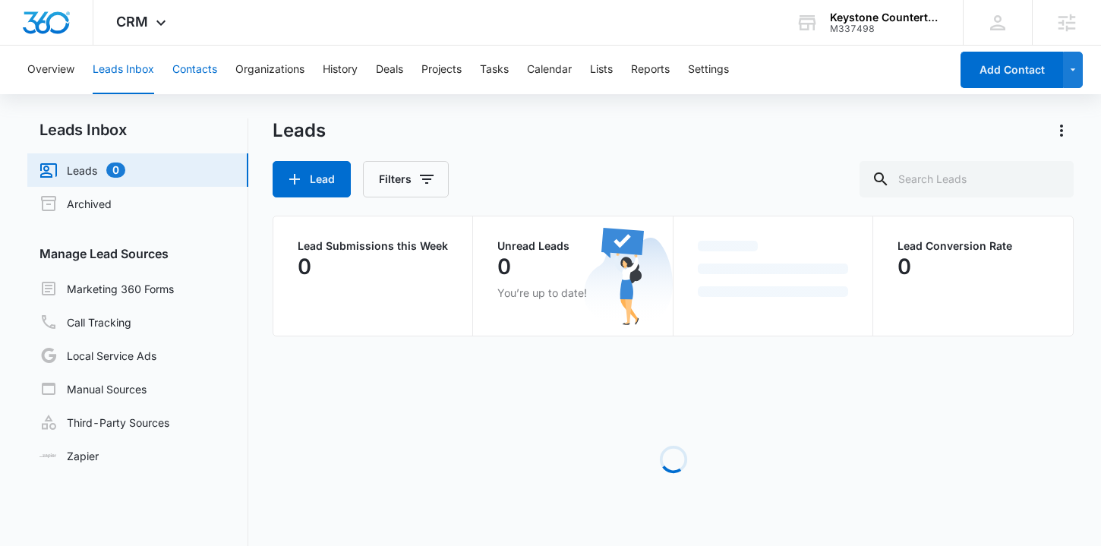
click at [191, 74] on button "Contacts" at bounding box center [194, 70] width 45 height 49
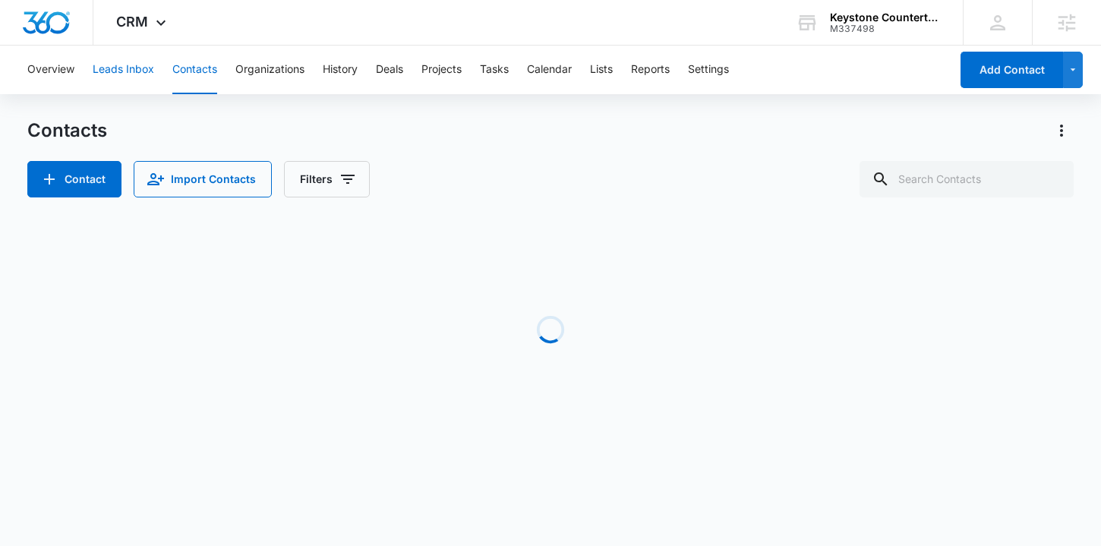
click at [127, 72] on button "Leads Inbox" at bounding box center [123, 70] width 61 height 49
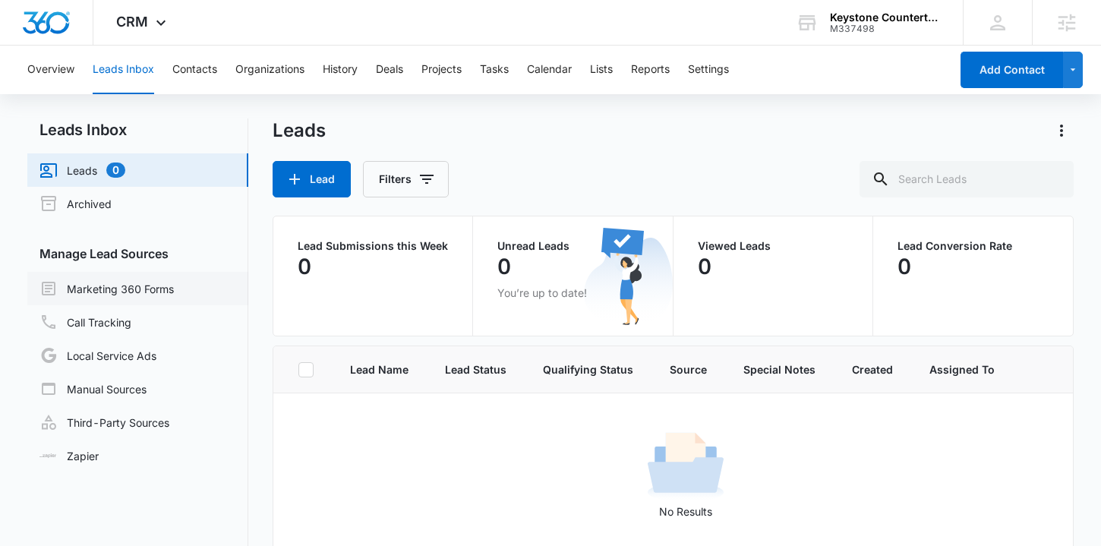
click at [102, 291] on link "Marketing 360 Forms" at bounding box center [106, 288] width 134 height 18
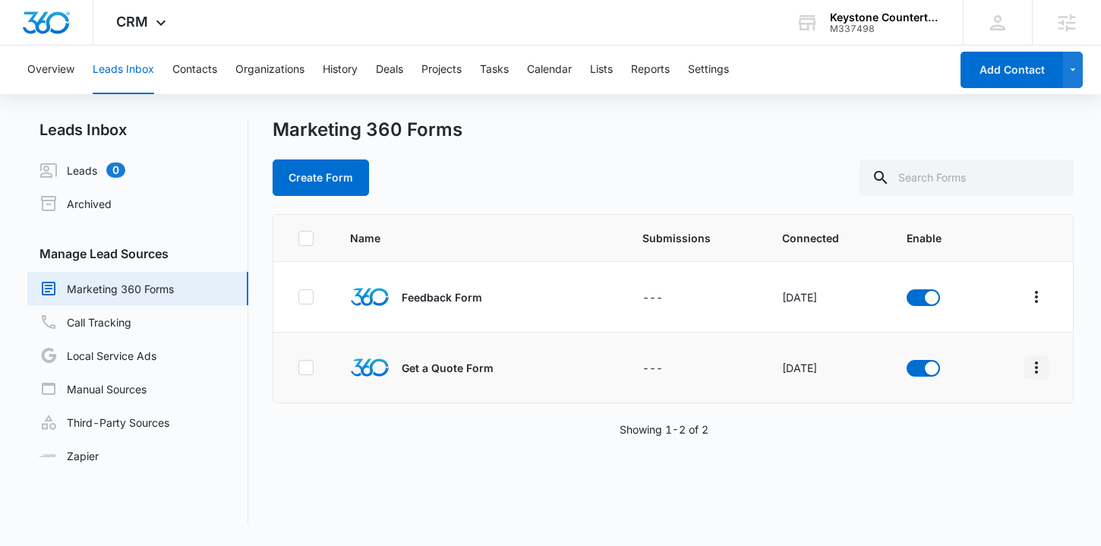
click at [1032, 362] on icon "Overflow Menu" at bounding box center [1036, 367] width 18 height 18
click at [962, 453] on div "Field Mapping" at bounding box center [968, 455] width 86 height 11
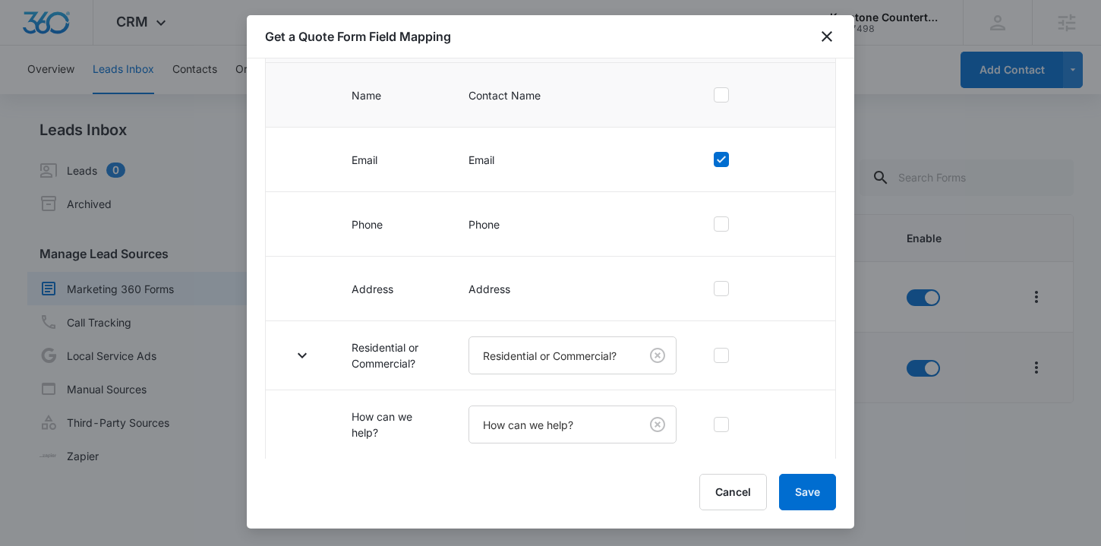
scroll to position [194, 0]
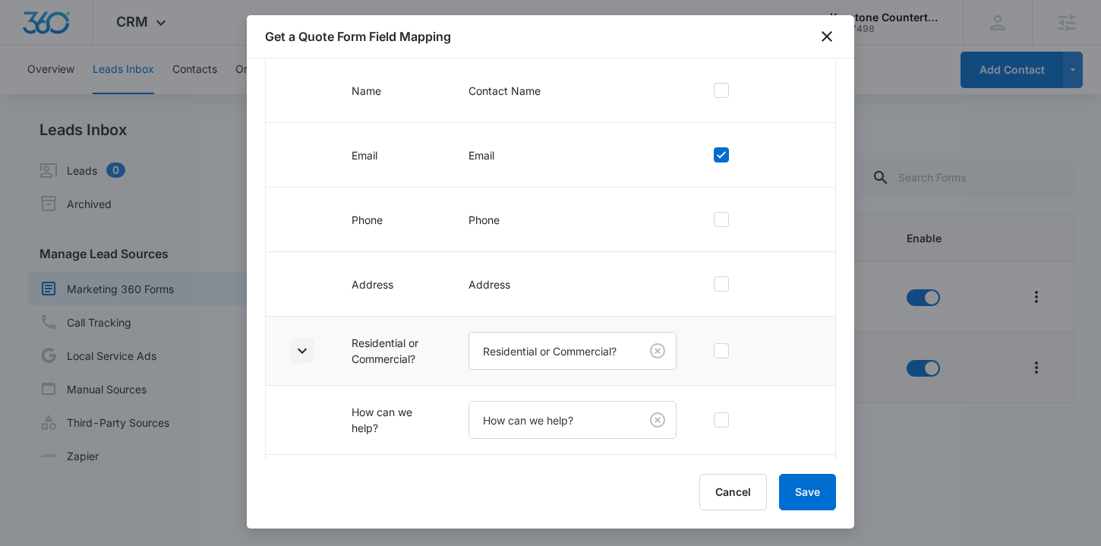
click at [304, 353] on icon "button" at bounding box center [302, 351] width 18 height 18
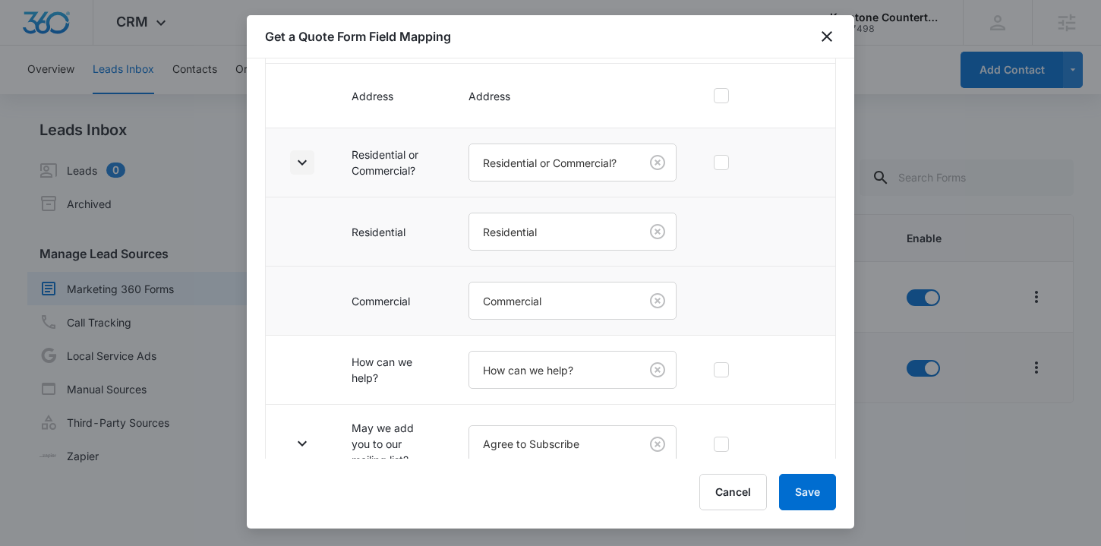
scroll to position [442, 0]
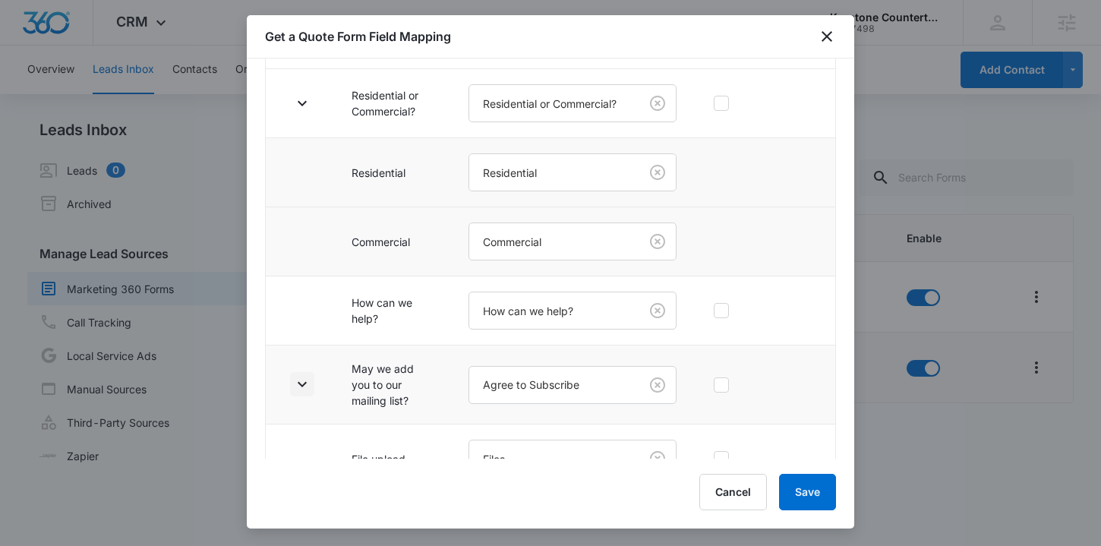
click at [303, 381] on icon "button" at bounding box center [302, 384] width 18 height 18
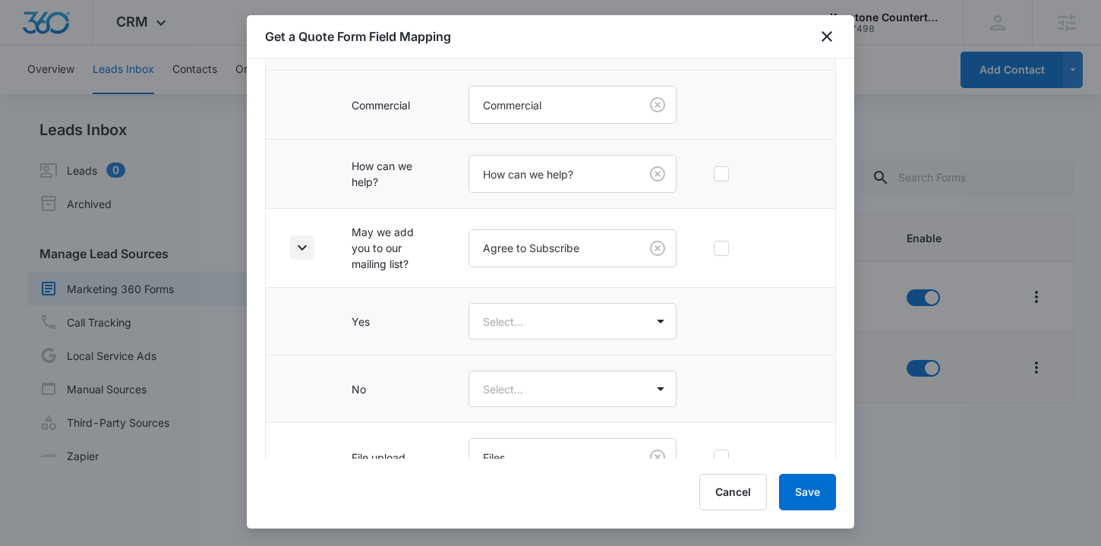
scroll to position [612, 0]
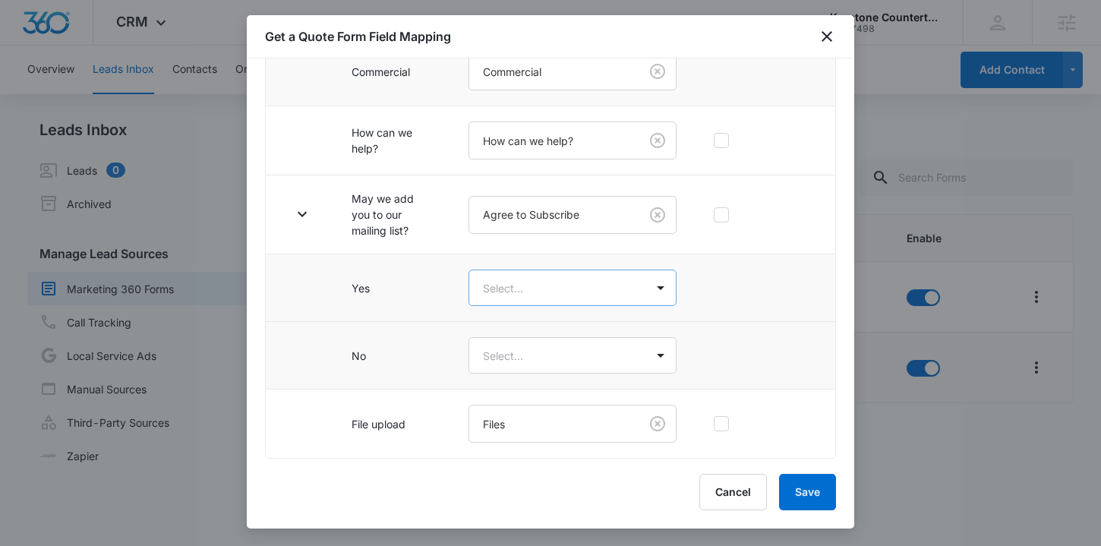
click at [530, 301] on body "CRM Apps Reputation Websites Forms CRM Email Social Shop Content Ads Intelligen…" at bounding box center [550, 273] width 1101 height 546
click at [519, 336] on div "Yes" at bounding box center [572, 341] width 171 height 16
click at [506, 352] on body "CRM Apps Reputation Websites Forms CRM Email Social Shop Content Ads Intelligen…" at bounding box center [550, 273] width 1101 height 546
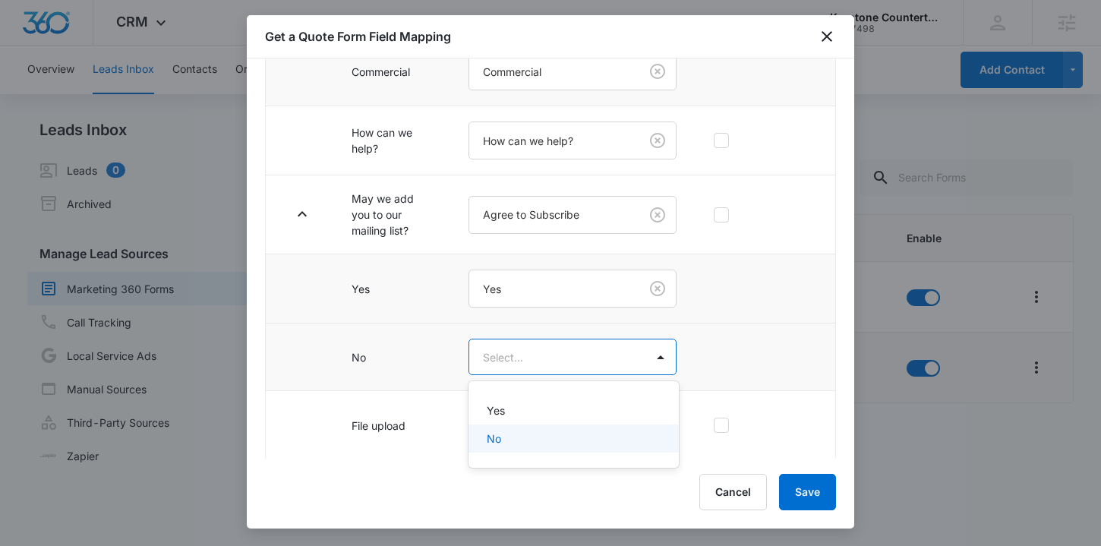
click at [494, 431] on p "No" at bounding box center [494, 438] width 14 height 16
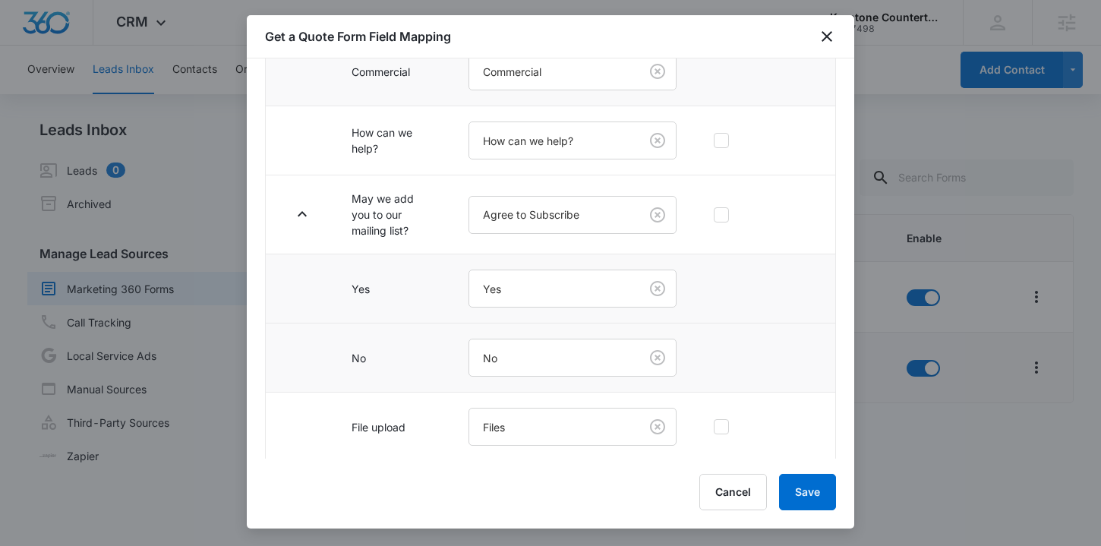
scroll to position [615, 0]
click at [794, 482] on button "Save" at bounding box center [807, 492] width 57 height 36
